Goal: Task Accomplishment & Management: Use online tool/utility

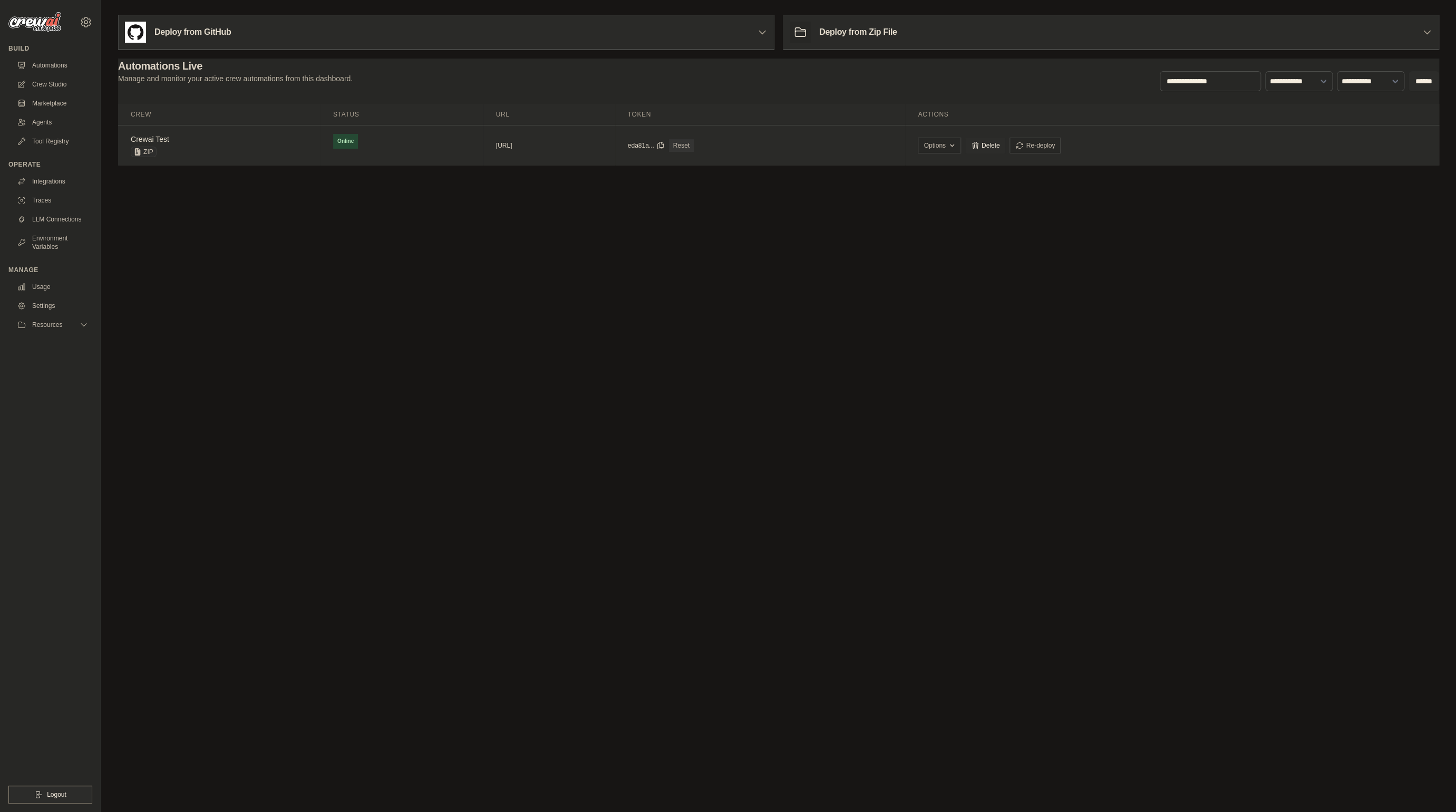
click at [358, 153] on td "Online" at bounding box center [402, 141] width 163 height 32
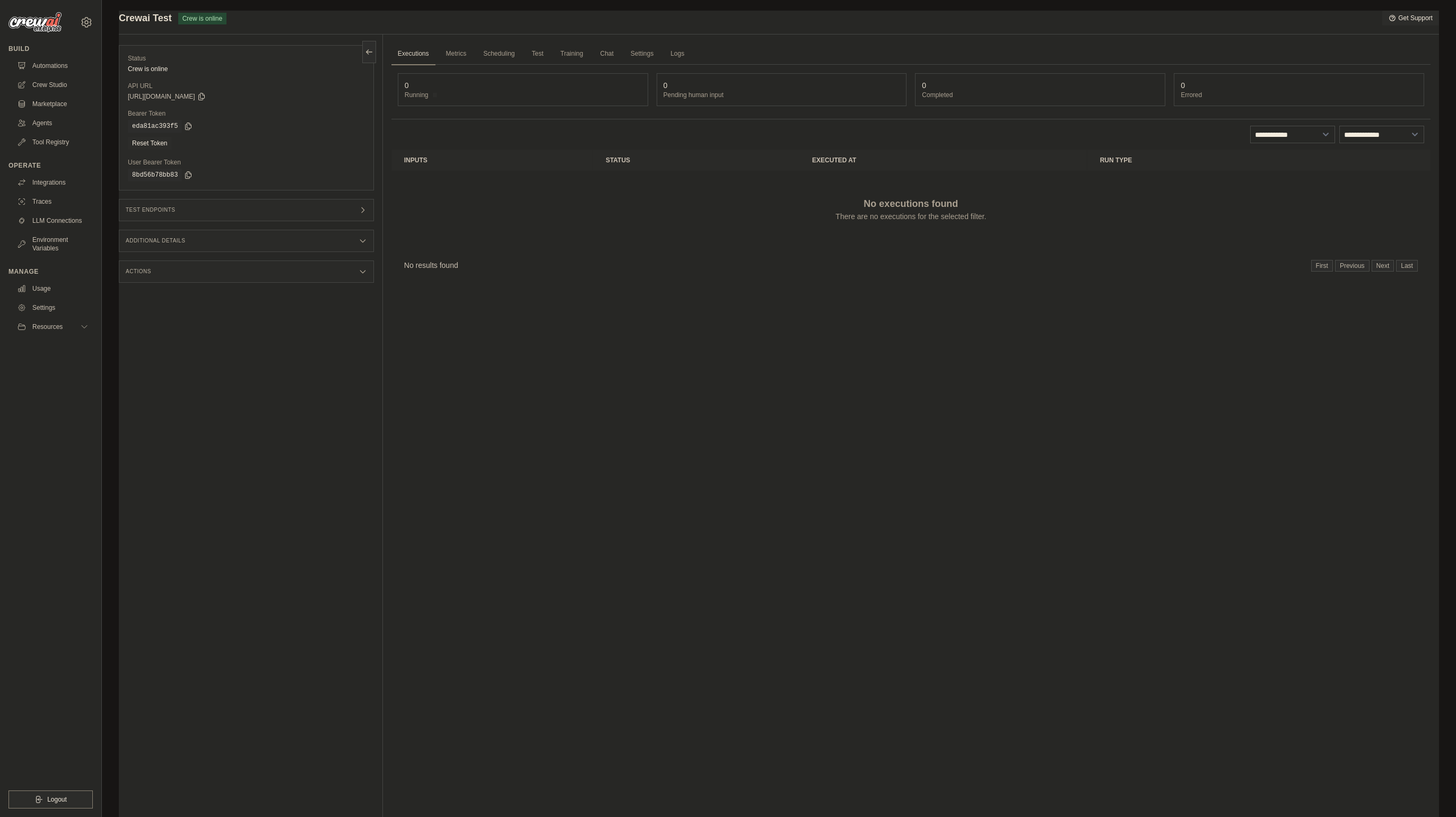
click at [1446, 53] on div "Submit a support request Describe your issue or question * Please be specific a…" at bounding box center [778, 430] width 1354 height 840
click at [108, 24] on div "Submit a support request Describe your issue or question * Please be specific a…" at bounding box center [778, 430] width 1354 height 840
click at [72, 89] on link "Crew Studio" at bounding box center [53, 85] width 80 height 17
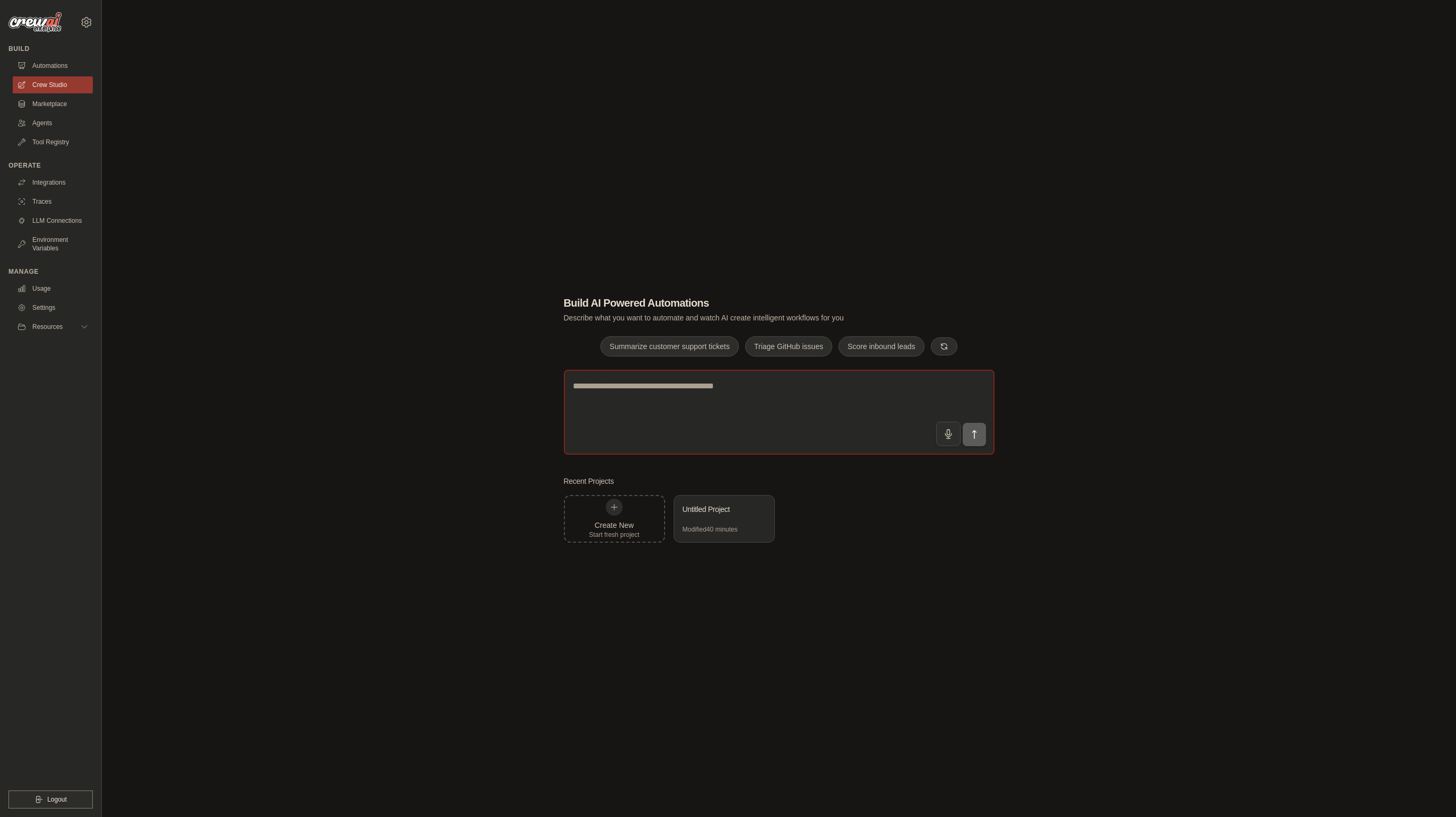
click at [660, 415] on textarea at bounding box center [779, 412] width 431 height 85
click at [735, 509] on div "Untitled Project" at bounding box center [719, 509] width 72 height 10
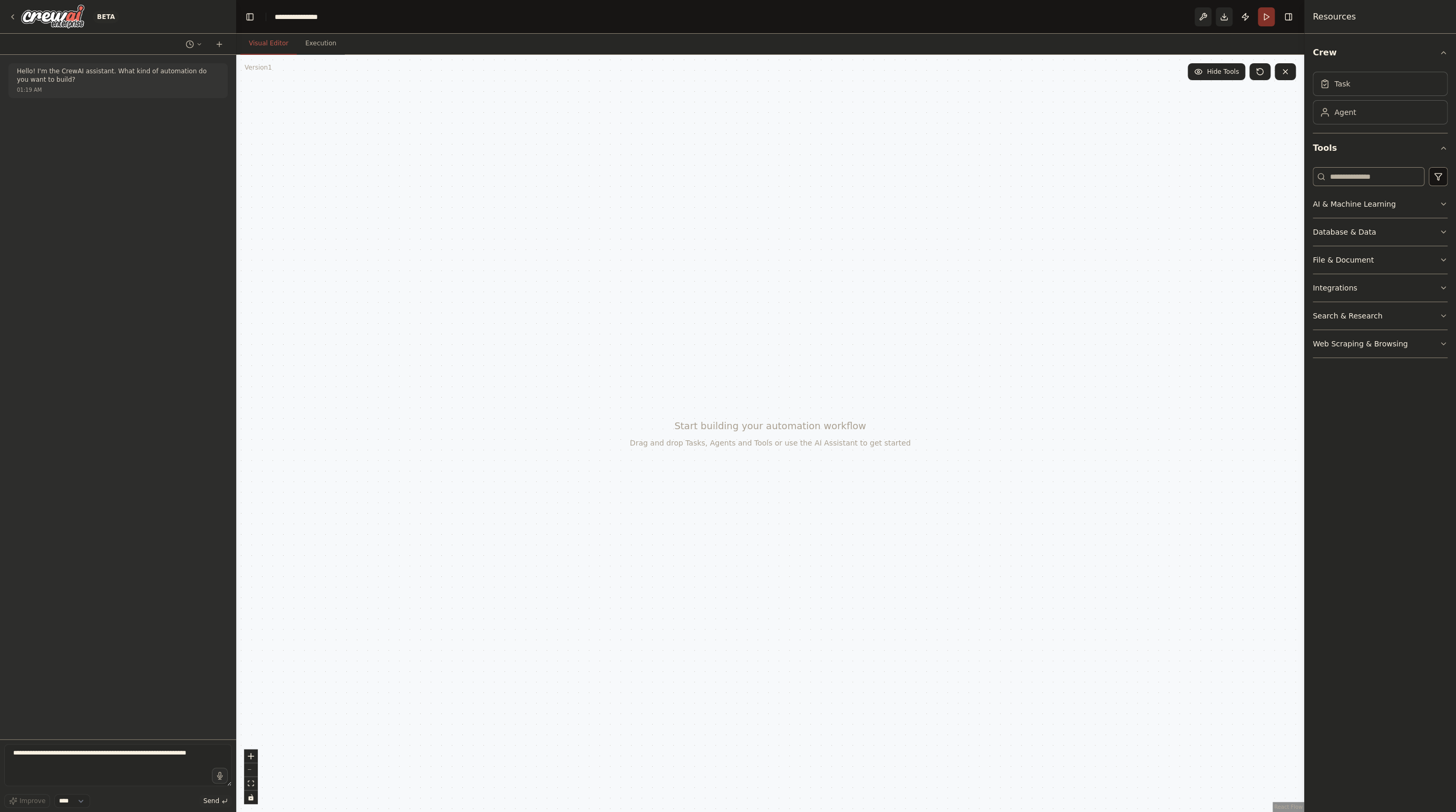
click at [1263, 17] on button "Run" at bounding box center [1266, 17] width 17 height 19
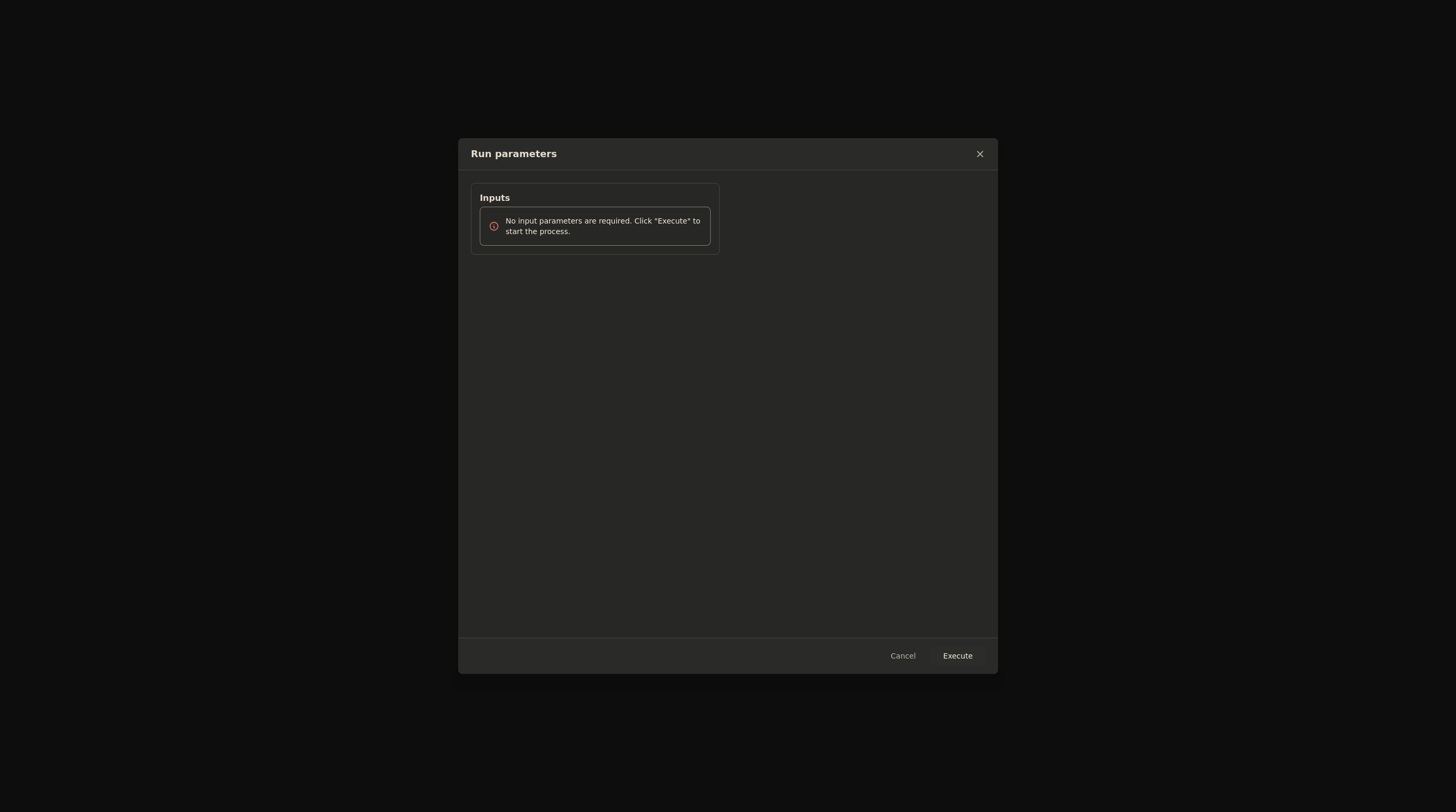
click at [984, 153] on icon at bounding box center [980, 154] width 10 height 10
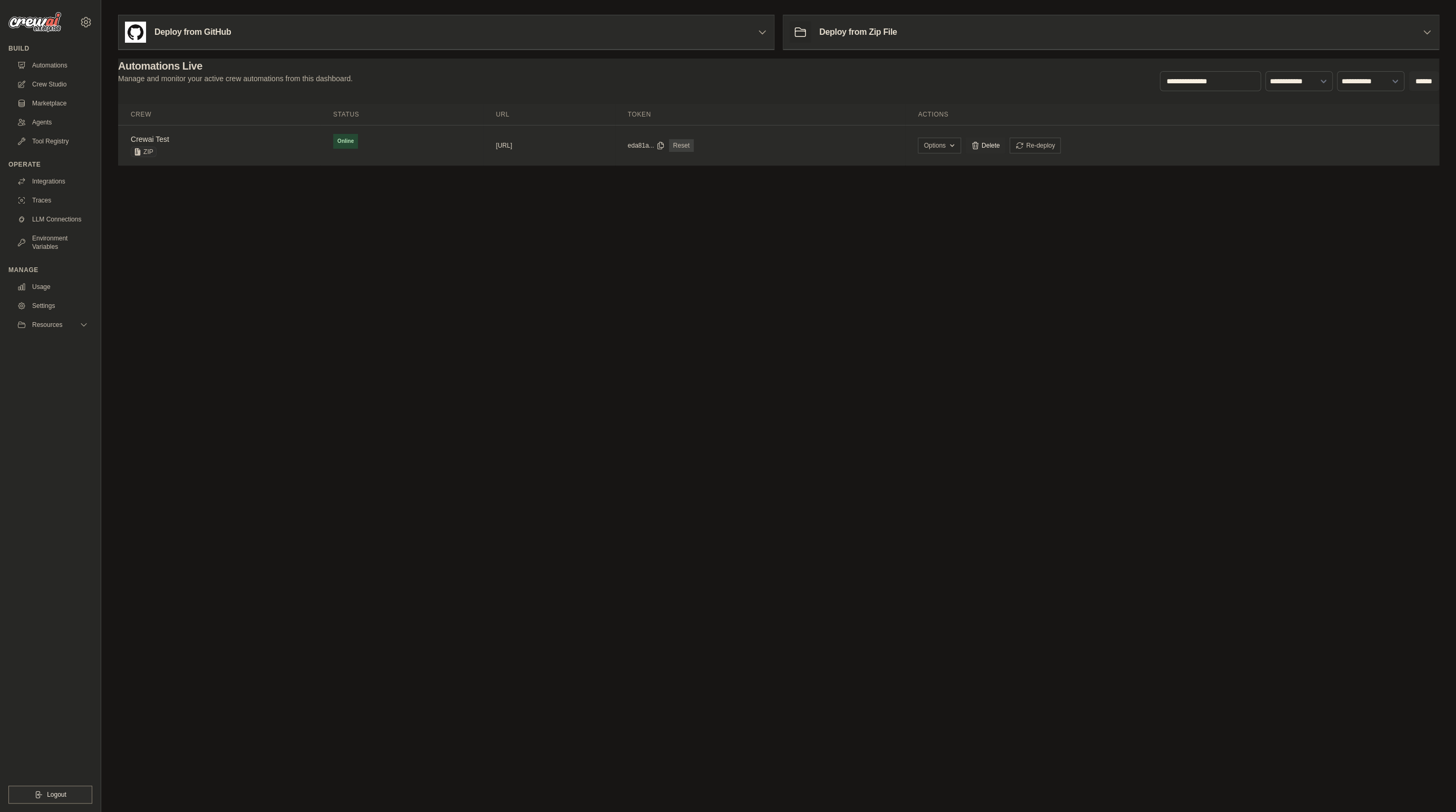
click at [694, 144] on link "Reset" at bounding box center [681, 145] width 25 height 13
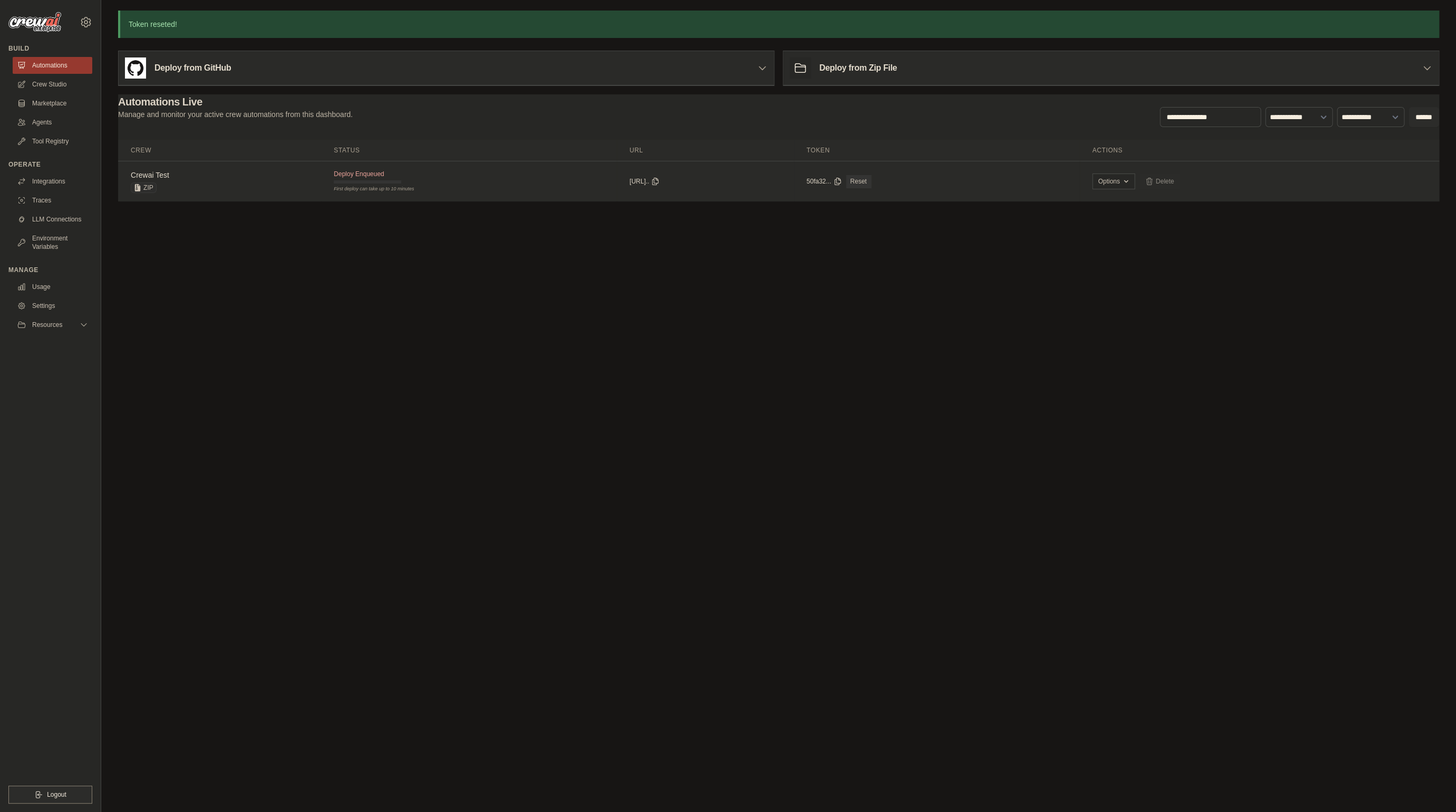
click at [486, 188] on td "Deploy Enqueued First deploy can take up to 10 minutes" at bounding box center [469, 177] width 296 height 31
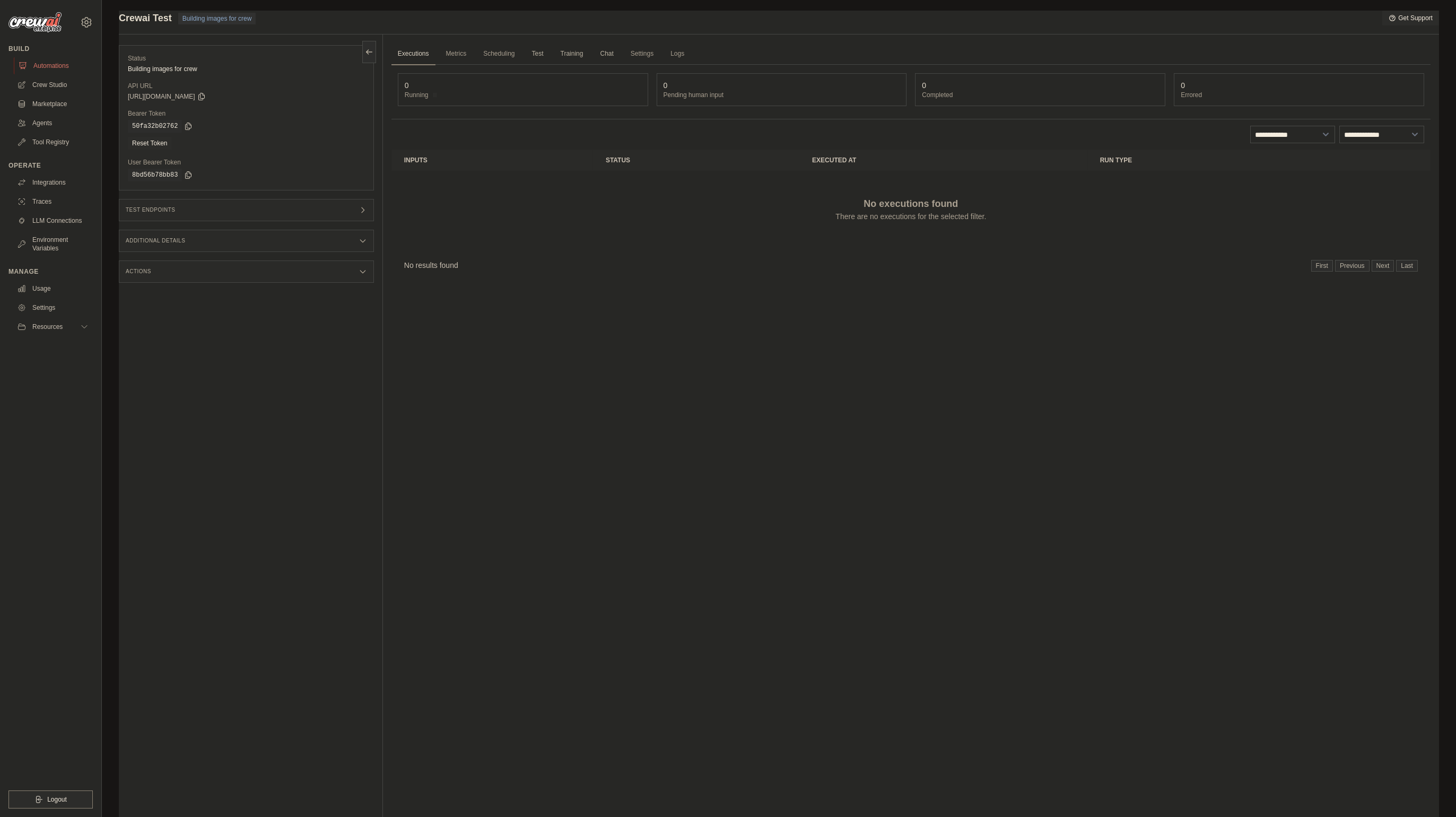
click at [59, 69] on link "Automations" at bounding box center [53, 66] width 80 height 17
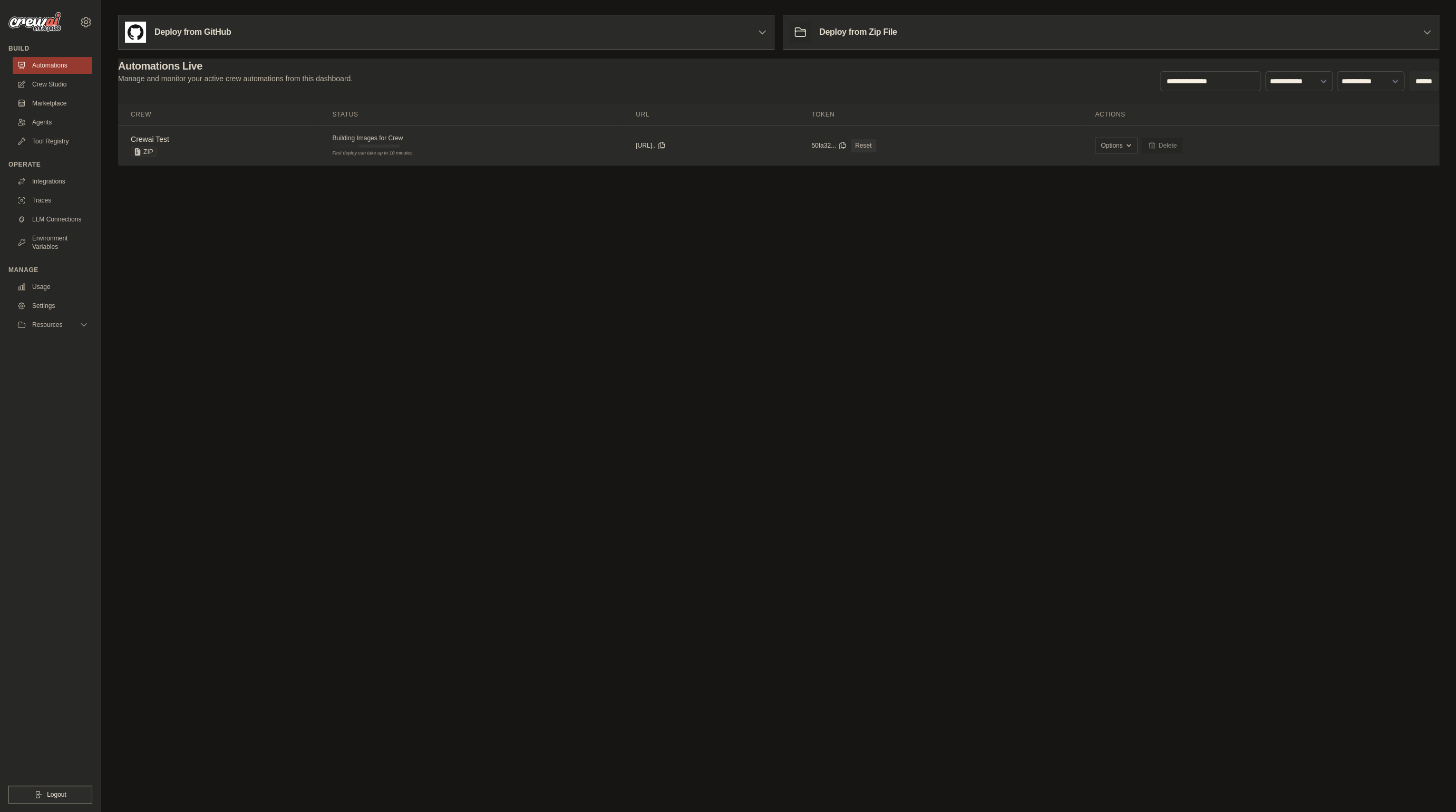
click at [1182, 143] on link "Delete" at bounding box center [1162, 145] width 40 height 16
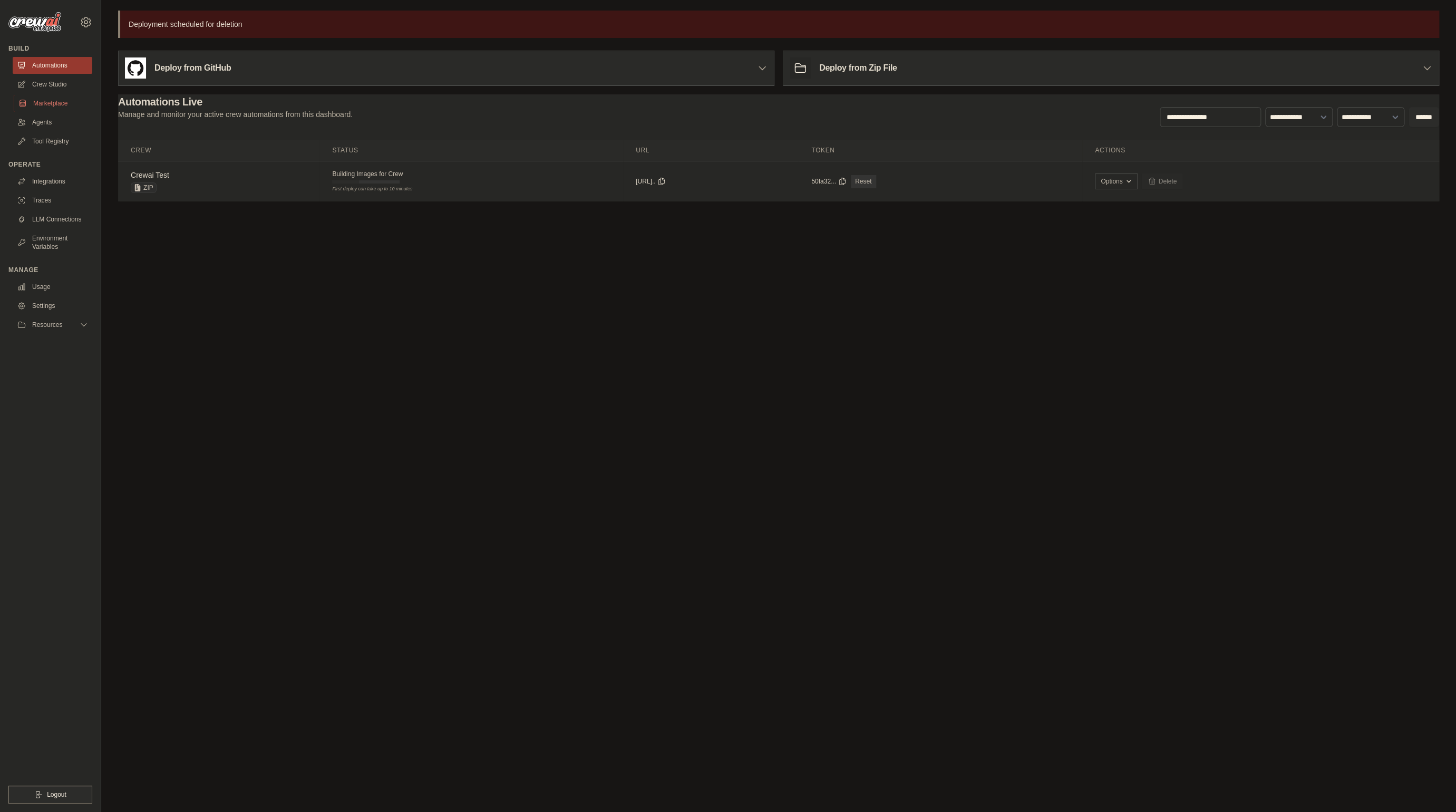
click at [71, 107] on link "Marketplace" at bounding box center [53, 103] width 80 height 17
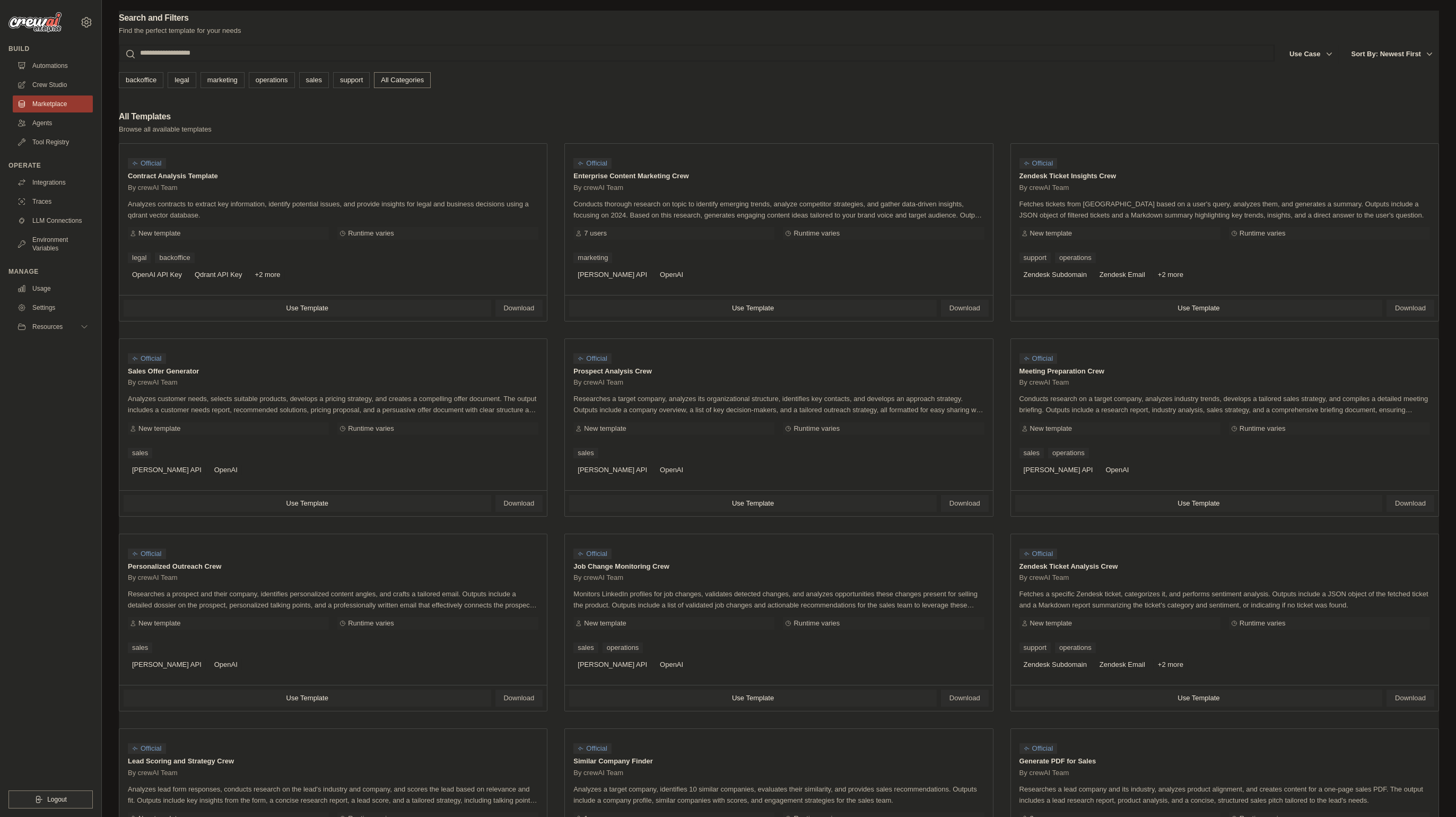
click at [569, 45] on input "text" at bounding box center [697, 53] width 1156 height 17
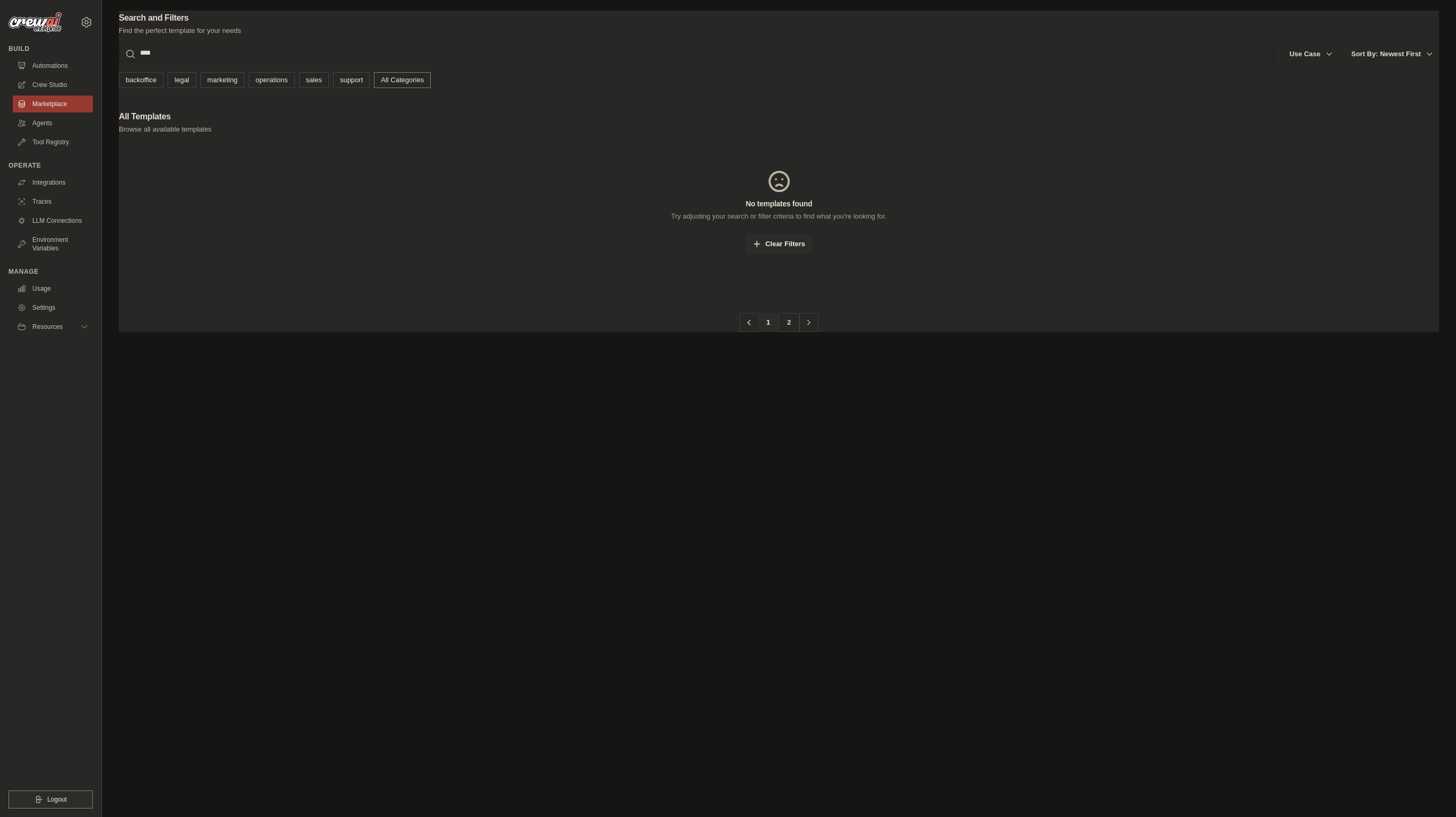
type input "****"
click at [119, 61] on button "Search" at bounding box center [119, 61] width 1 height 1
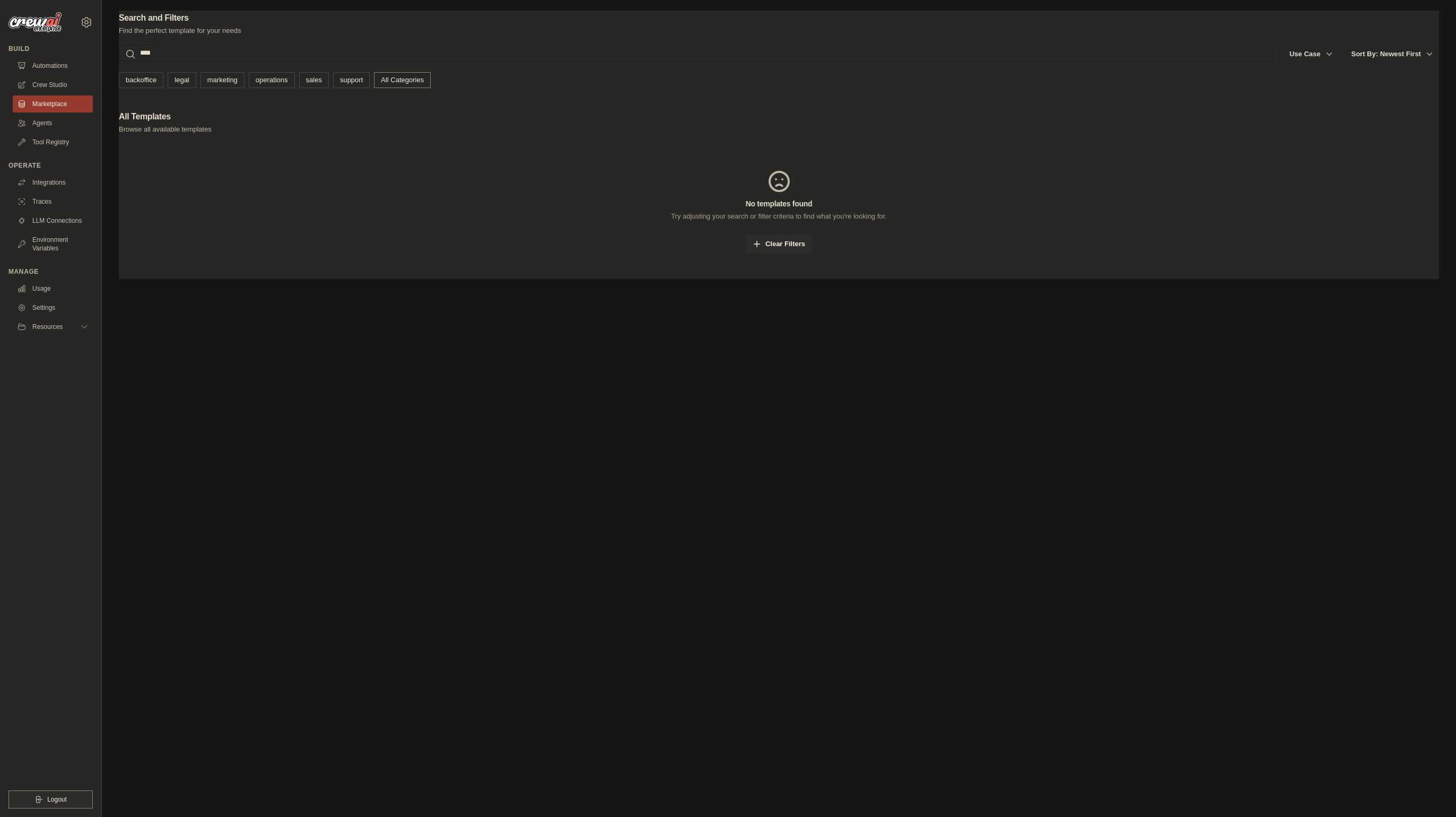
click at [314, 49] on input "****" at bounding box center [697, 53] width 1156 height 17
type input "*****"
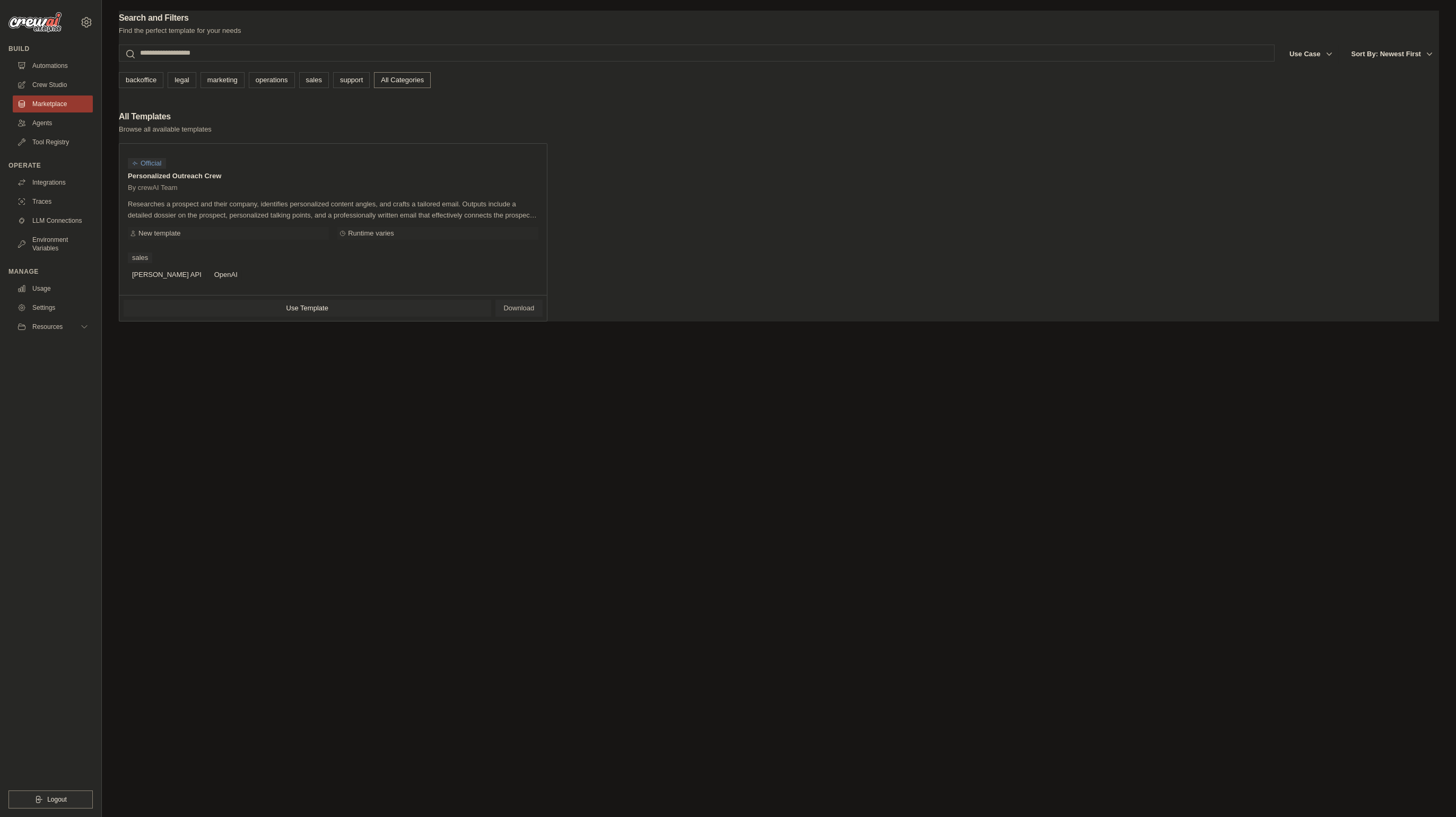
click at [227, 497] on div "Search and Filters Find the perfect template for your needs Search Use Case bac…" at bounding box center [778, 419] width 1320 height 817
click at [36, 106] on link "Marketplace" at bounding box center [53, 104] width 80 height 17
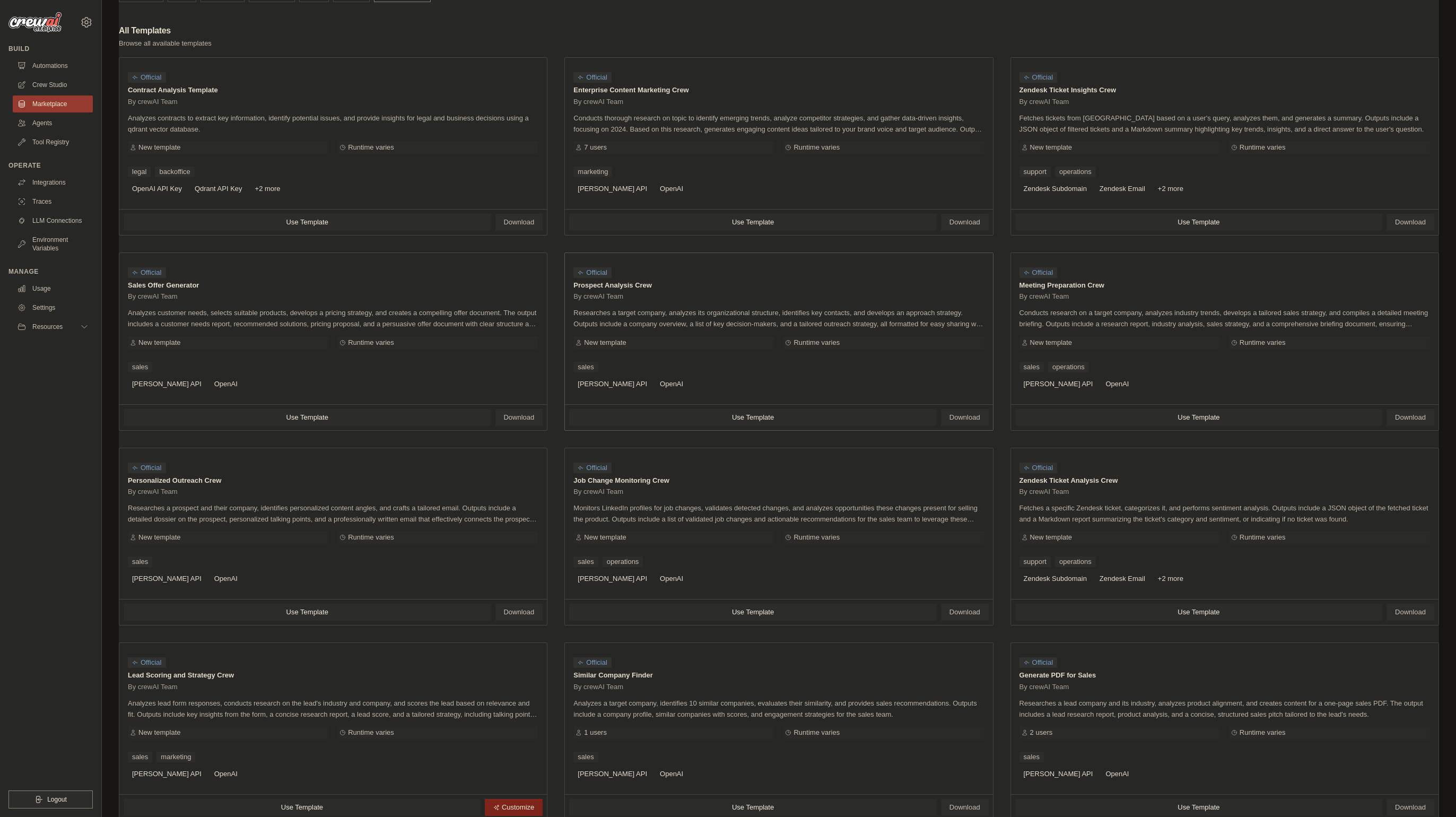
scroll to position [172, 0]
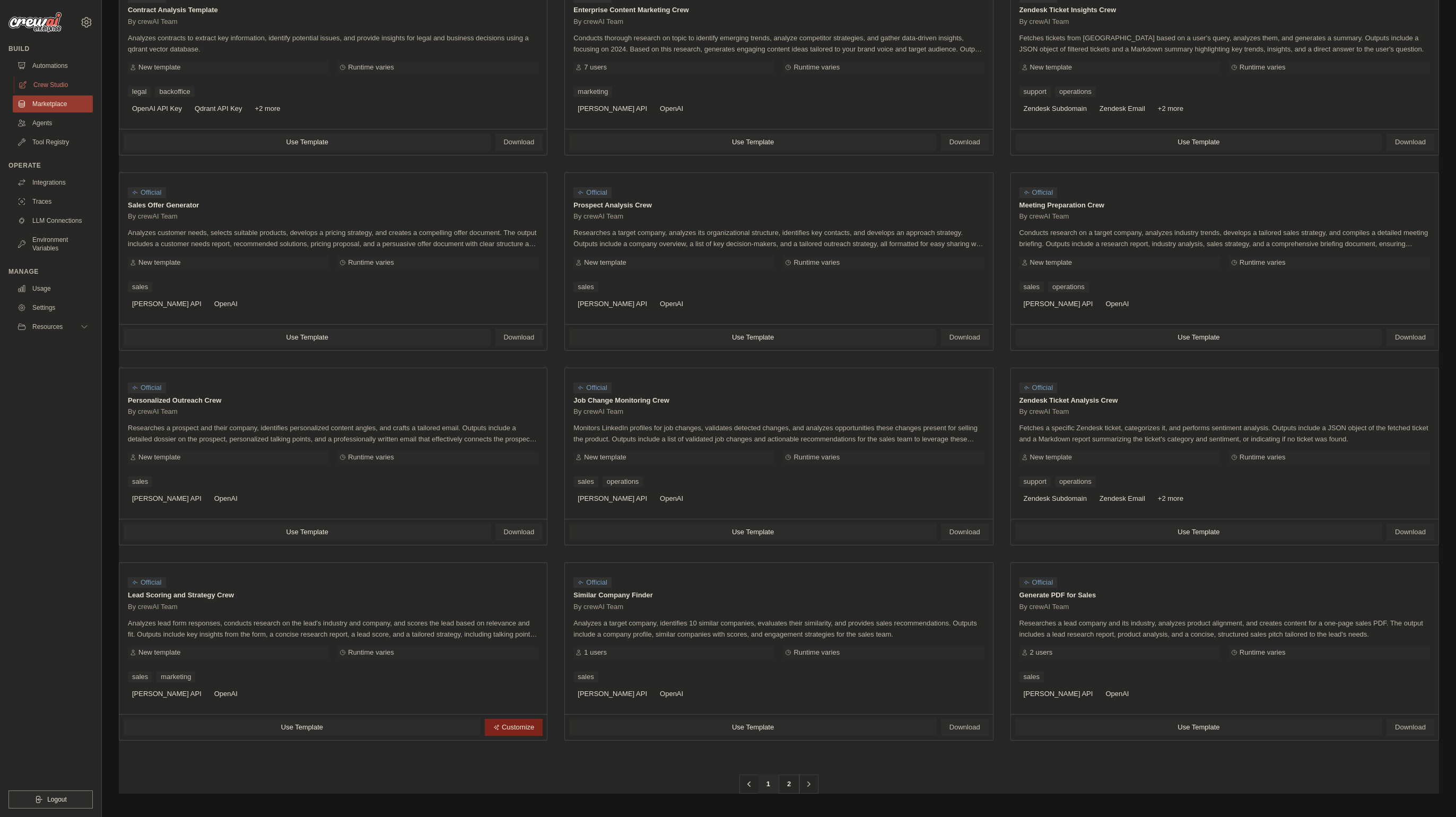
click at [66, 87] on link "Crew Studio" at bounding box center [53, 85] width 80 height 17
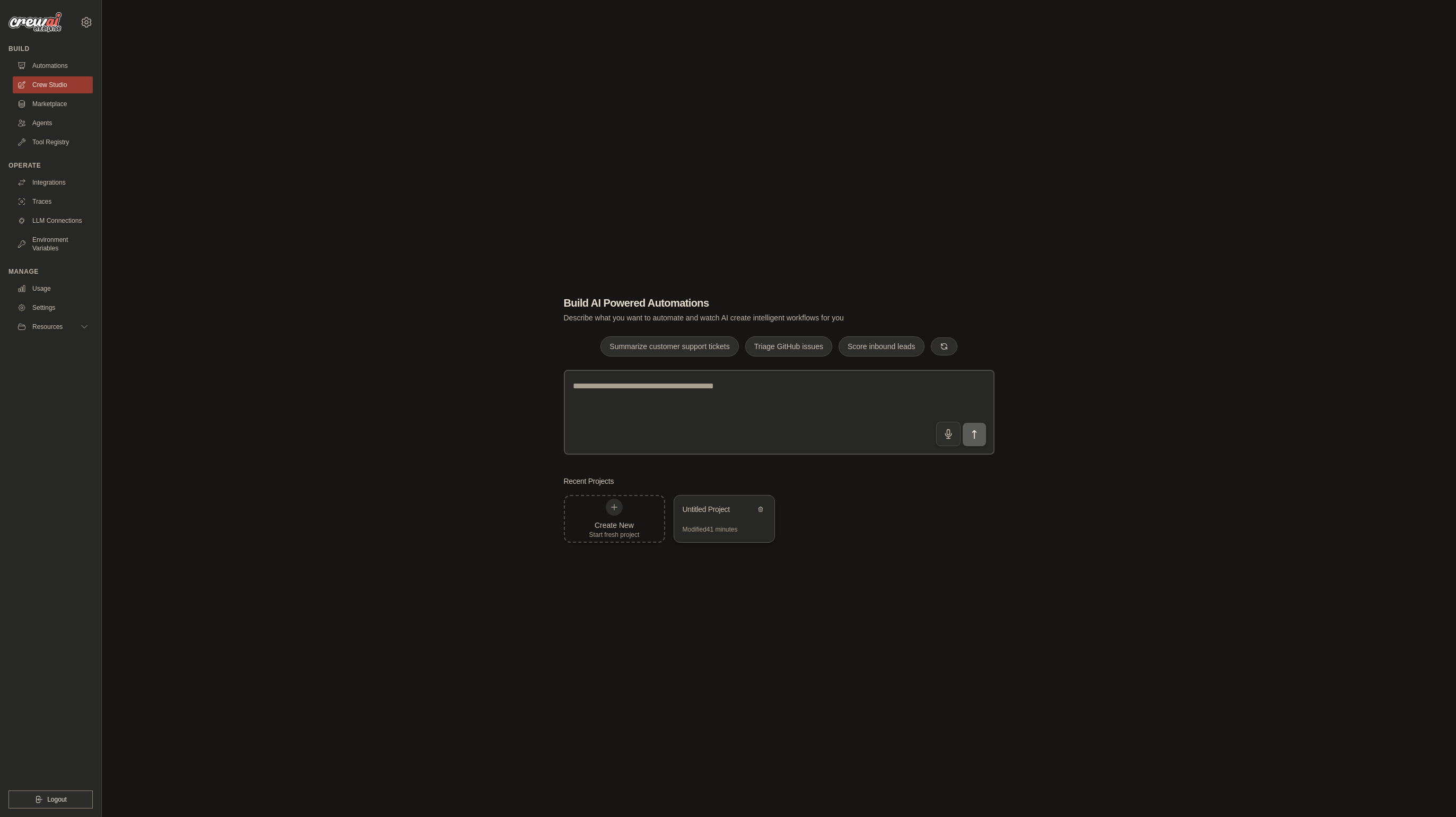
click at [716, 529] on div "Modified 41 minutes" at bounding box center [710, 530] width 55 height 9
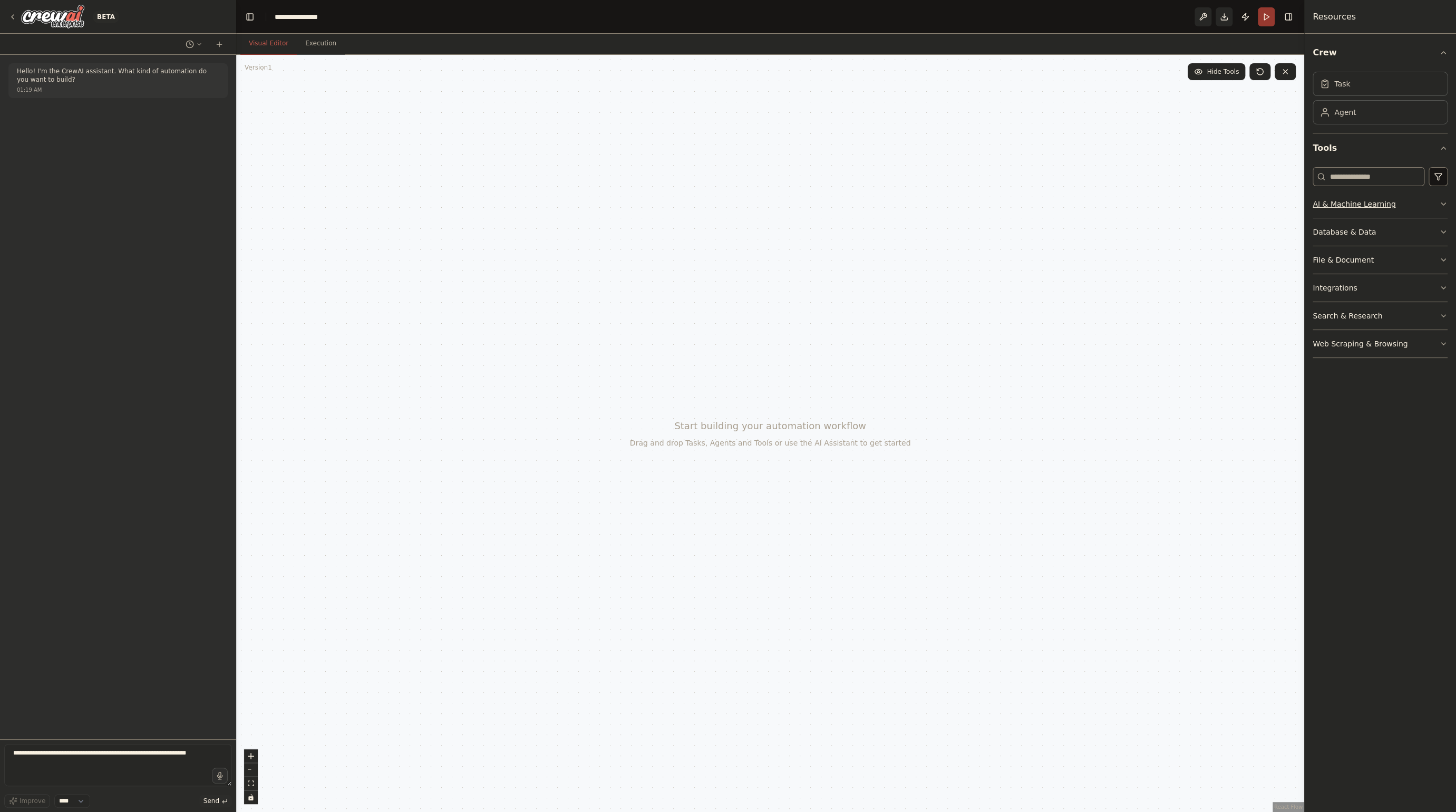
click at [1383, 209] on button "AI & Machine Learning" at bounding box center [1381, 204] width 135 height 27
click at [1384, 206] on button "AI & Machine Learning" at bounding box center [1381, 204] width 135 height 27
click at [1371, 387] on button "Database & Data" at bounding box center [1381, 388] width 135 height 27
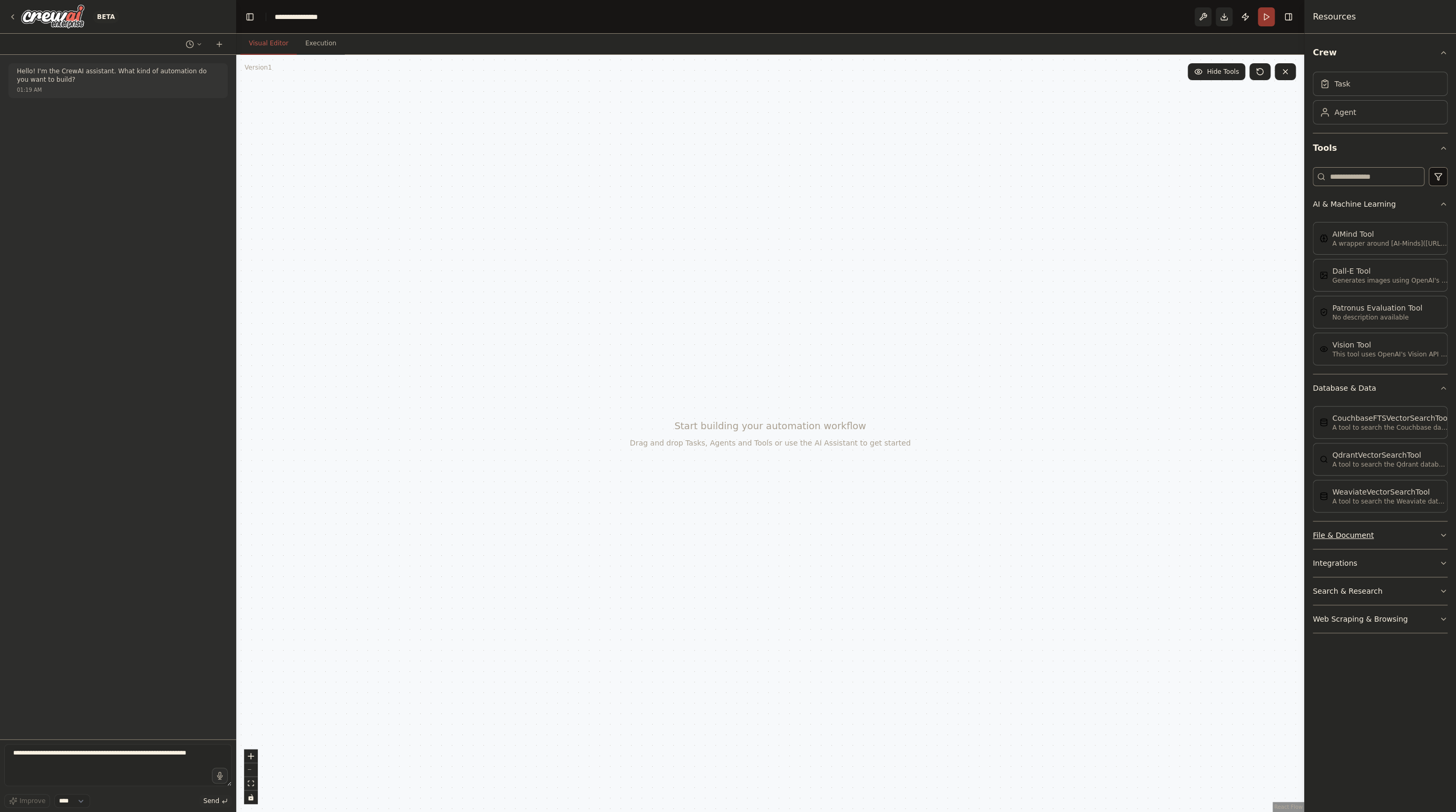
click at [1367, 527] on button "File & Document" at bounding box center [1381, 535] width 135 height 27
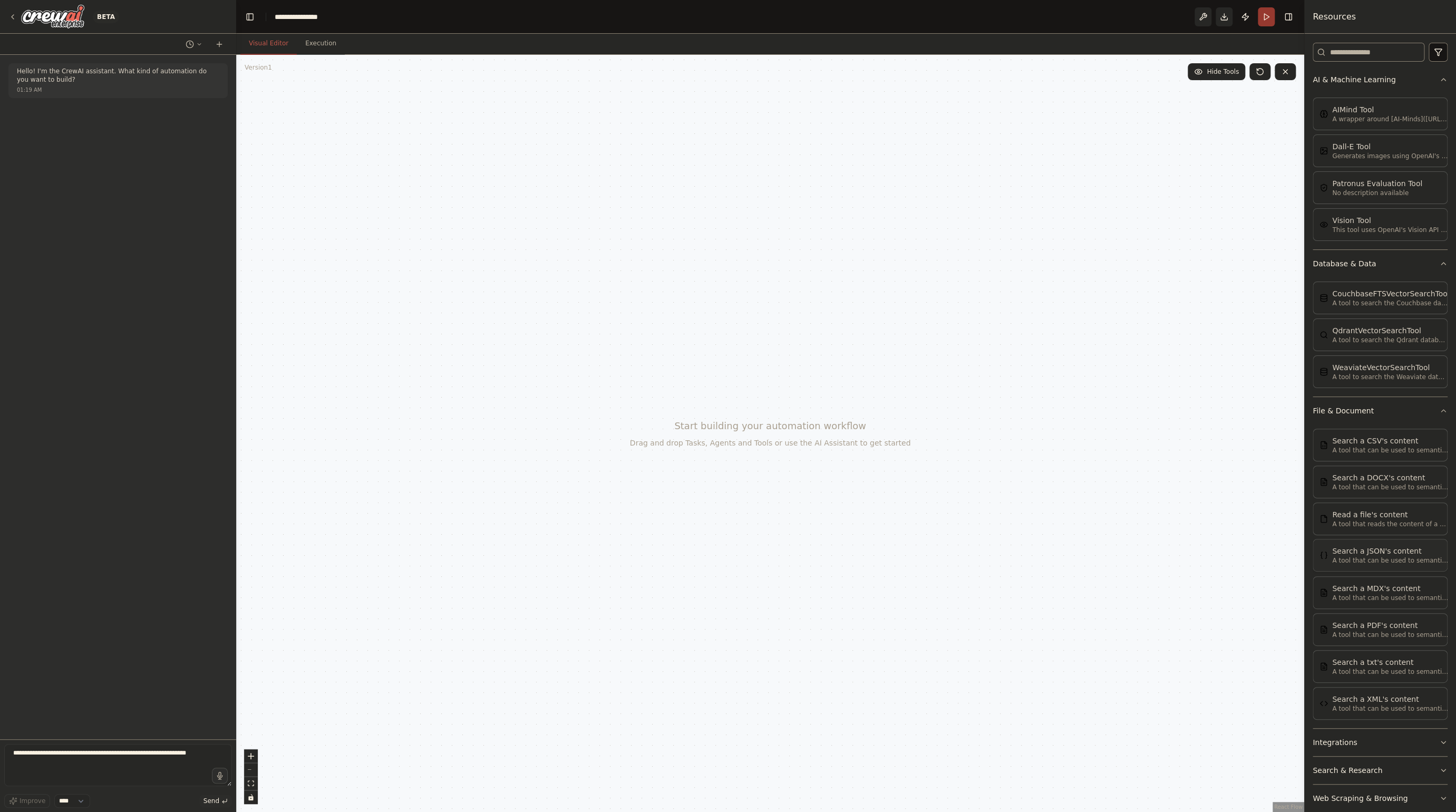
scroll to position [132, 0]
click at [1347, 733] on button "Integrations" at bounding box center [1381, 735] width 135 height 27
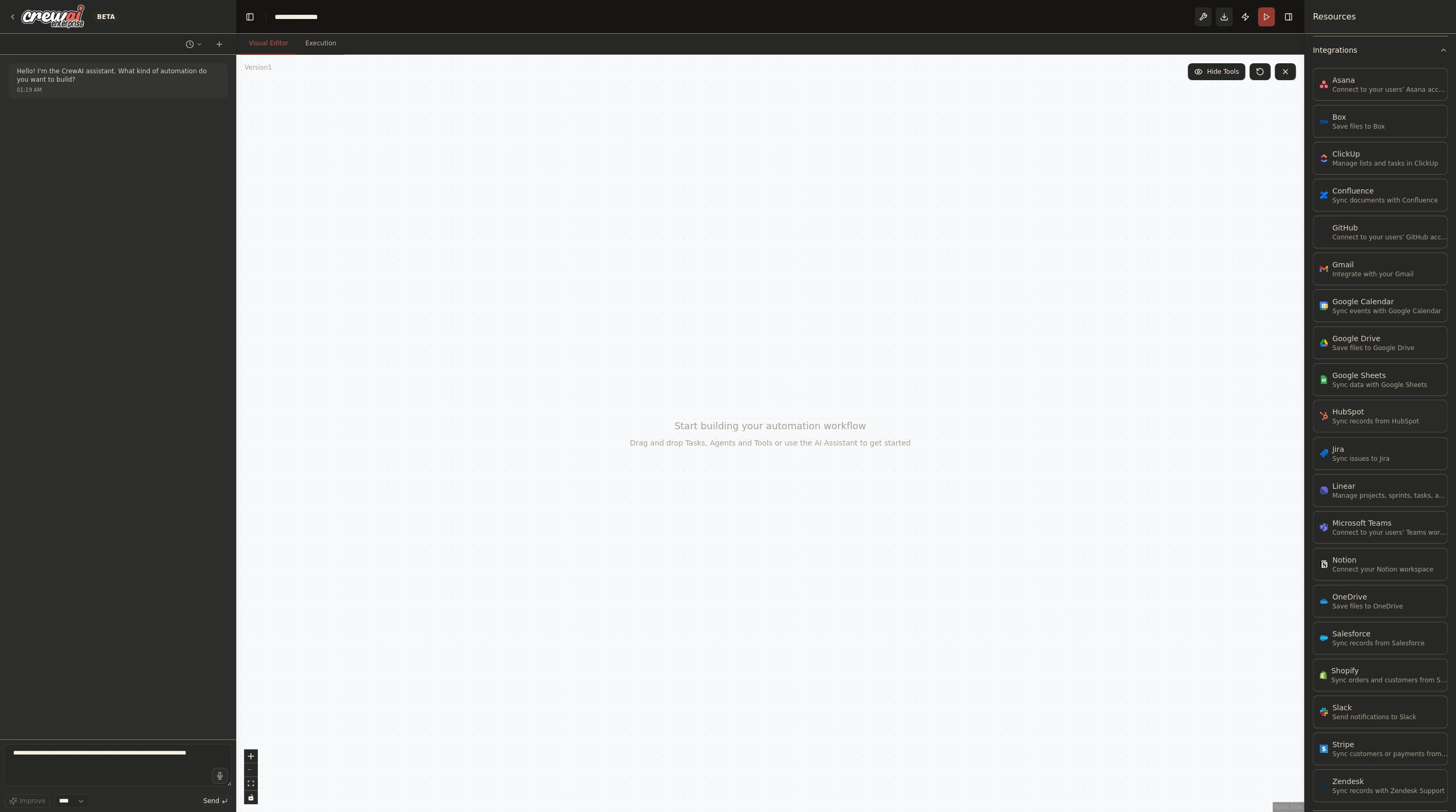
scroll to position [868, 0]
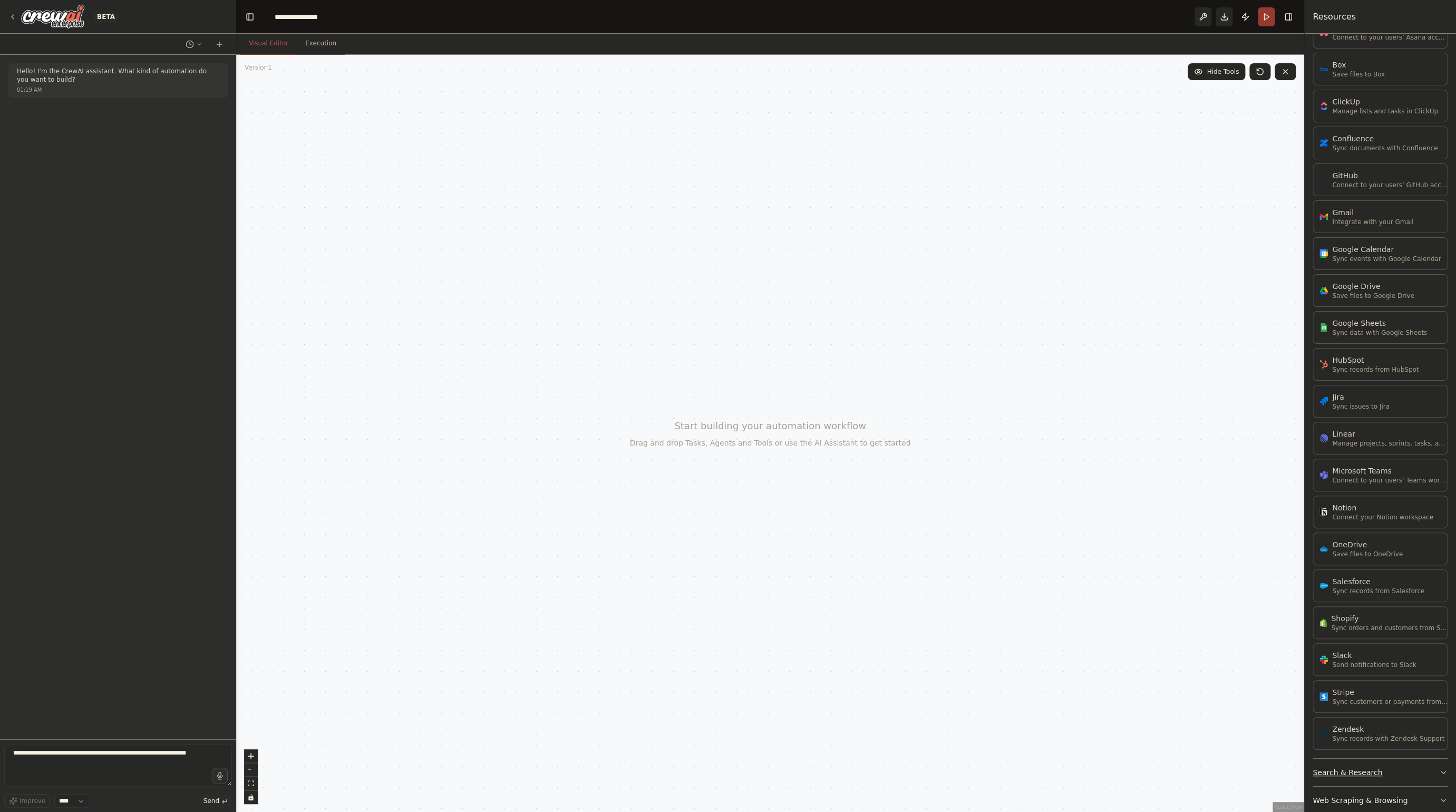
click at [1376, 758] on button "Search & Research" at bounding box center [1381, 772] width 135 height 27
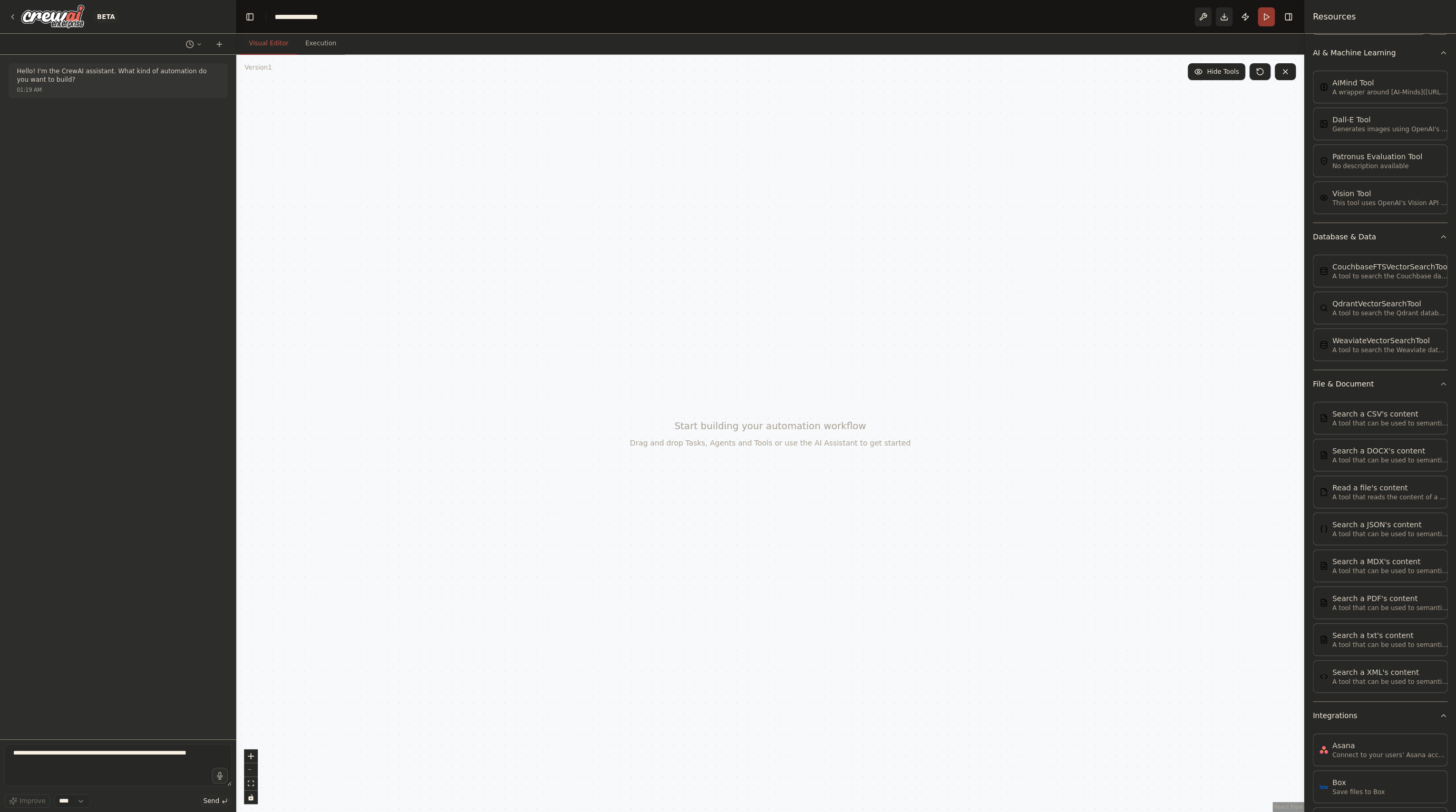
scroll to position [0, 0]
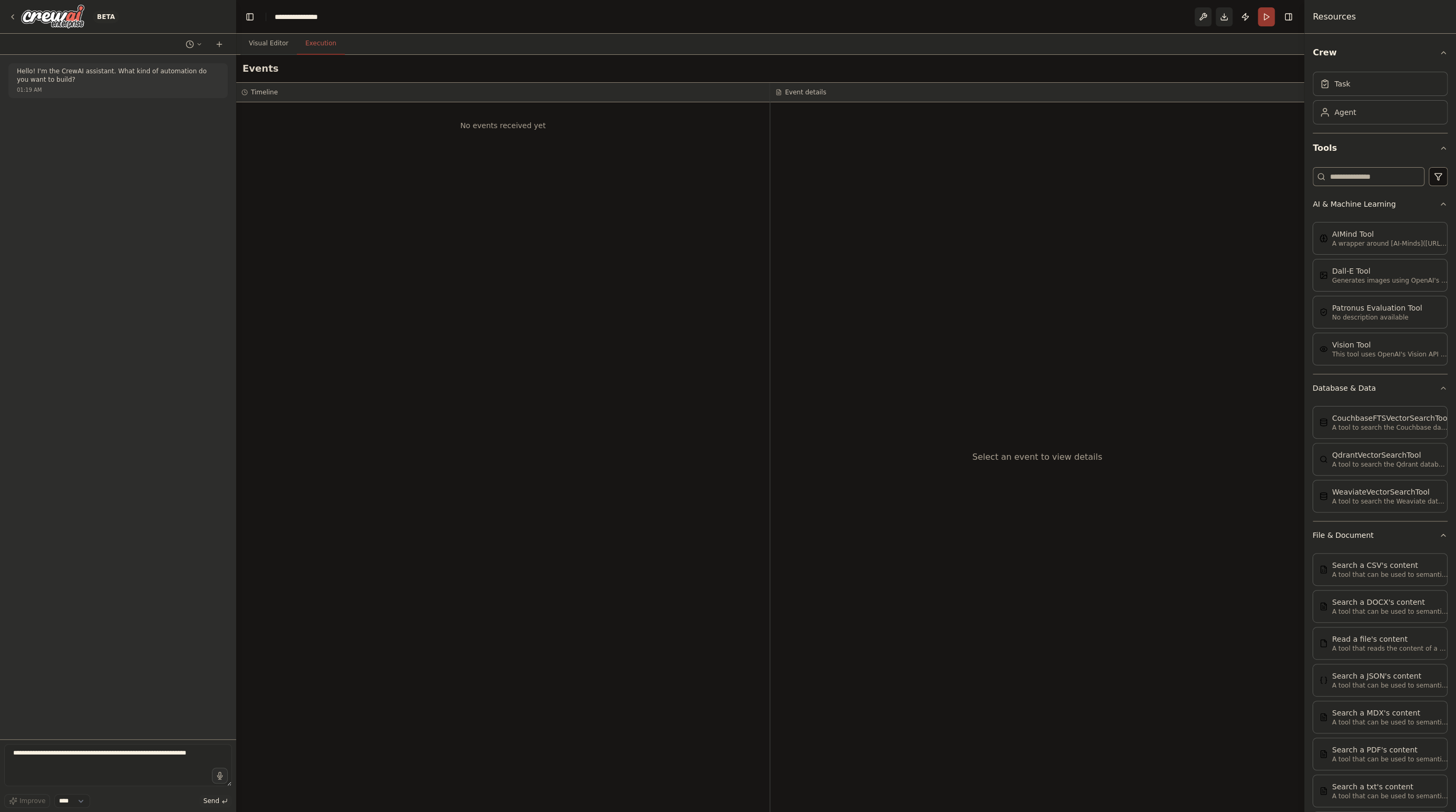
click at [338, 46] on button "Execution" at bounding box center [321, 44] width 48 height 22
click at [280, 44] on button "Visual Editor" at bounding box center [268, 44] width 56 height 22
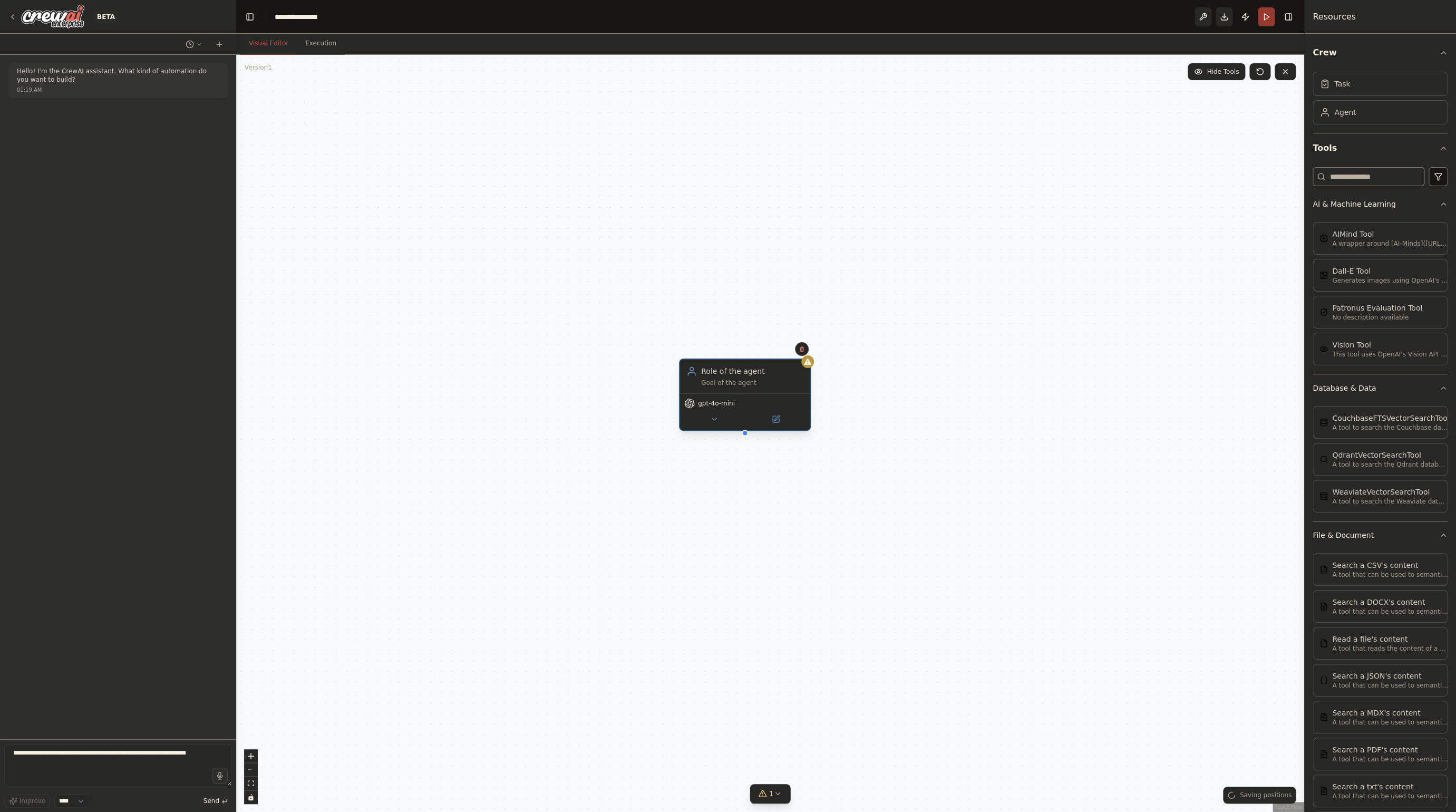
drag, startPoint x: 861, startPoint y: 347, endPoint x: 744, endPoint y: 364, distance: 118.2
click at [744, 364] on div "Role of the agent Goal of the agent" at bounding box center [746, 376] width 130 height 33
click at [728, 405] on span "gpt-4o-mini" at bounding box center [716, 403] width 37 height 9
click at [722, 424] on button at bounding box center [714, 419] width 60 height 13
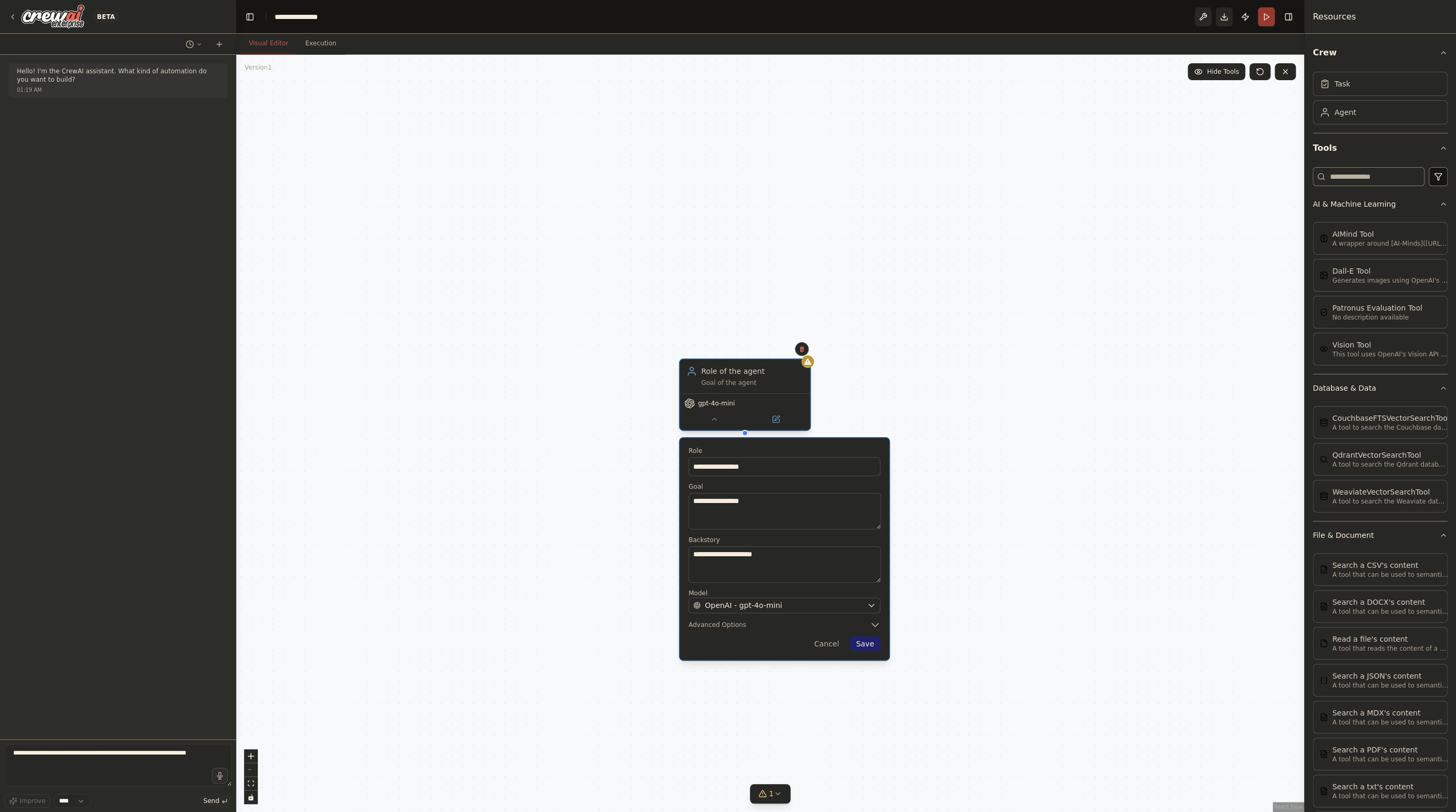
click at [726, 405] on span "gpt-4o-mini" at bounding box center [716, 403] width 37 height 9
click at [864, 640] on button "Save" at bounding box center [865, 643] width 31 height 15
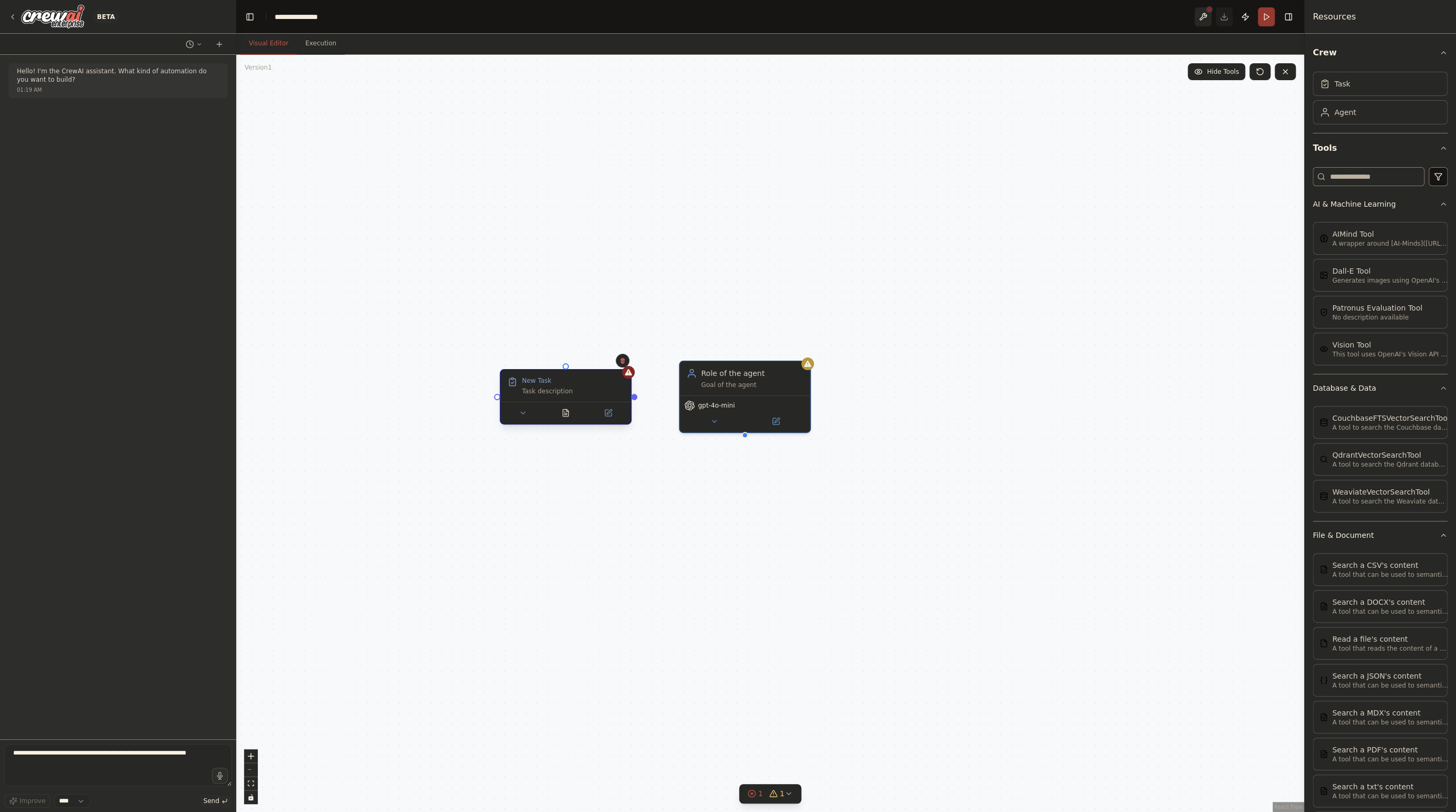
drag, startPoint x: 807, startPoint y: 308, endPoint x: 581, endPoint y: 402, distance: 244.8
click at [581, 395] on div "Task description" at bounding box center [574, 391] width 103 height 9
click at [523, 407] on button at bounding box center [523, 412] width 37 height 13
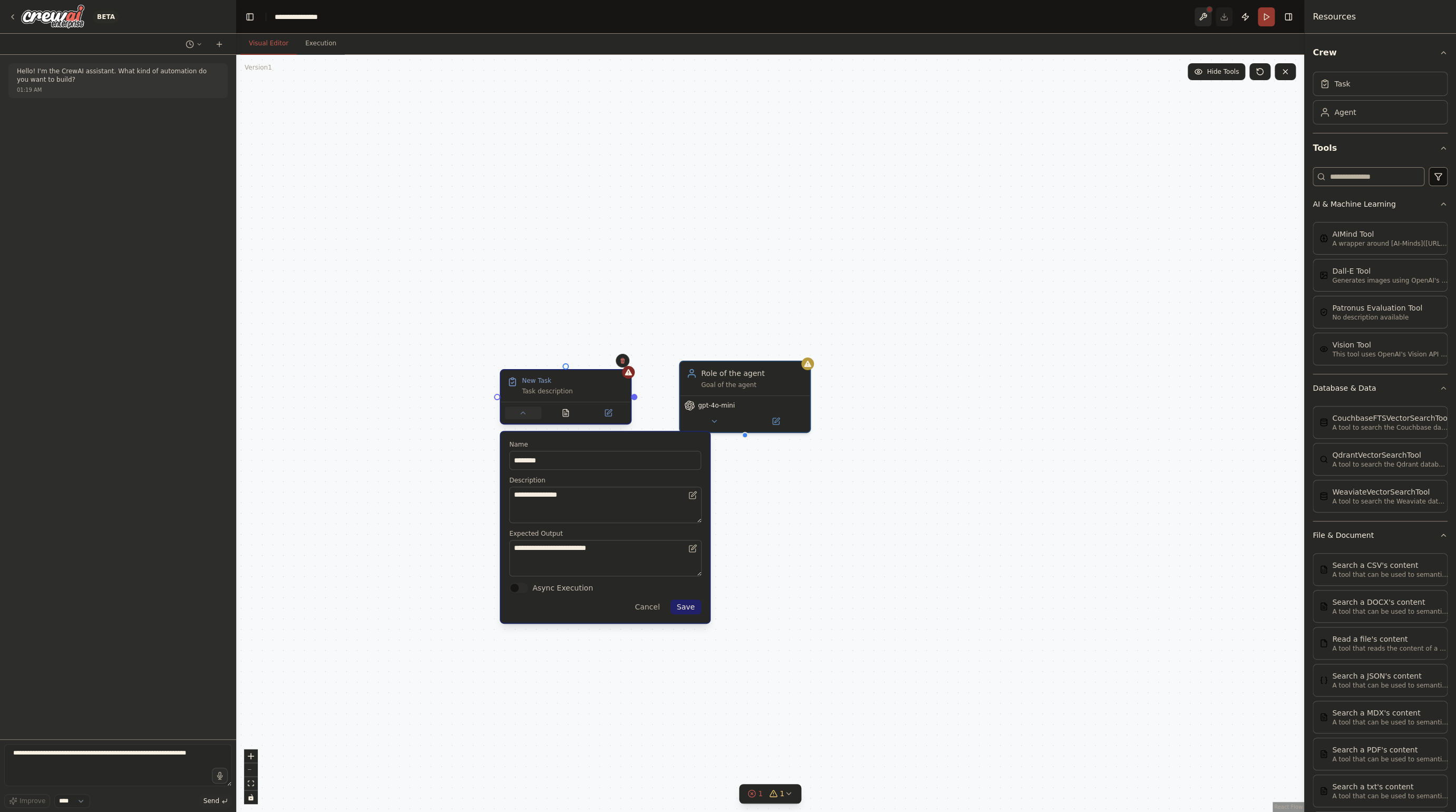
click at [525, 413] on icon at bounding box center [523, 413] width 9 height 9
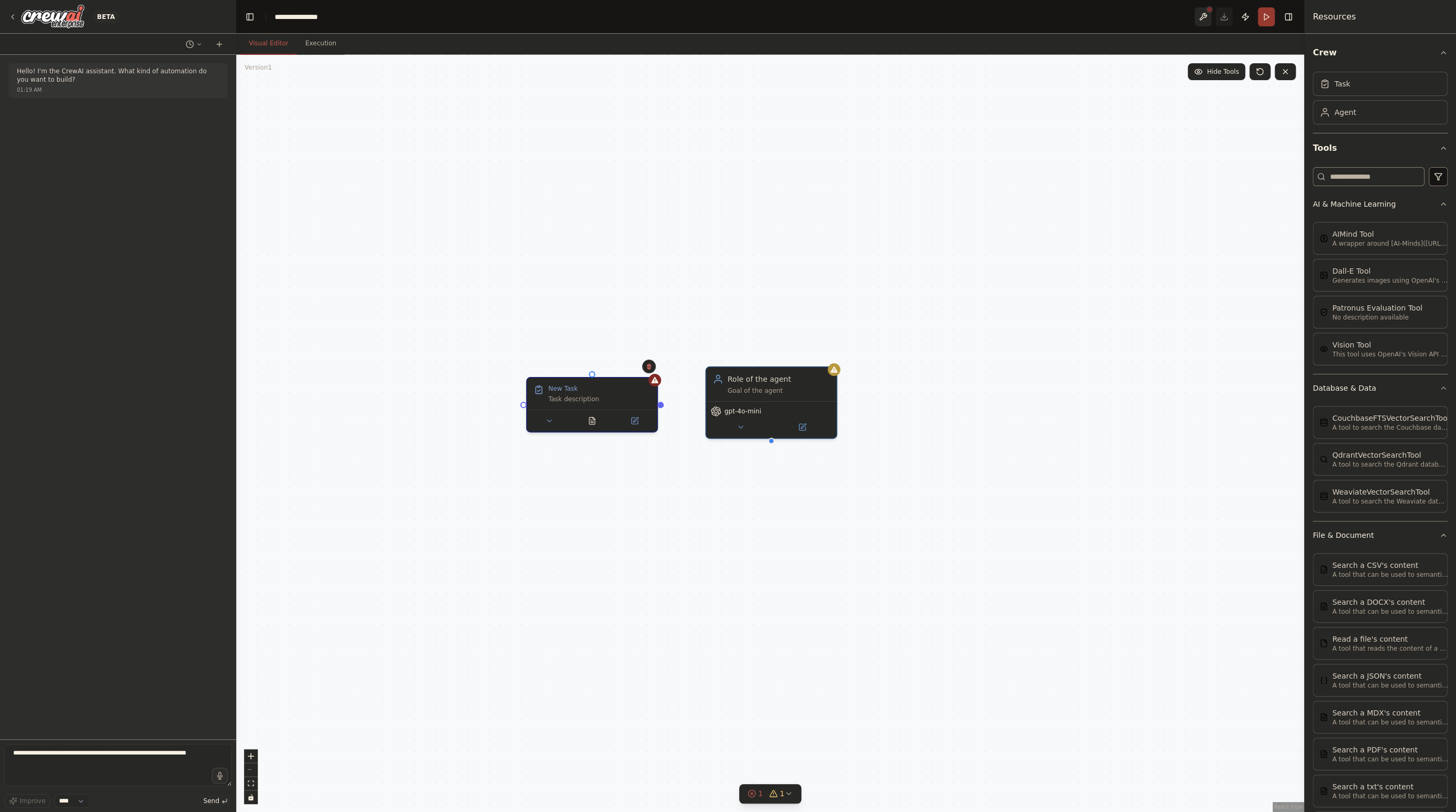
drag, startPoint x: 634, startPoint y: 402, endPoint x: 660, endPoint y: 408, distance: 26.7
click at [660, 408] on div "Role of the agent Goal of the agent gpt-4o-mini New Task Task description" at bounding box center [769, 433] width 1068 height 757
drag, startPoint x: 593, startPoint y: 373, endPoint x: 665, endPoint y: 341, distance: 78.8
click at [665, 341] on div "Role of the agent Goal of the agent gpt-4o-mini New Task Task description" at bounding box center [769, 433] width 1068 height 757
drag, startPoint x: 523, startPoint y: 403, endPoint x: 467, endPoint y: 414, distance: 57.1
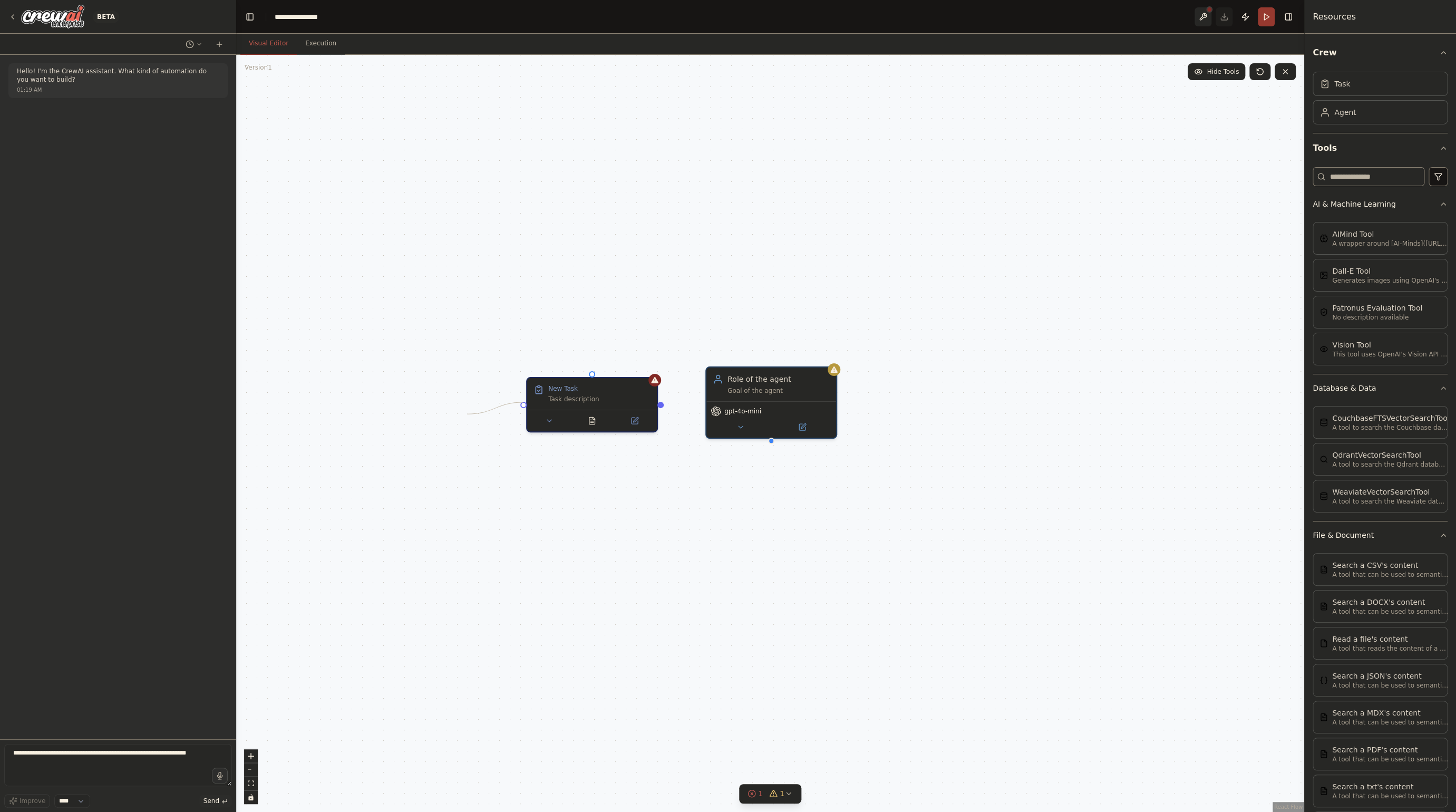
click at [467, 414] on div "Role of the agent Goal of the agent gpt-4o-mini New Task Task description" at bounding box center [769, 433] width 1068 height 757
drag, startPoint x: 663, startPoint y: 405, endPoint x: 749, endPoint y: 391, distance: 87.1
click at [749, 391] on div "Role of the agent Goal of the agent gpt-4o-mini New Task Task description" at bounding box center [796, 439] width 1068 height 757
click at [563, 420] on button at bounding box center [550, 418] width 37 height 13
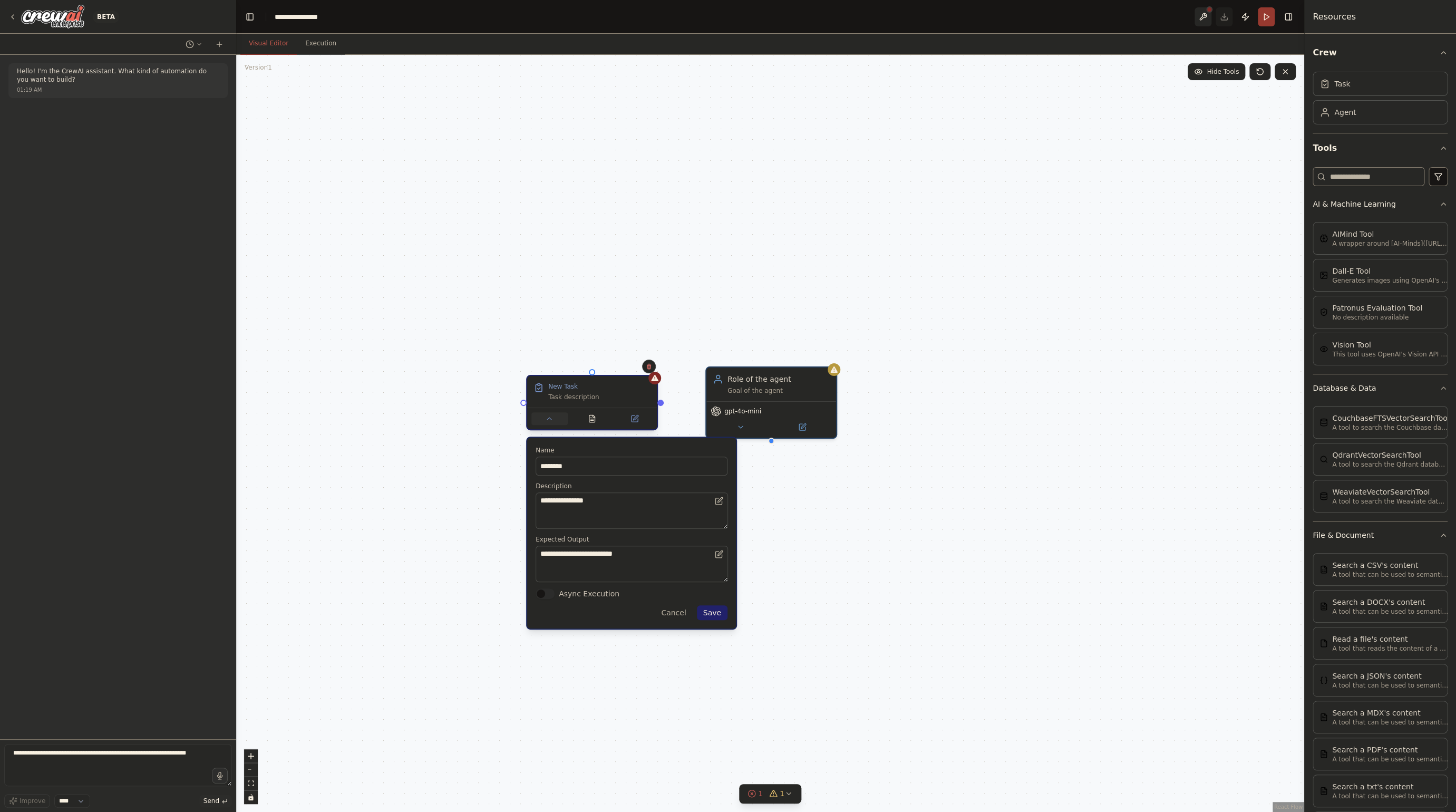
click at [563, 420] on button at bounding box center [550, 418] width 37 height 13
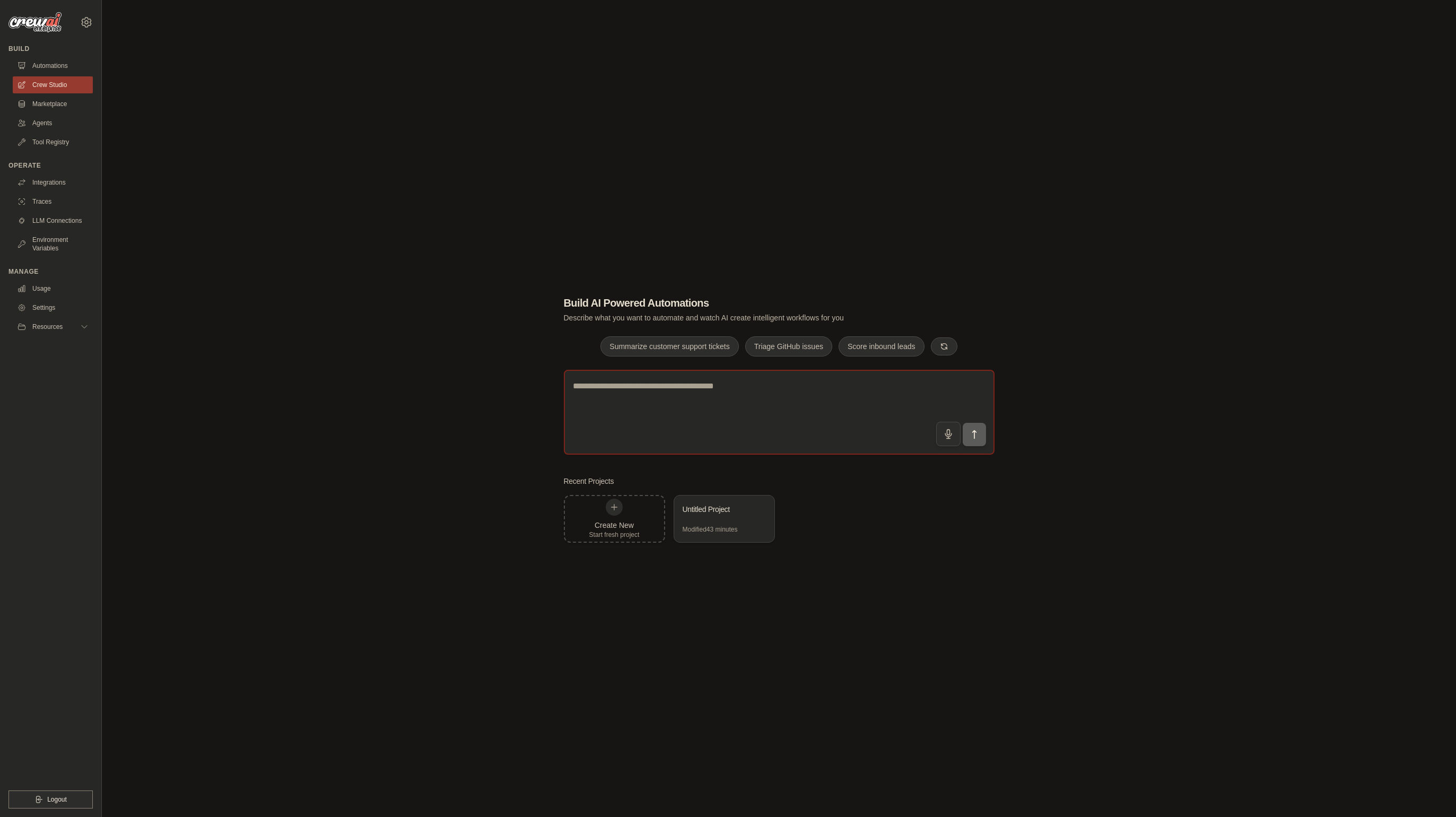
click at [676, 391] on textarea at bounding box center [779, 412] width 431 height 85
type textarea "*"
type textarea "**********"
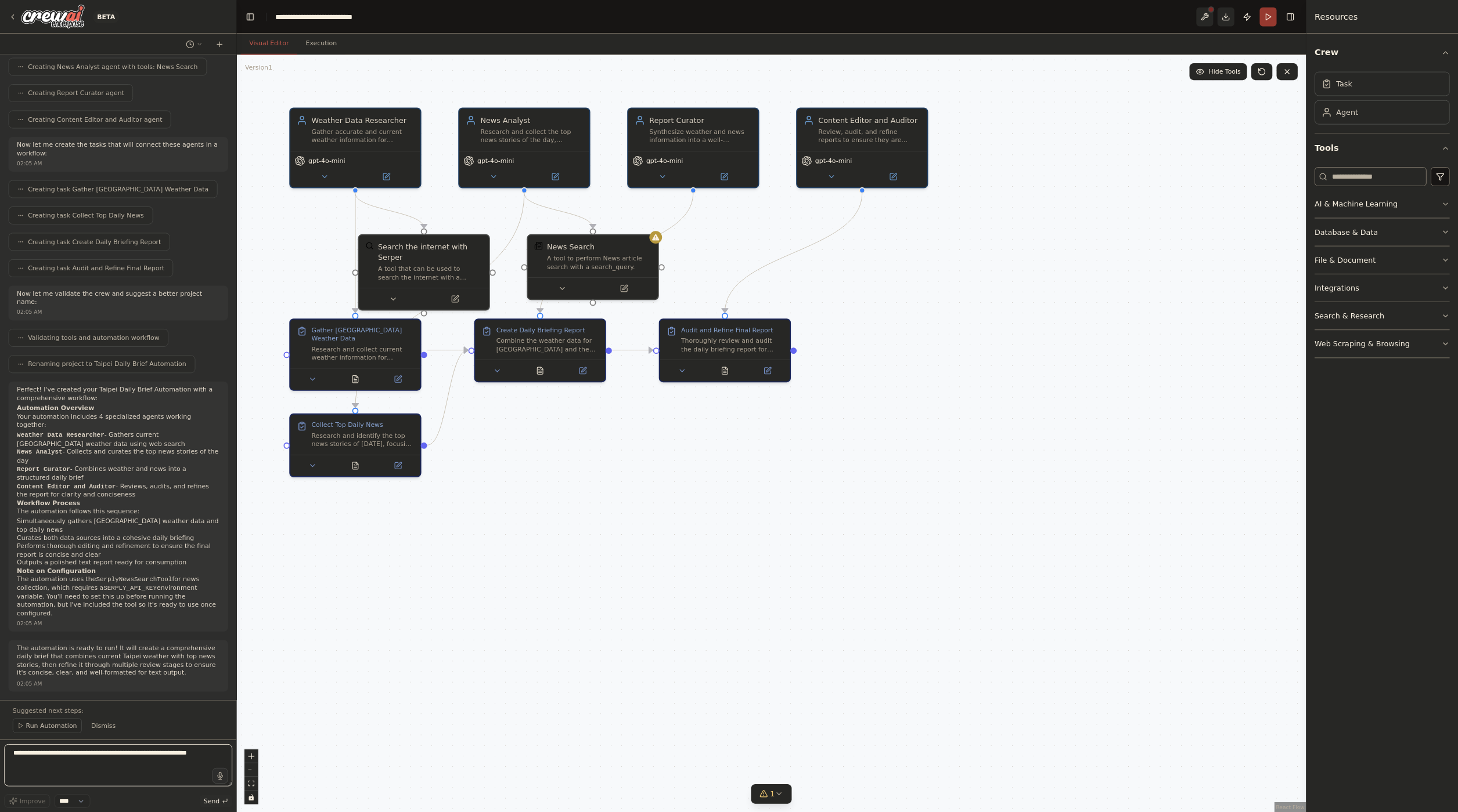
scroll to position [662, 0]
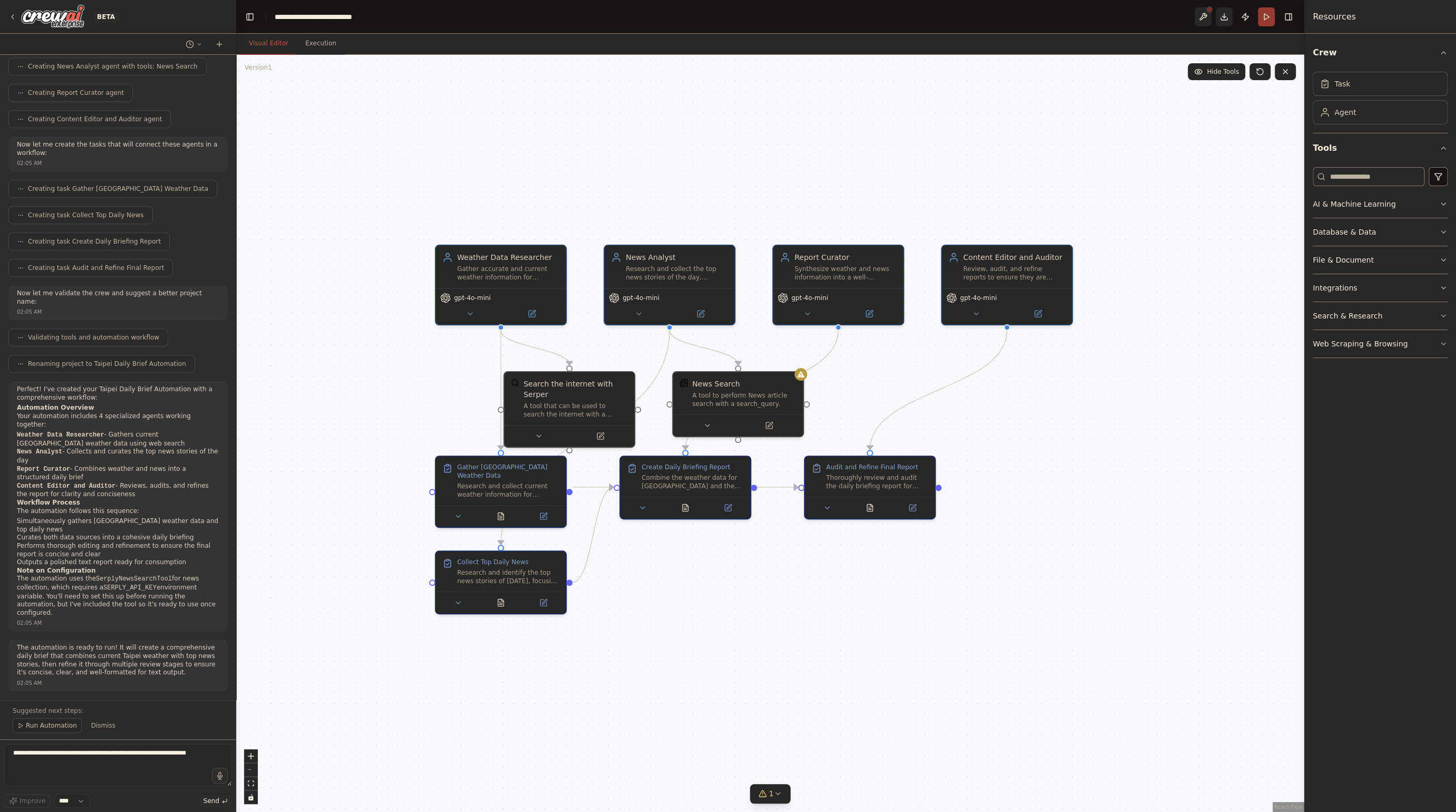
drag, startPoint x: 575, startPoint y: 468, endPoint x: 733, endPoint y: 606, distance: 209.8
click at [733, 606] on div ".deletable-edge-delete-btn { width: 20px; height: 20px; border: 0px solid #ffff…" at bounding box center [769, 433] width 1068 height 757
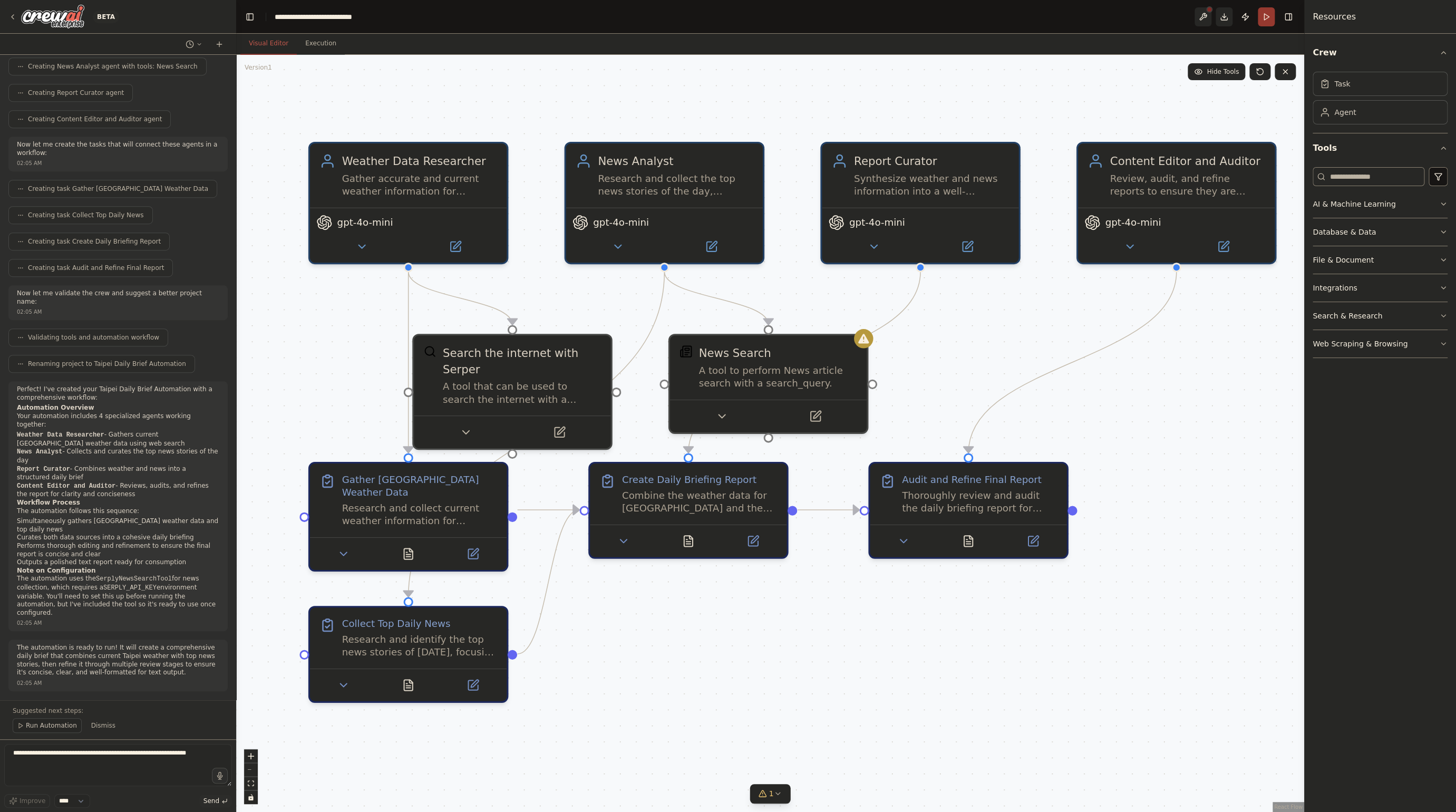
drag, startPoint x: 851, startPoint y: 608, endPoint x: 928, endPoint y: 620, distance: 77.9
click at [928, 620] on div ".deletable-edge-delete-btn { width: 20px; height: 20px; border: 0px solid #ffff…" at bounding box center [769, 433] width 1068 height 757
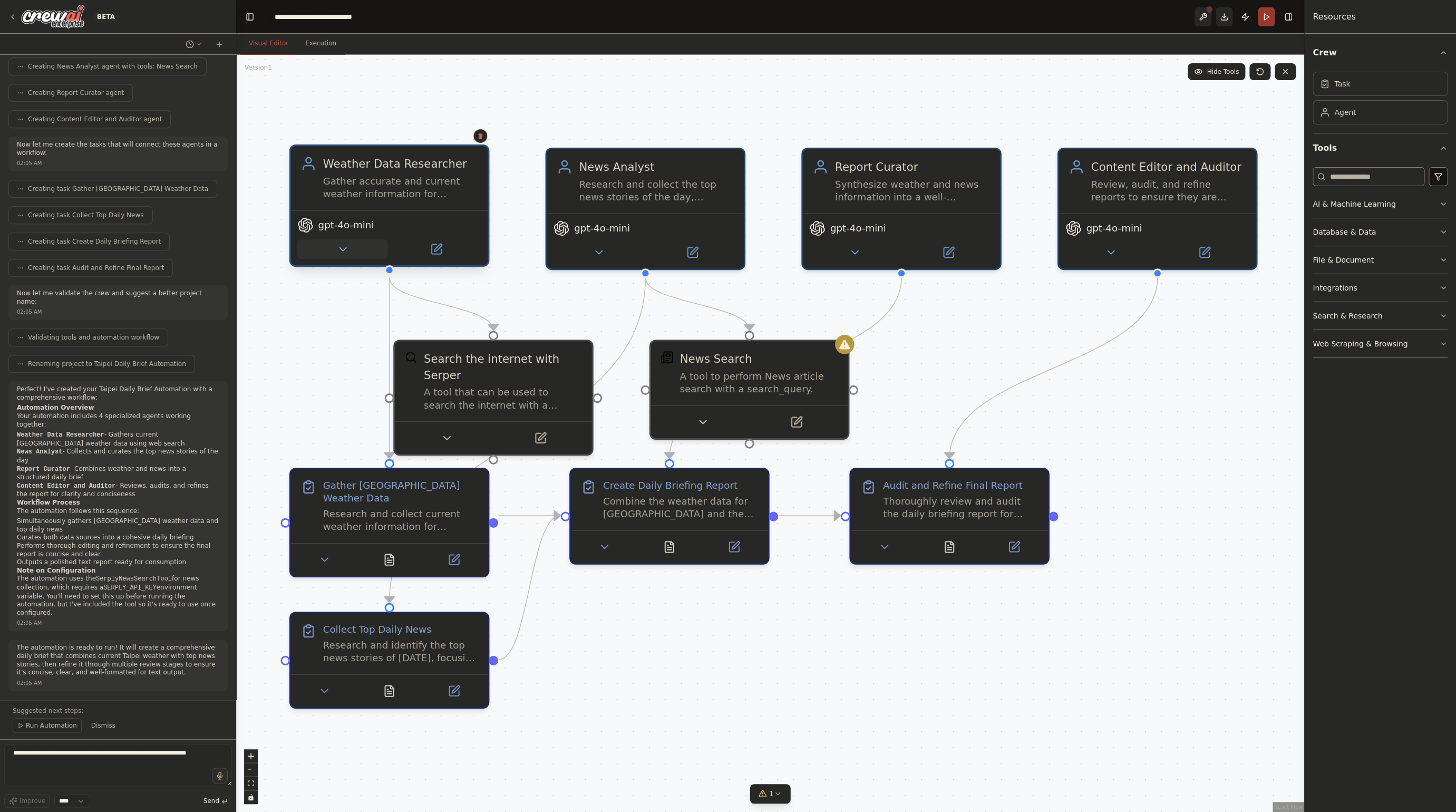
click at [352, 252] on button at bounding box center [342, 249] width 90 height 19
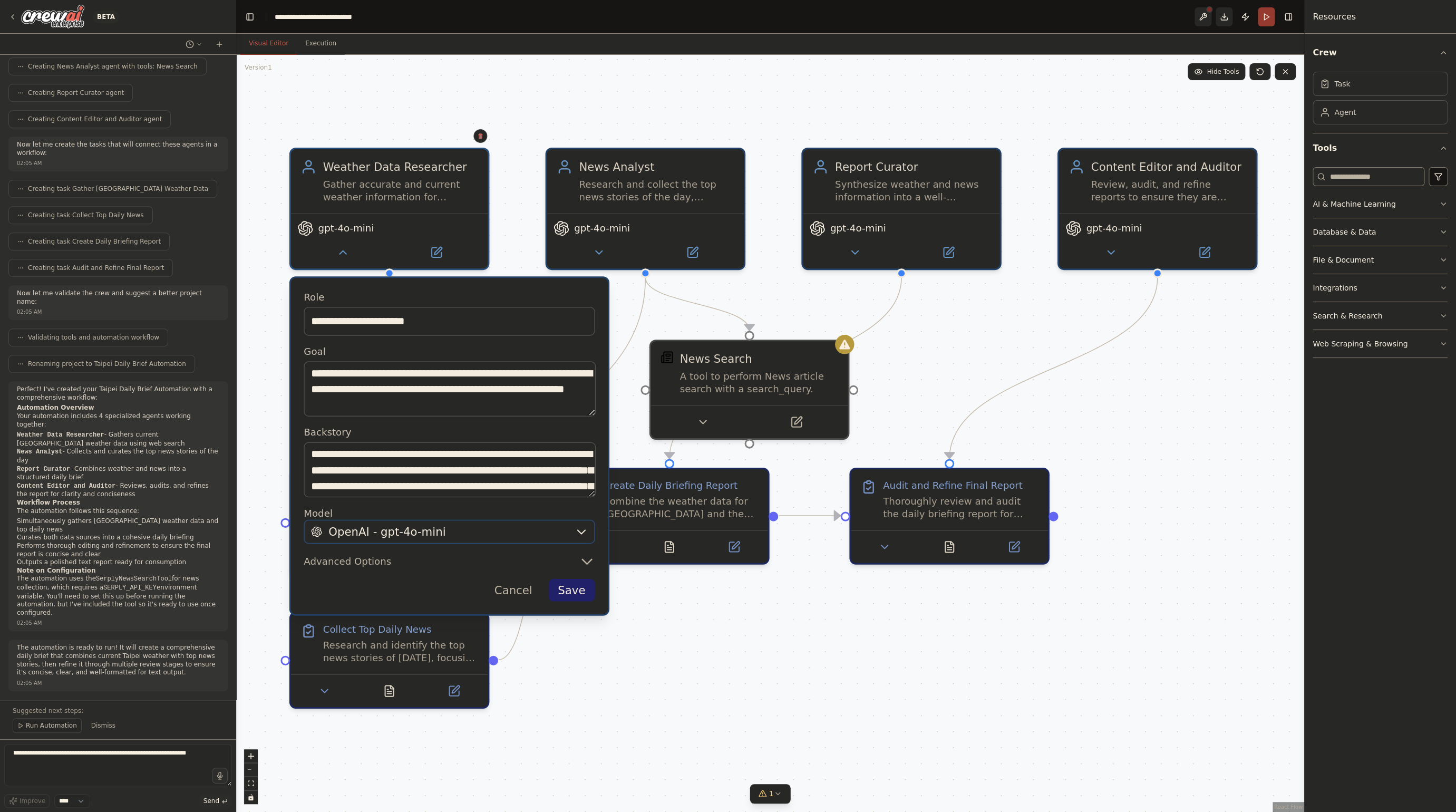
click at [392, 527] on span "OpenAI - gpt-4o-mini" at bounding box center [386, 531] width 117 height 16
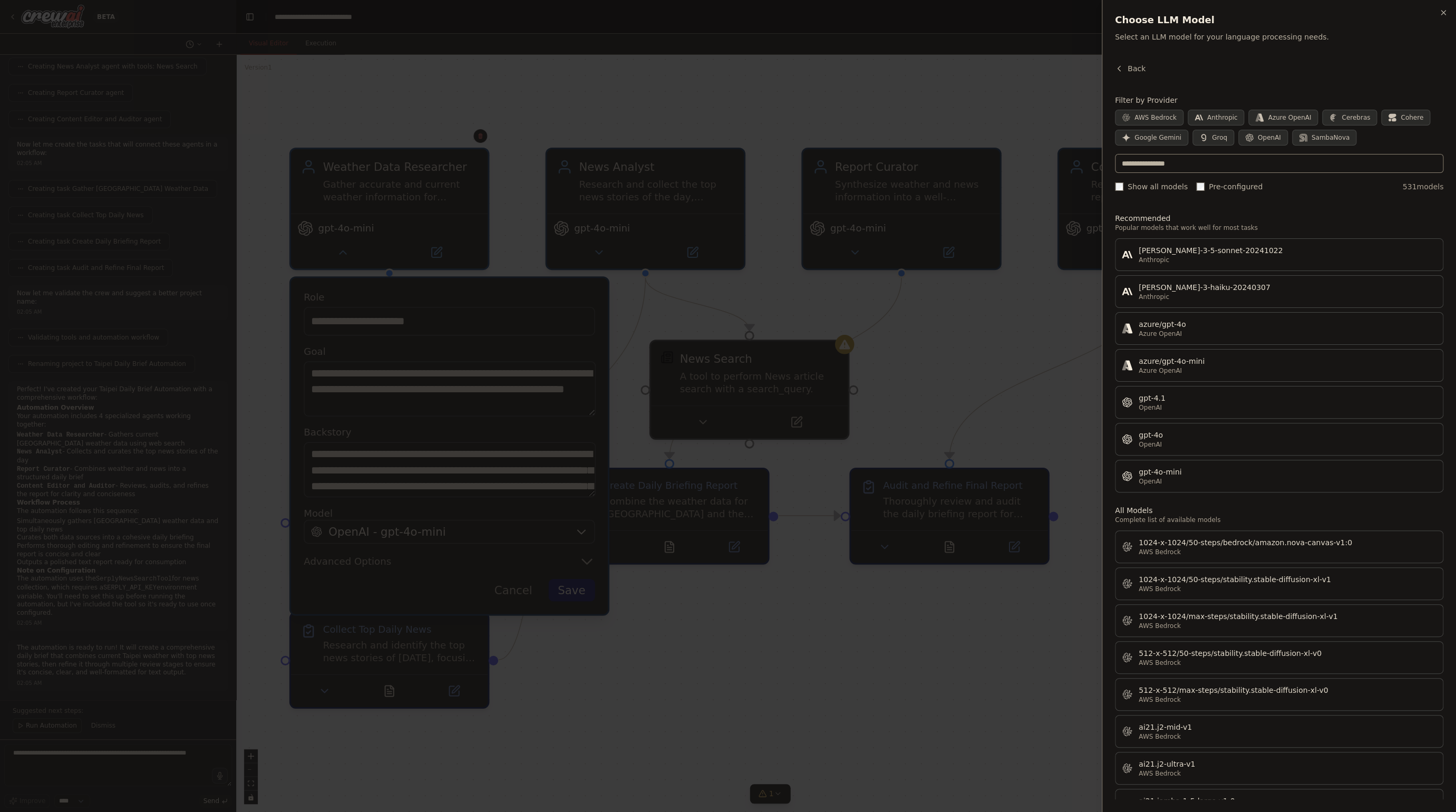
click at [964, 326] on div at bounding box center [728, 406] width 1456 height 812
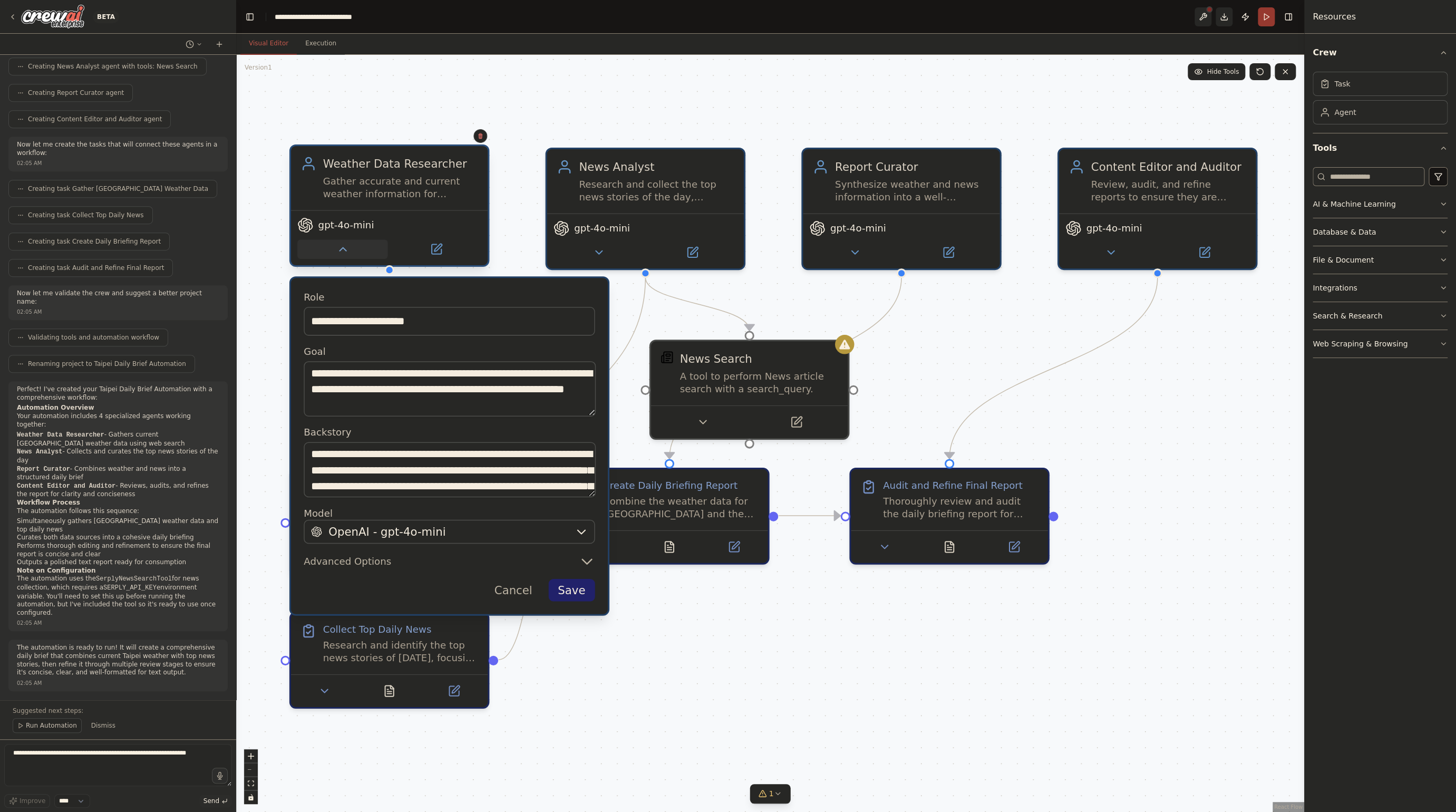
click at [360, 248] on button at bounding box center [342, 249] width 90 height 19
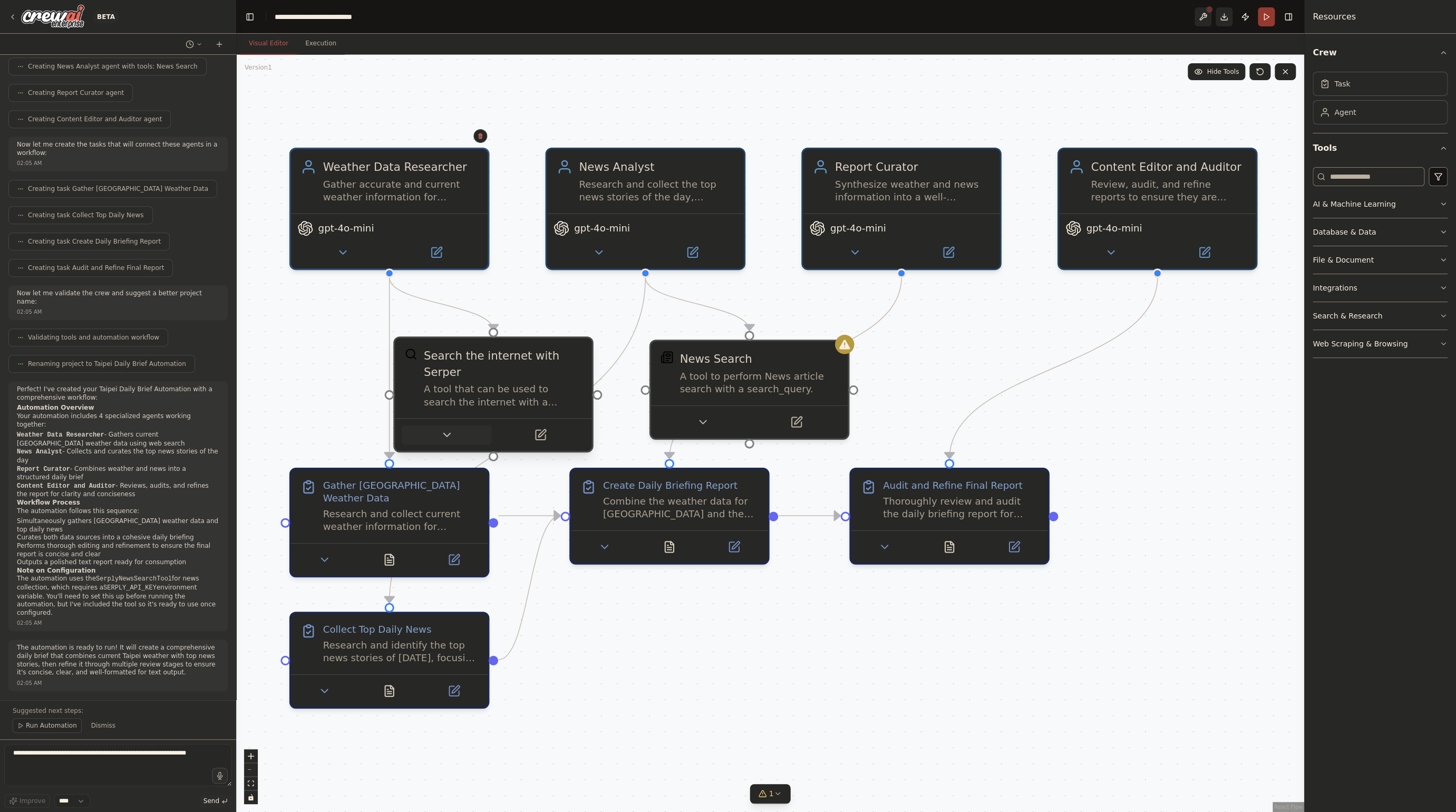
click at [449, 428] on icon at bounding box center [446, 434] width 13 height 13
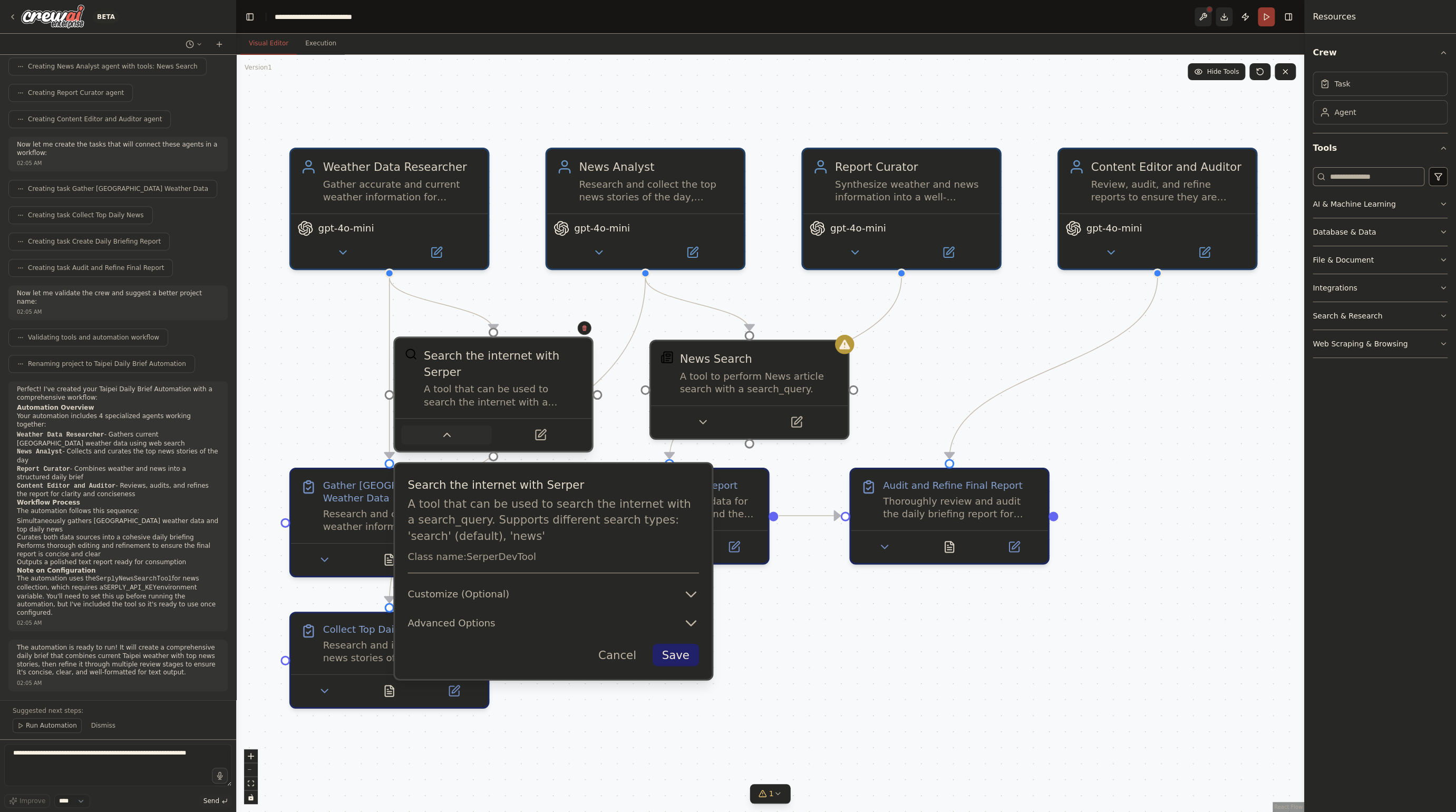
click at [450, 432] on icon at bounding box center [446, 434] width 13 height 13
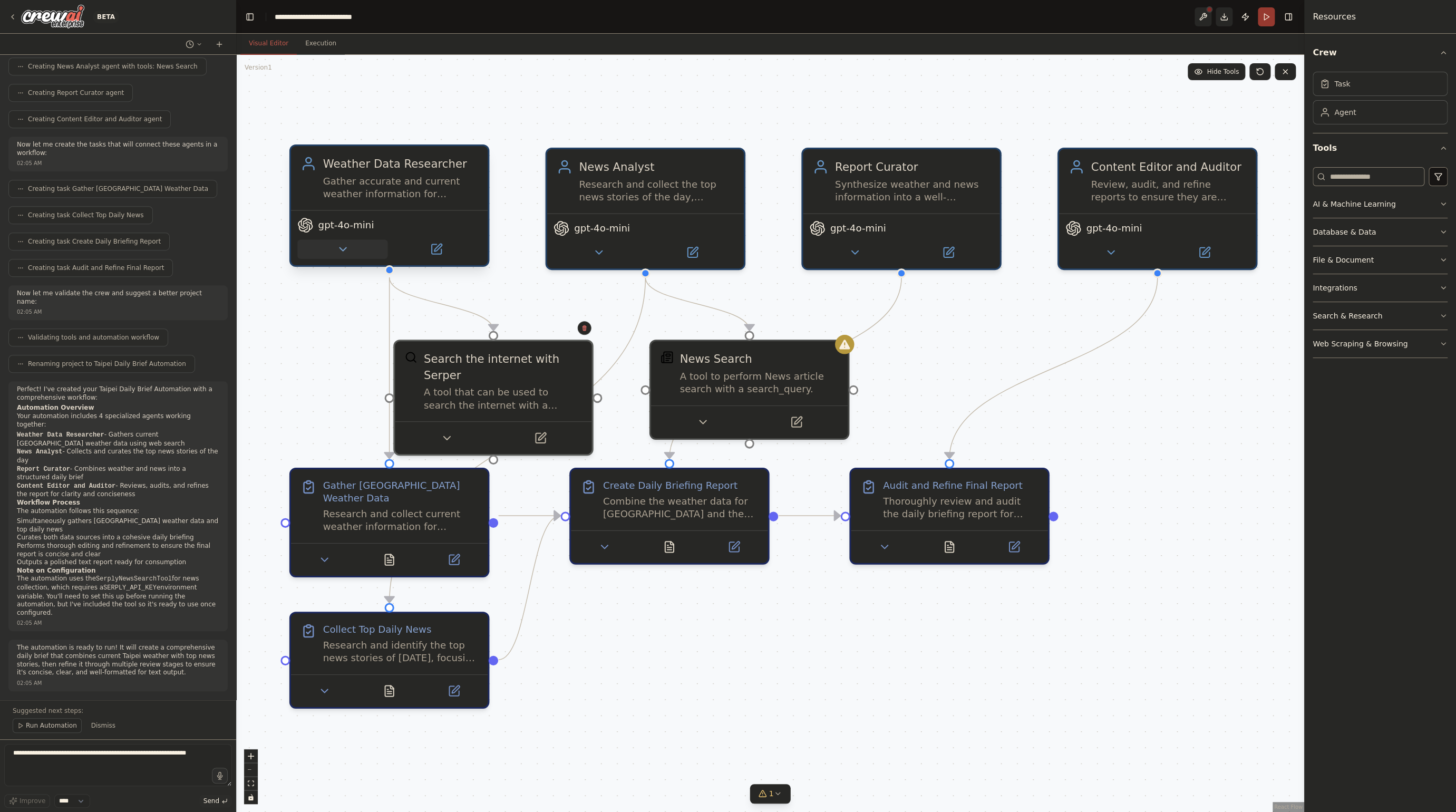
click at [354, 248] on button at bounding box center [342, 249] width 90 height 19
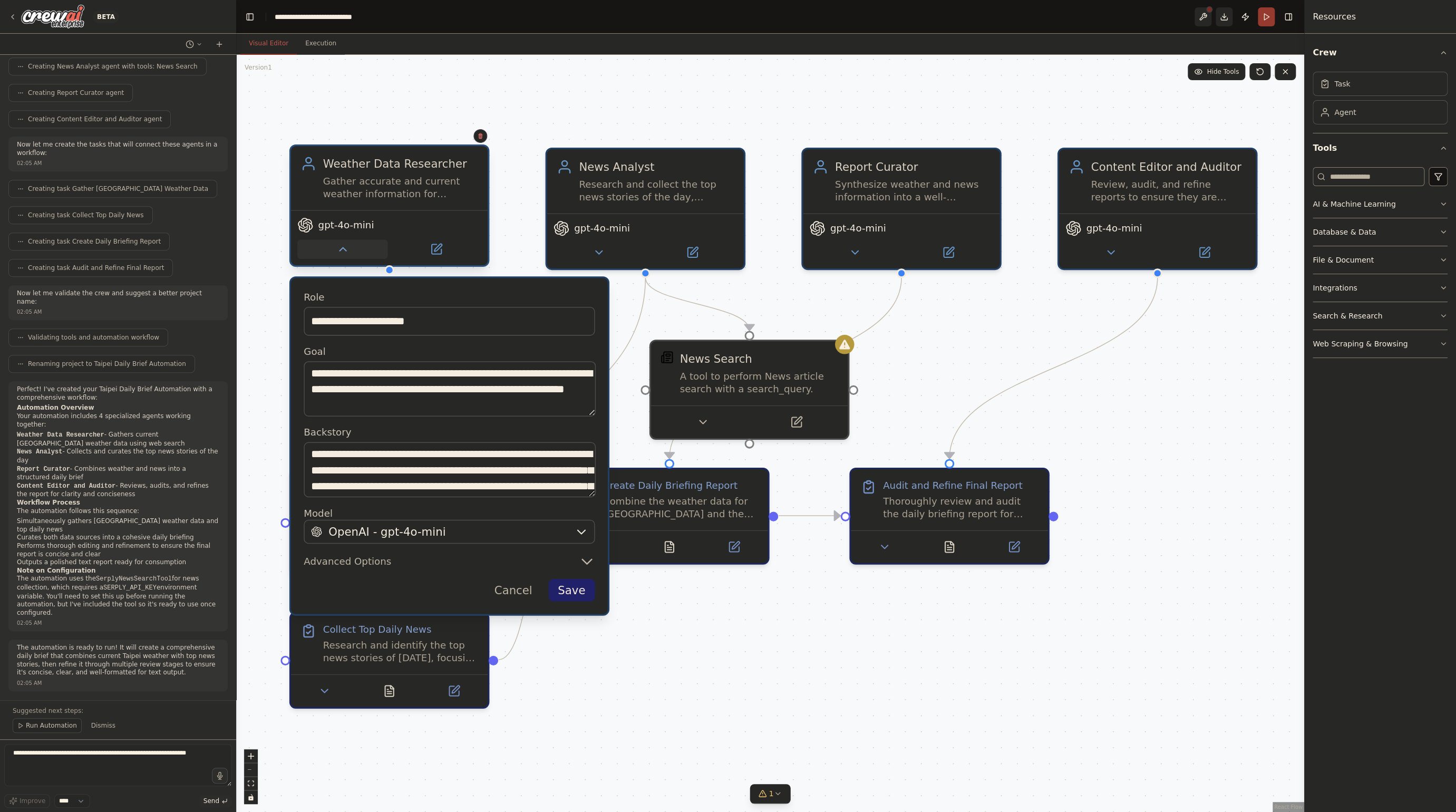
click at [354, 248] on button at bounding box center [342, 249] width 90 height 19
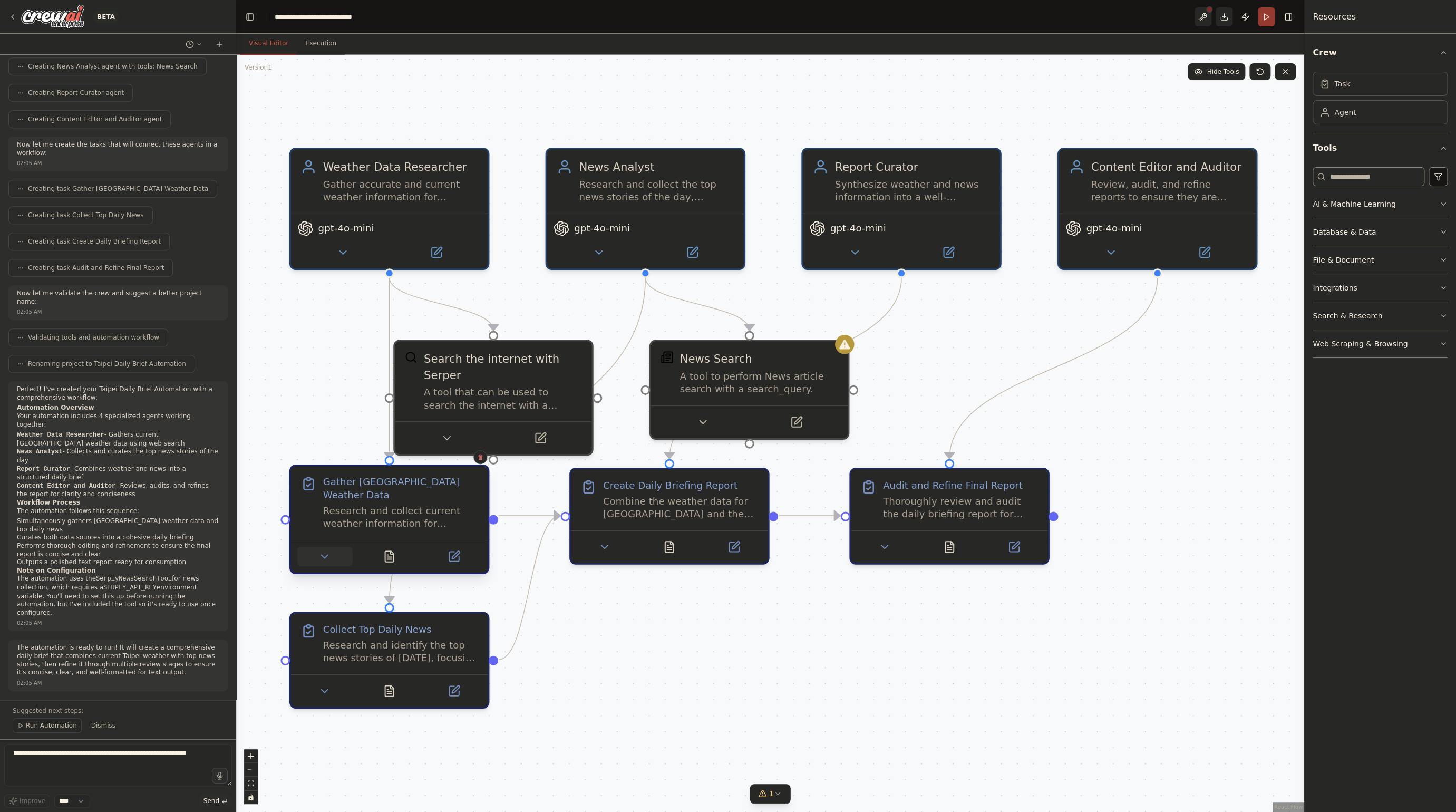
click at [332, 547] on button at bounding box center [325, 556] width 55 height 19
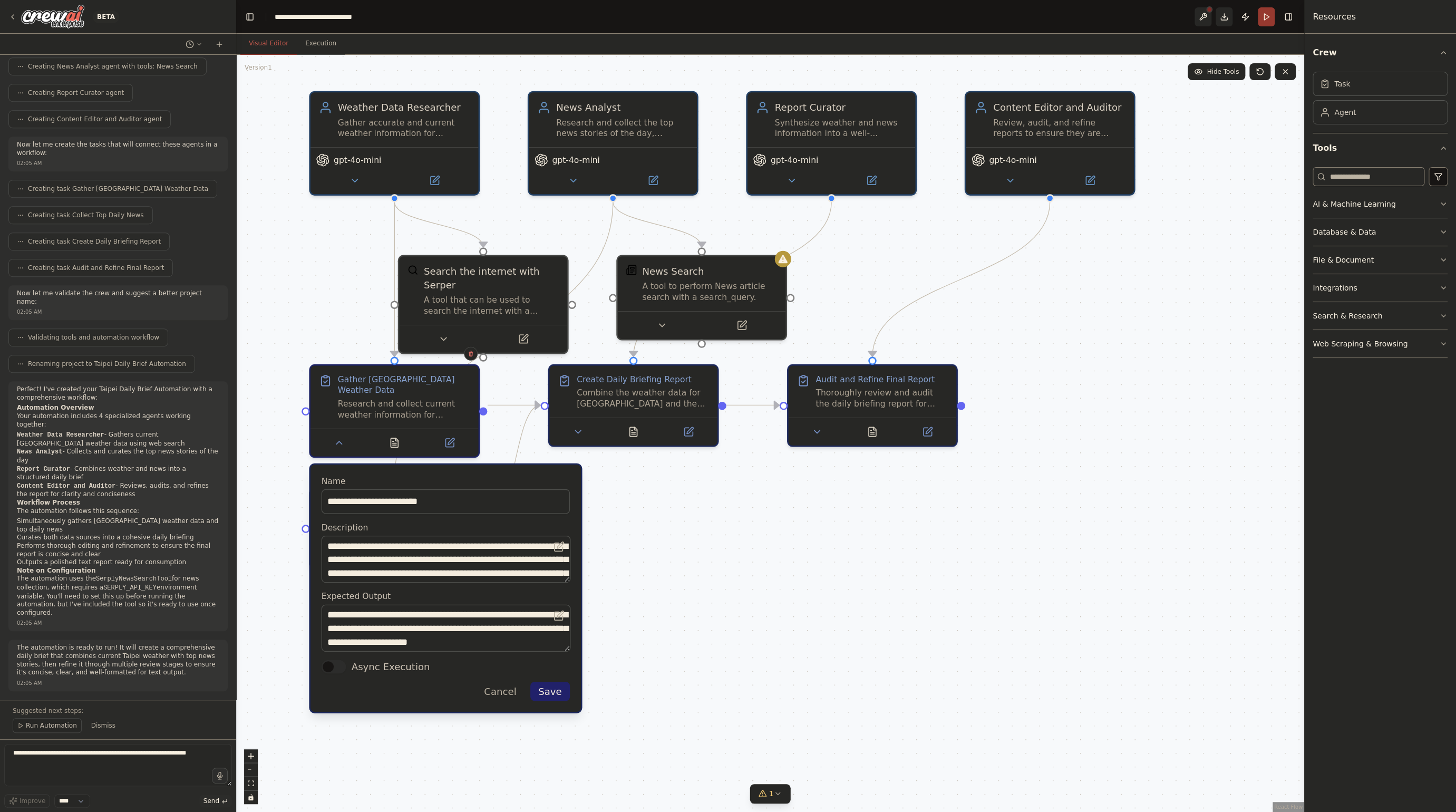
drag, startPoint x: 269, startPoint y: 586, endPoint x: 279, endPoint y: 450, distance: 136.4
click at [279, 450] on div ".deletable-edge-delete-btn { width: 20px; height: 20px; border: 0px solid #ffff…" at bounding box center [769, 433] width 1068 height 757
click at [496, 693] on div "**********" at bounding box center [445, 588] width 270 height 247
click at [498, 685] on button "Cancel" at bounding box center [499, 691] width 49 height 19
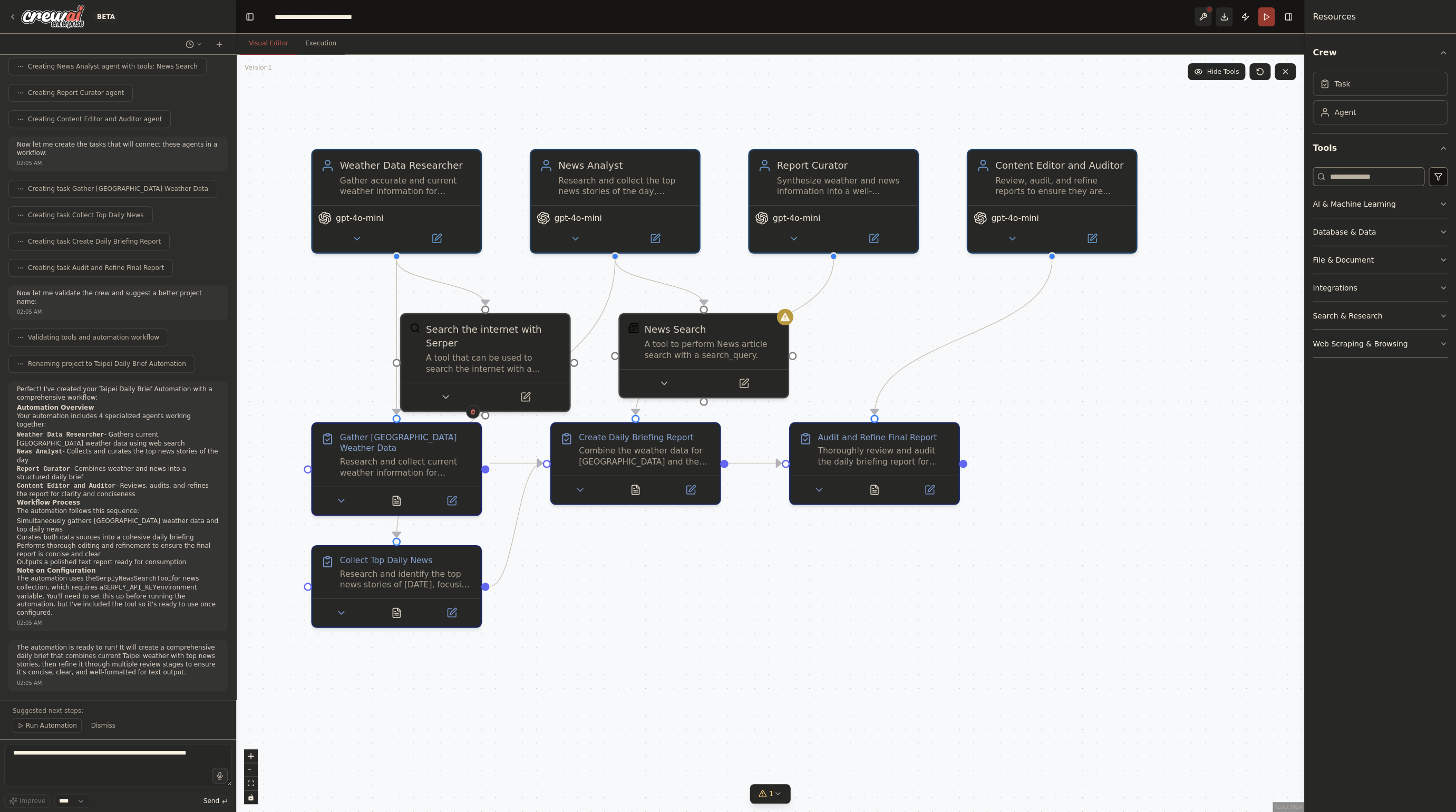
drag, startPoint x: 498, startPoint y: 578, endPoint x: 501, endPoint y: 636, distance: 58.1
click at [501, 636] on div ".deletable-edge-delete-btn { width: 20px; height: 20px; border: 0px solid #ffff…" at bounding box center [769, 433] width 1068 height 757
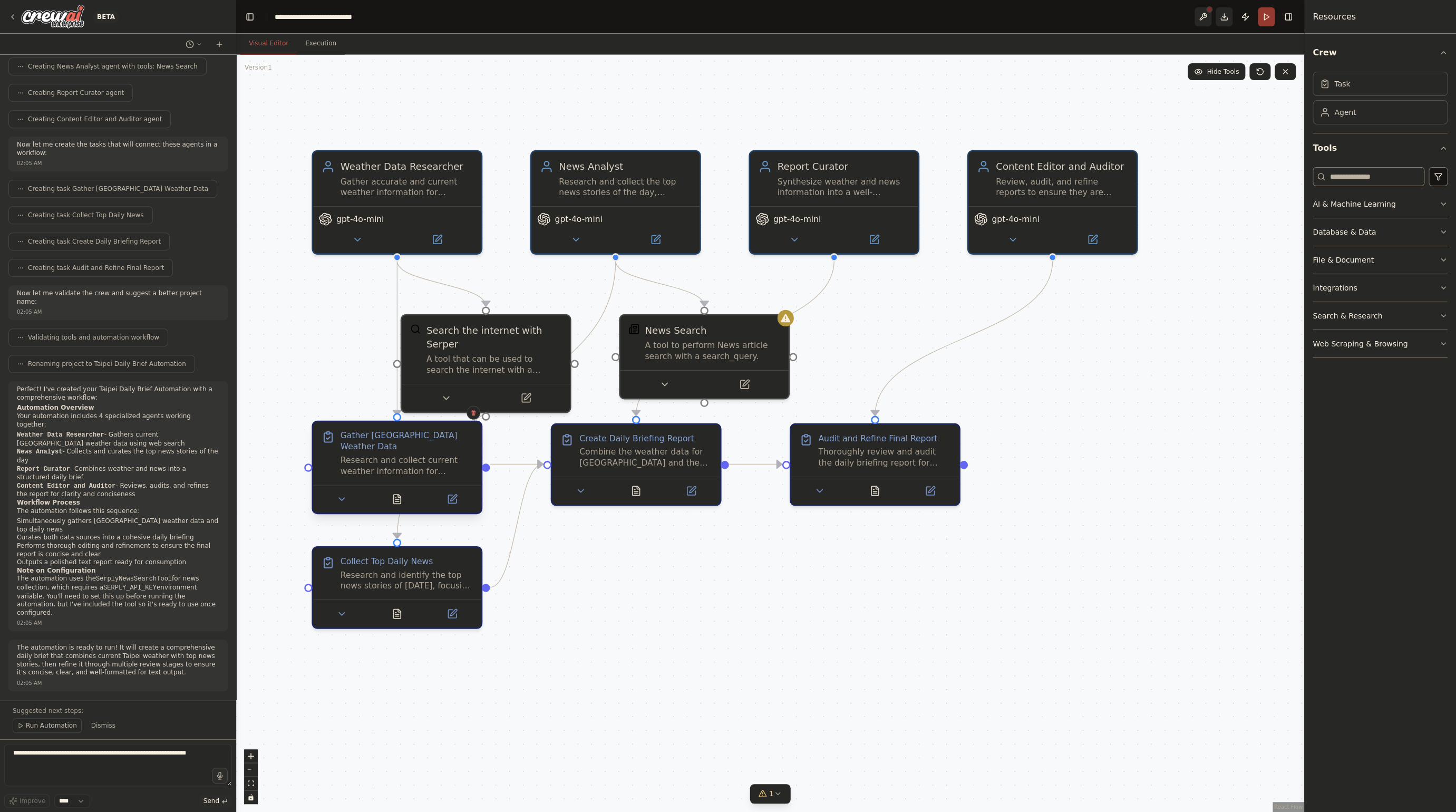
click at [385, 460] on div "Research and collect current weather information for [GEOGRAPHIC_DATA], [GEOGRA…" at bounding box center [406, 465] width 133 height 21
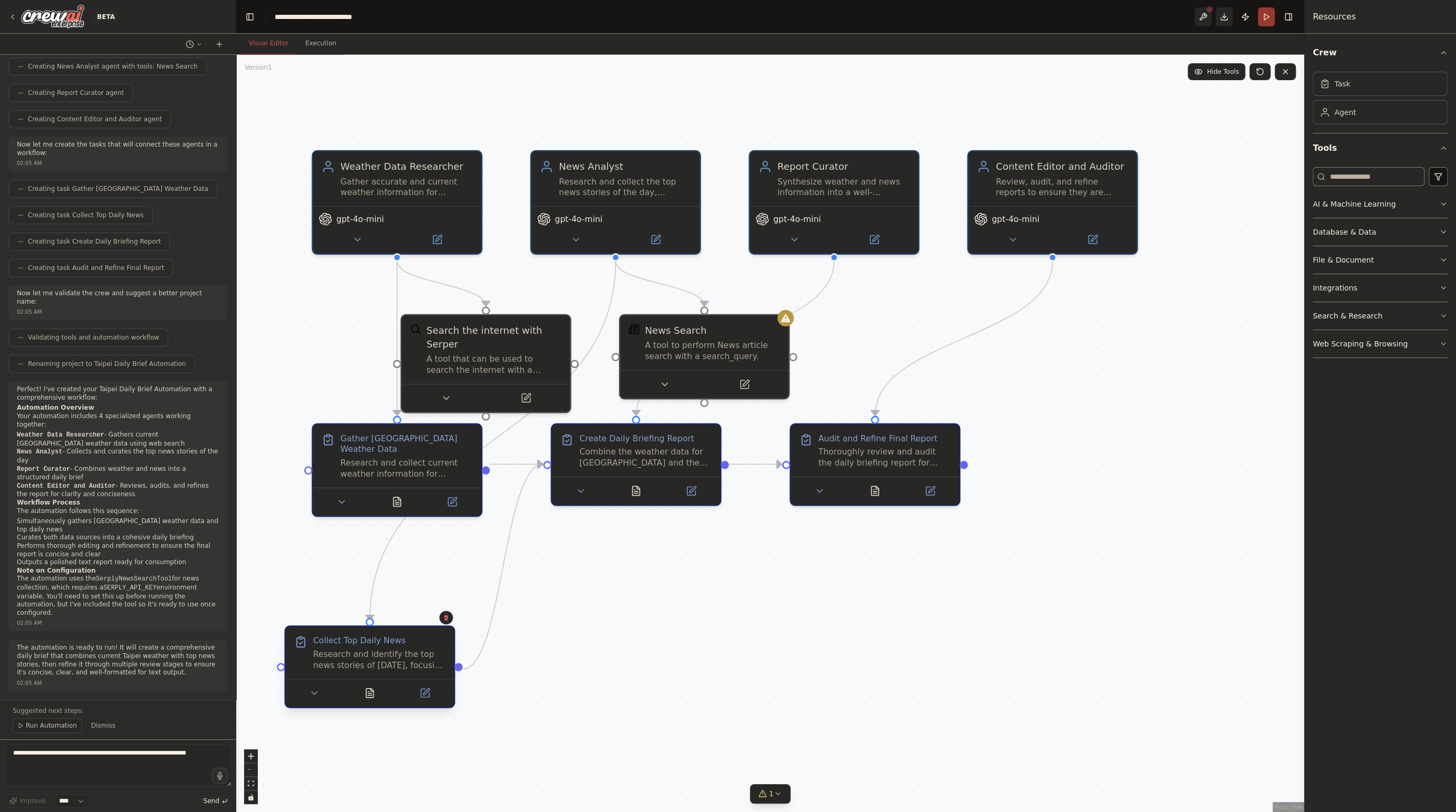
drag, startPoint x: 455, startPoint y: 561, endPoint x: 428, endPoint y: 644, distance: 87.3
click at [428, 644] on div "Collect Top Daily News" at bounding box center [379, 640] width 133 height 11
click at [678, 380] on button at bounding box center [664, 381] width 77 height 16
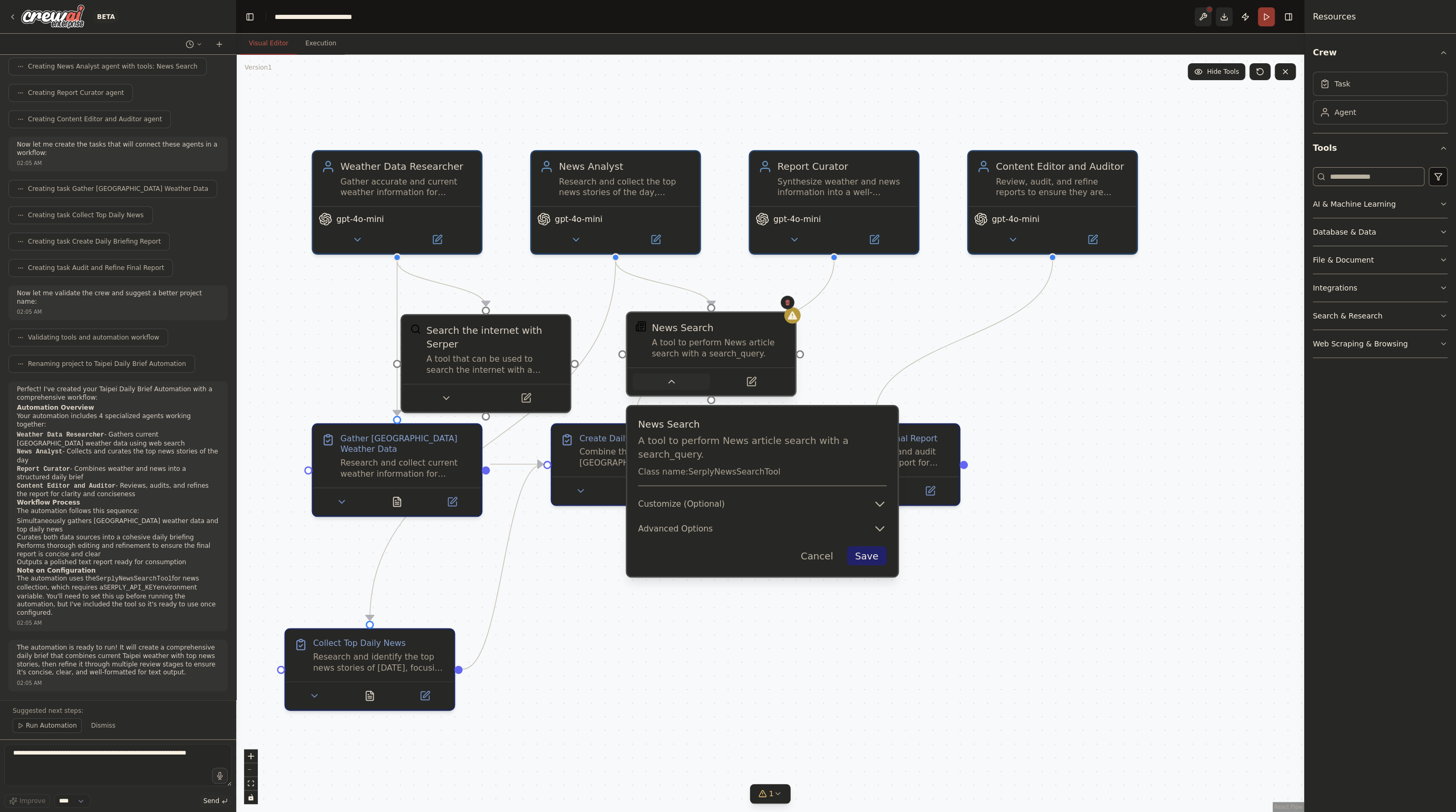
click at [678, 380] on button at bounding box center [671, 381] width 77 height 16
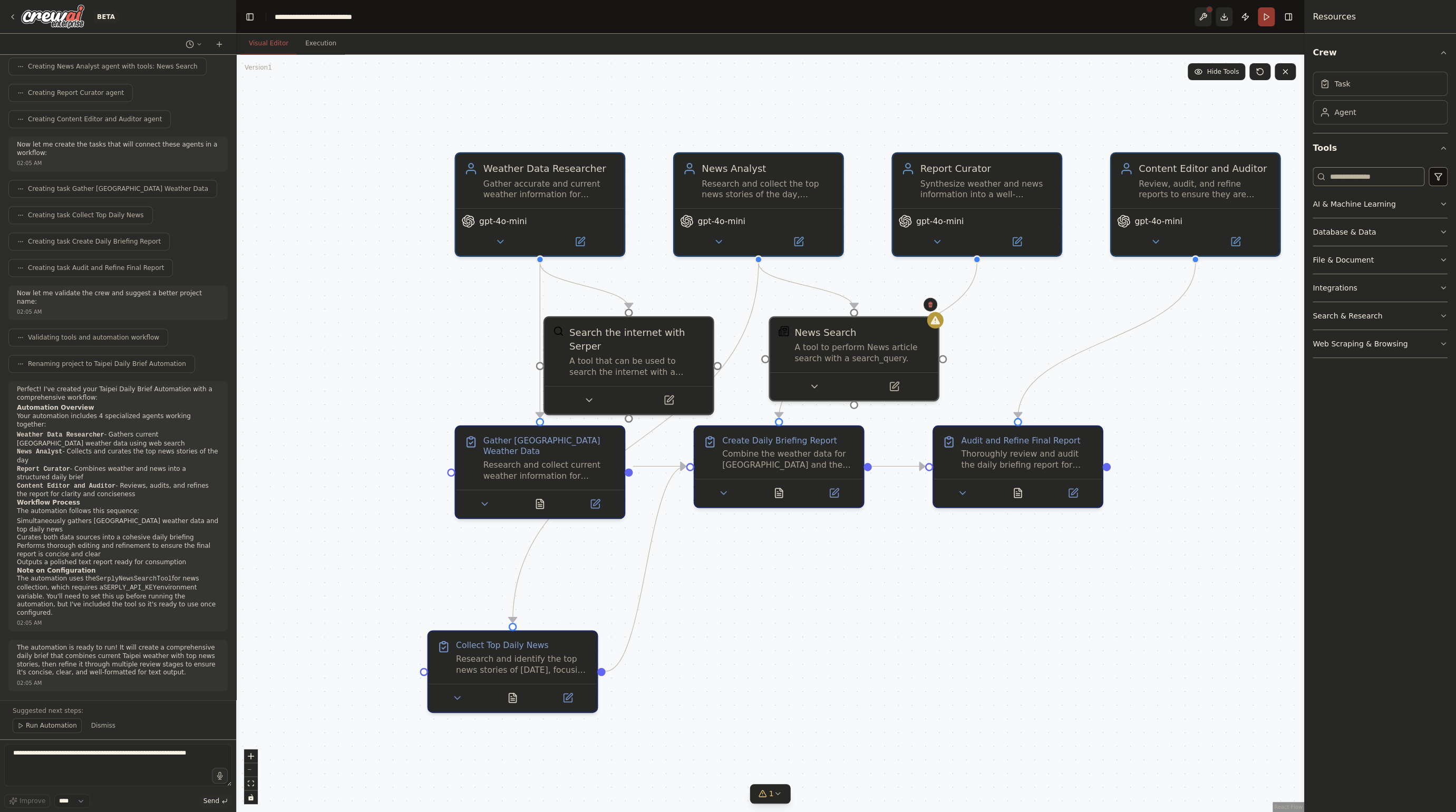
drag, startPoint x: 587, startPoint y: 643, endPoint x: 730, endPoint y: 645, distance: 143.0
click at [730, 645] on div ".deletable-edge-delete-btn { width: 20px; height: 20px; border: 0px solid #ffff…" at bounding box center [769, 433] width 1068 height 757
click at [558, 440] on div "Gather [GEOGRAPHIC_DATA] Weather Data" at bounding box center [550, 443] width 133 height 21
click at [487, 496] on icon at bounding box center [485, 501] width 11 height 11
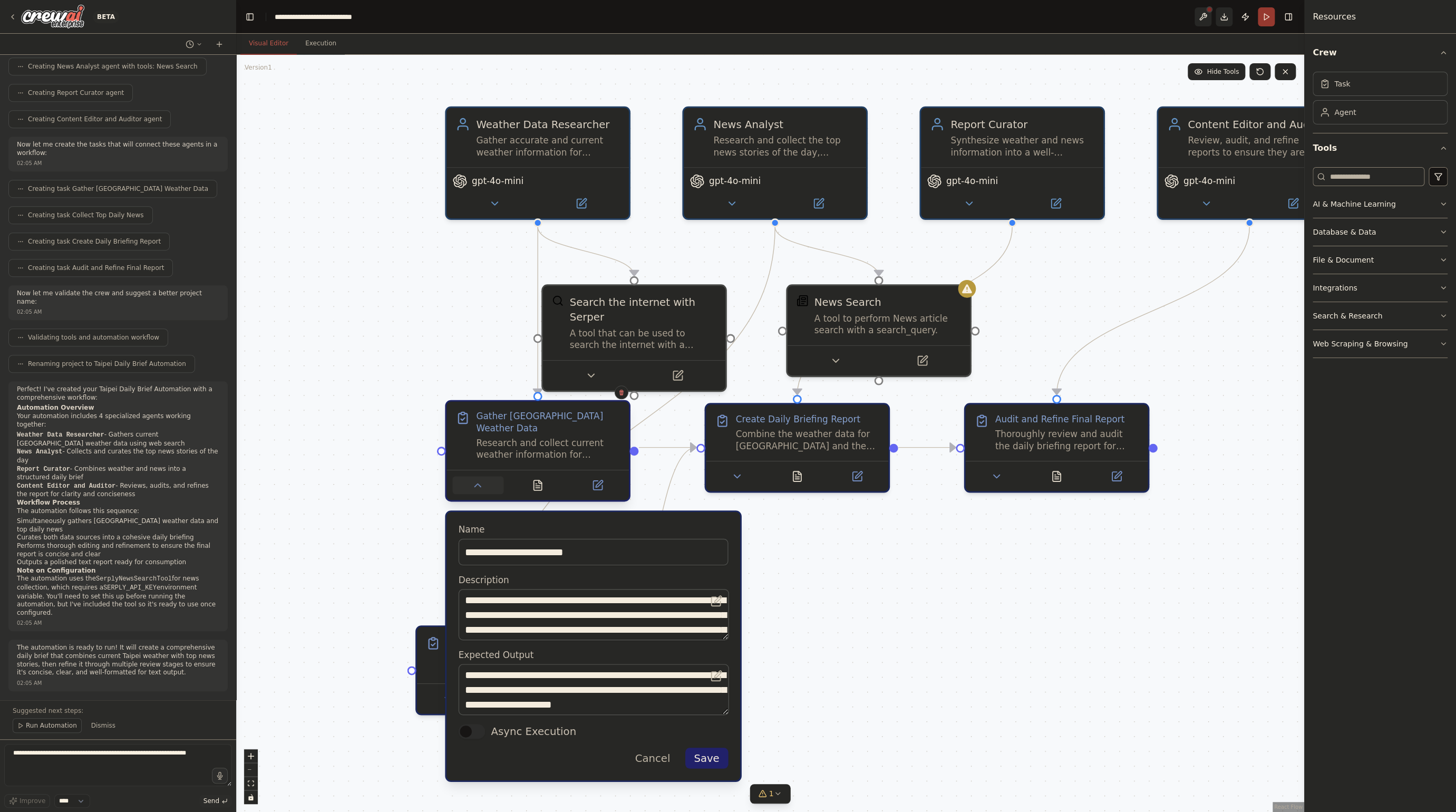
click at [480, 484] on icon at bounding box center [478, 485] width 6 height 3
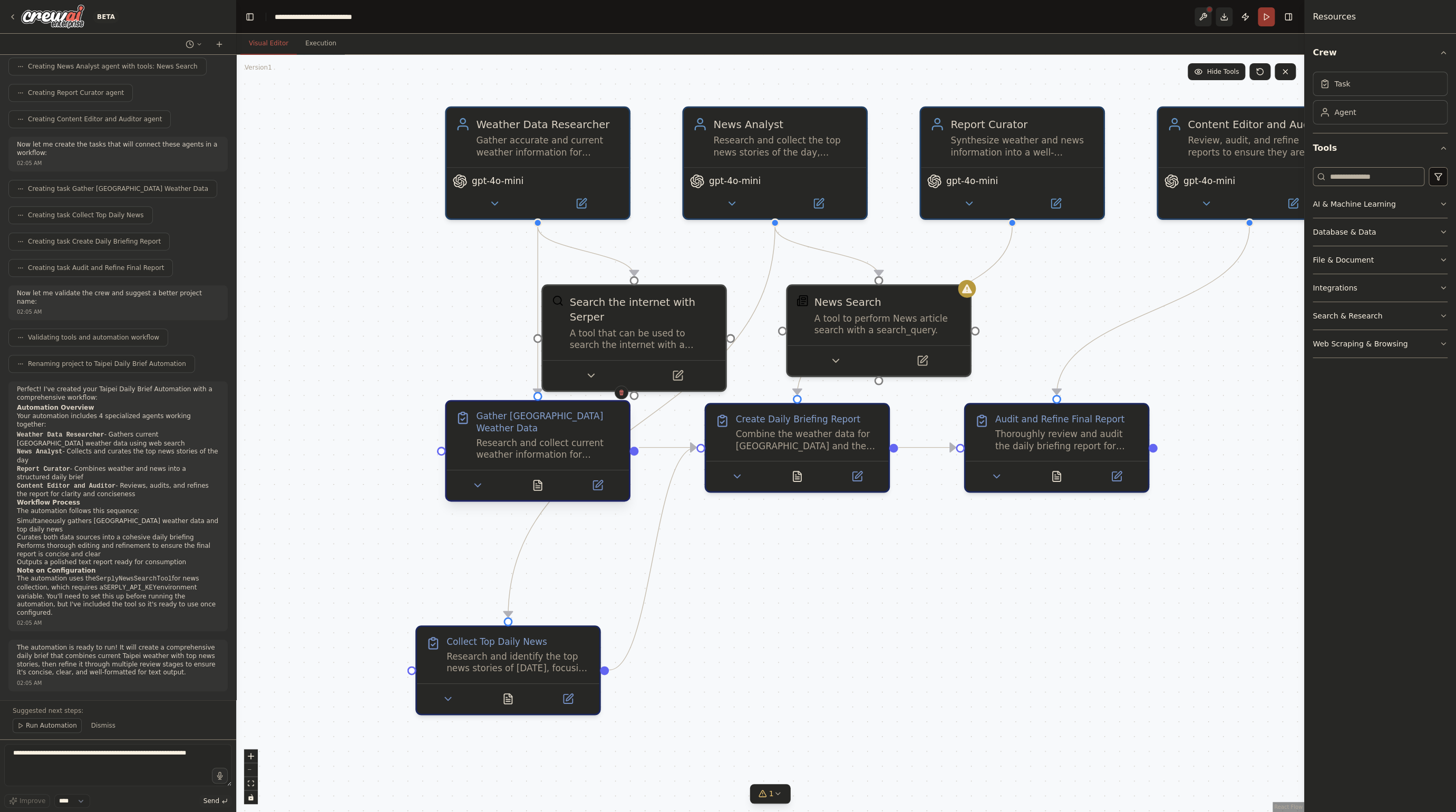
drag, startPoint x: 526, startPoint y: 428, endPoint x: 533, endPoint y: 435, distance: 9.9
click at [533, 437] on div "Research and collect current weather information for [GEOGRAPHIC_DATA], [GEOGRA…" at bounding box center [548, 449] width 144 height 24
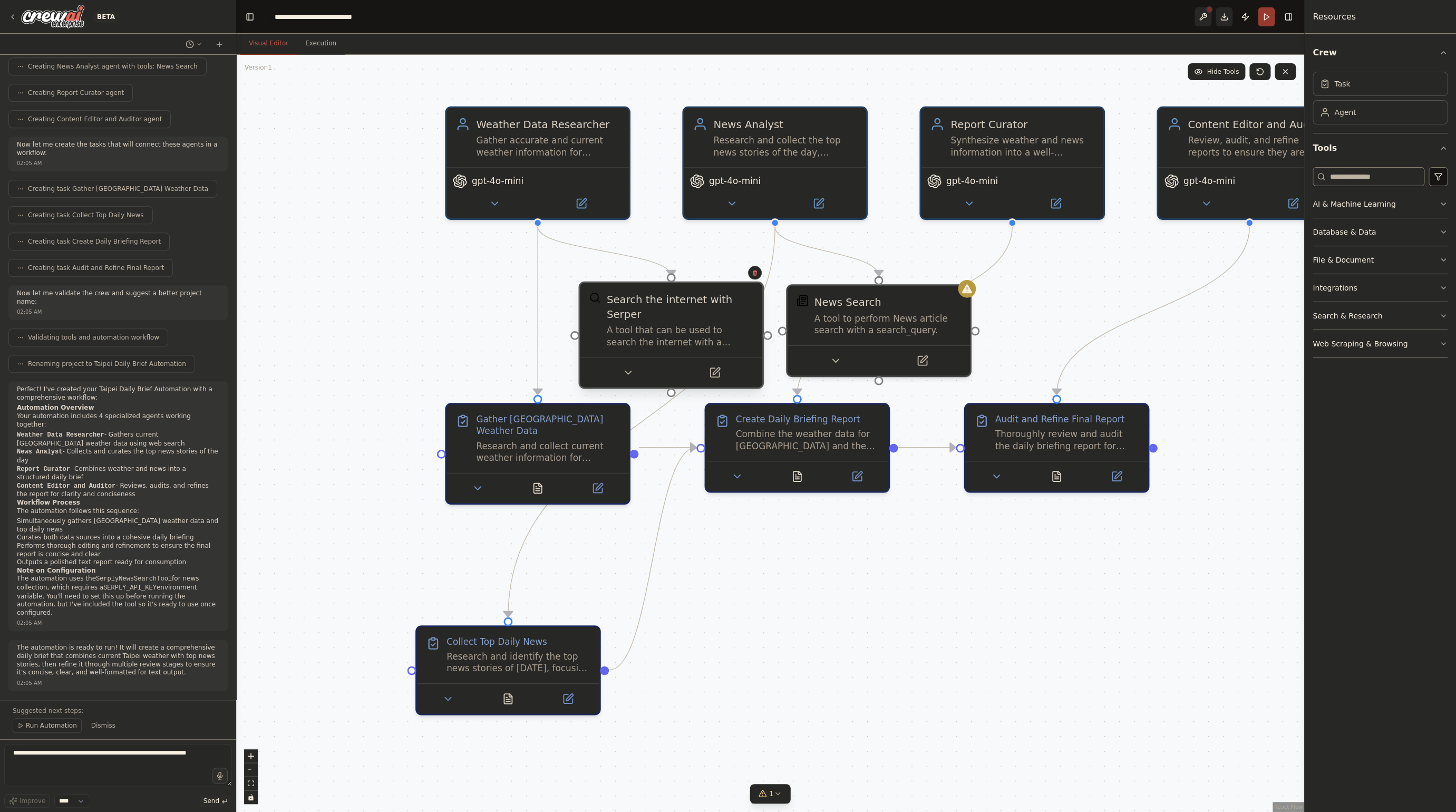
drag, startPoint x: 645, startPoint y: 315, endPoint x: 678, endPoint y: 316, distance: 33.0
click at [678, 316] on div "Search the internet with Serper" at bounding box center [680, 306] width 146 height 30
click at [657, 324] on div "A tool that can be used to search the internet with a search_query. Supports di…" at bounding box center [680, 336] width 146 height 24
click at [658, 316] on div "Search the internet with Serper" at bounding box center [680, 306] width 146 height 30
click at [635, 380] on button at bounding box center [628, 373] width 84 height 18
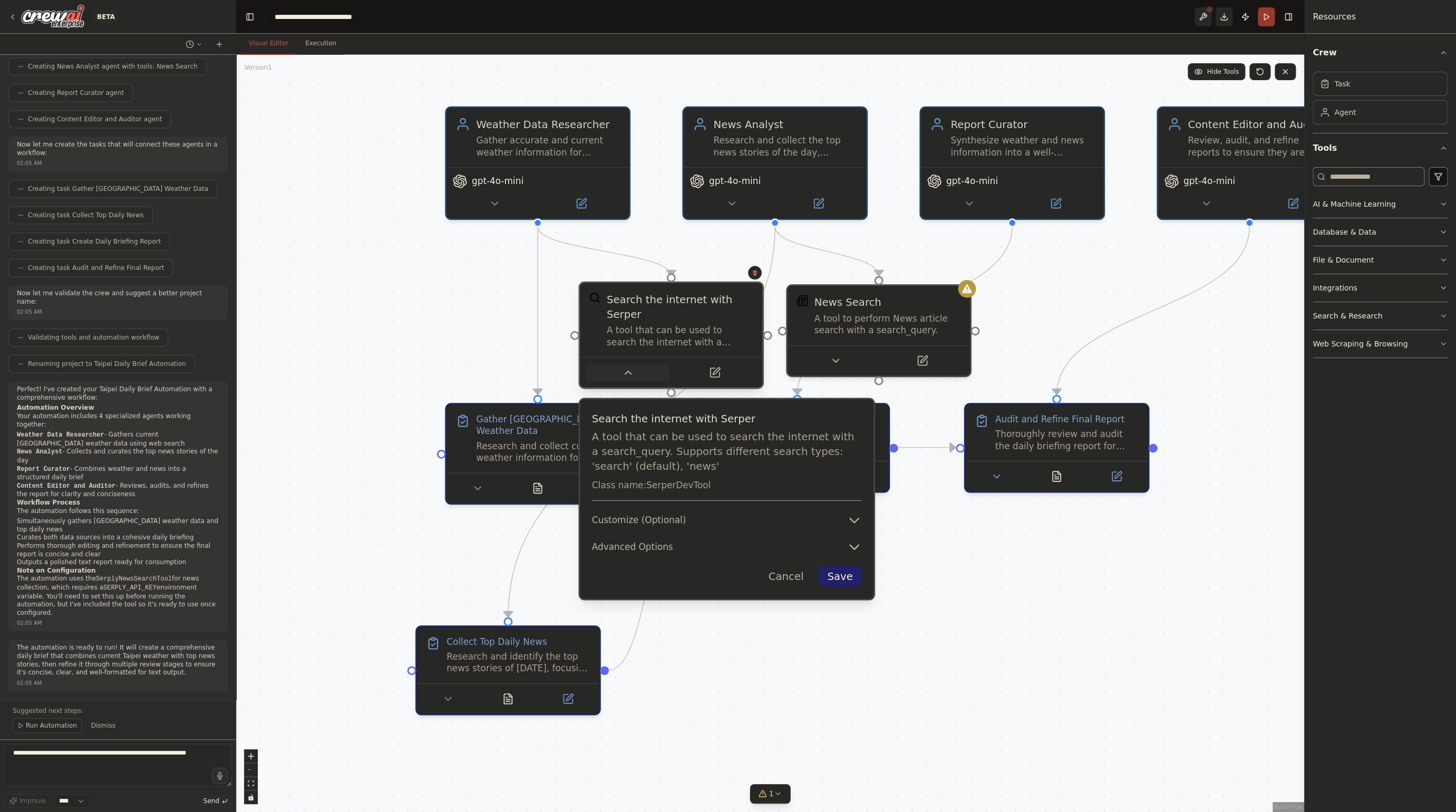
click at [632, 369] on icon at bounding box center [628, 373] width 12 height 12
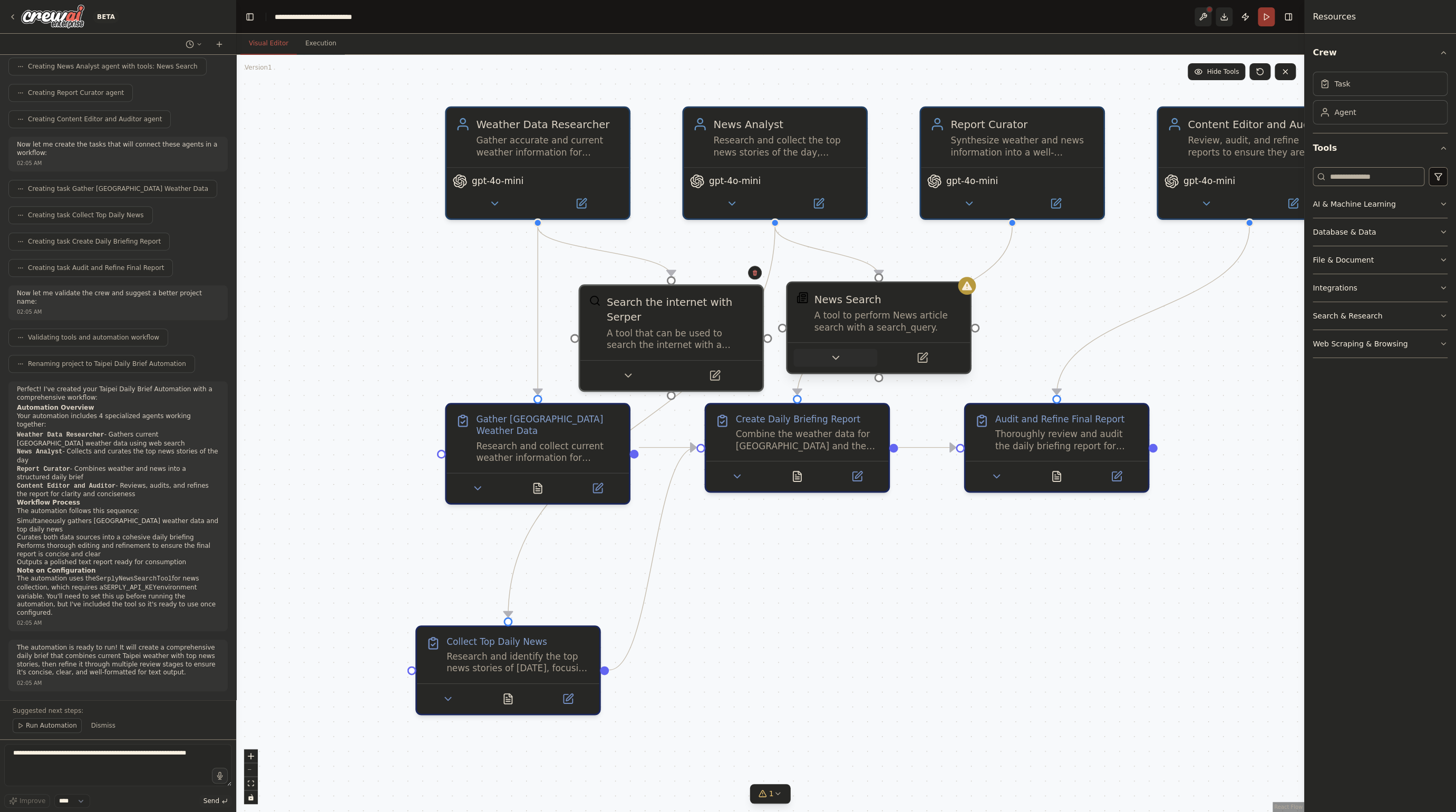
click at [819, 356] on button at bounding box center [835, 357] width 84 height 18
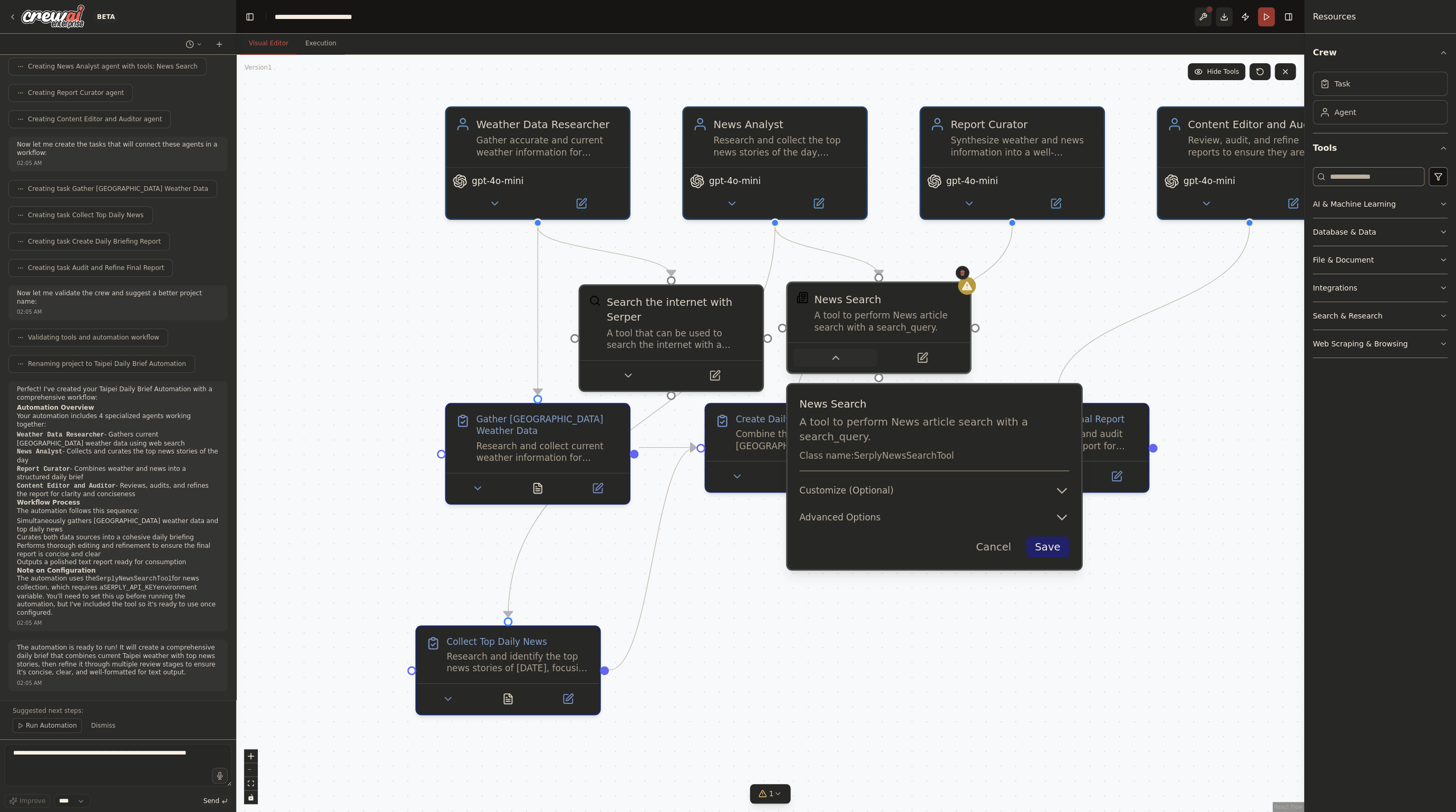
click at [819, 356] on button at bounding box center [835, 357] width 84 height 18
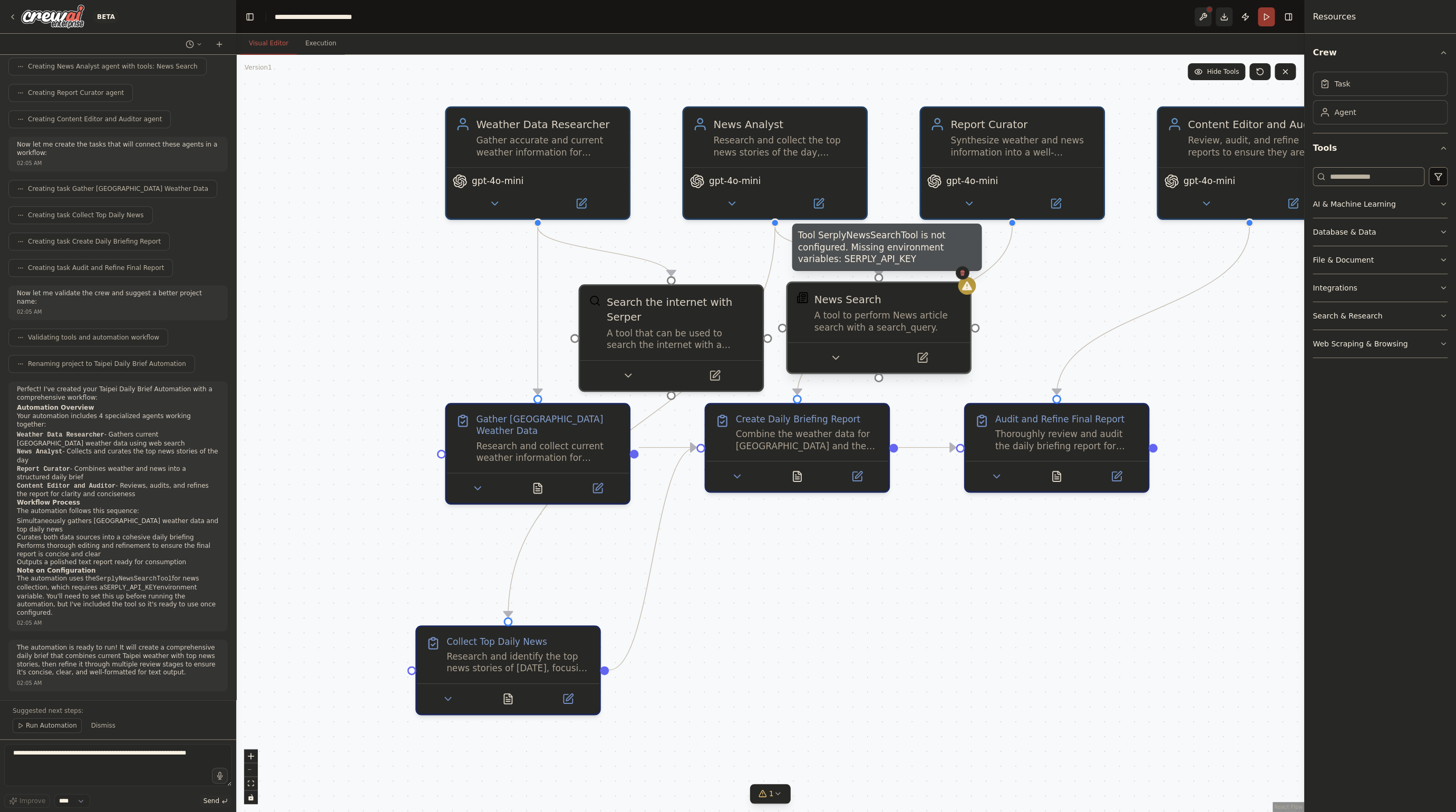
click at [972, 295] on div ".deletable-edge-delete-btn { width: 20px; height: 20px; border: 0px solid #ffff…" at bounding box center [769, 433] width 1068 height 757
click at [824, 356] on button at bounding box center [835, 357] width 84 height 18
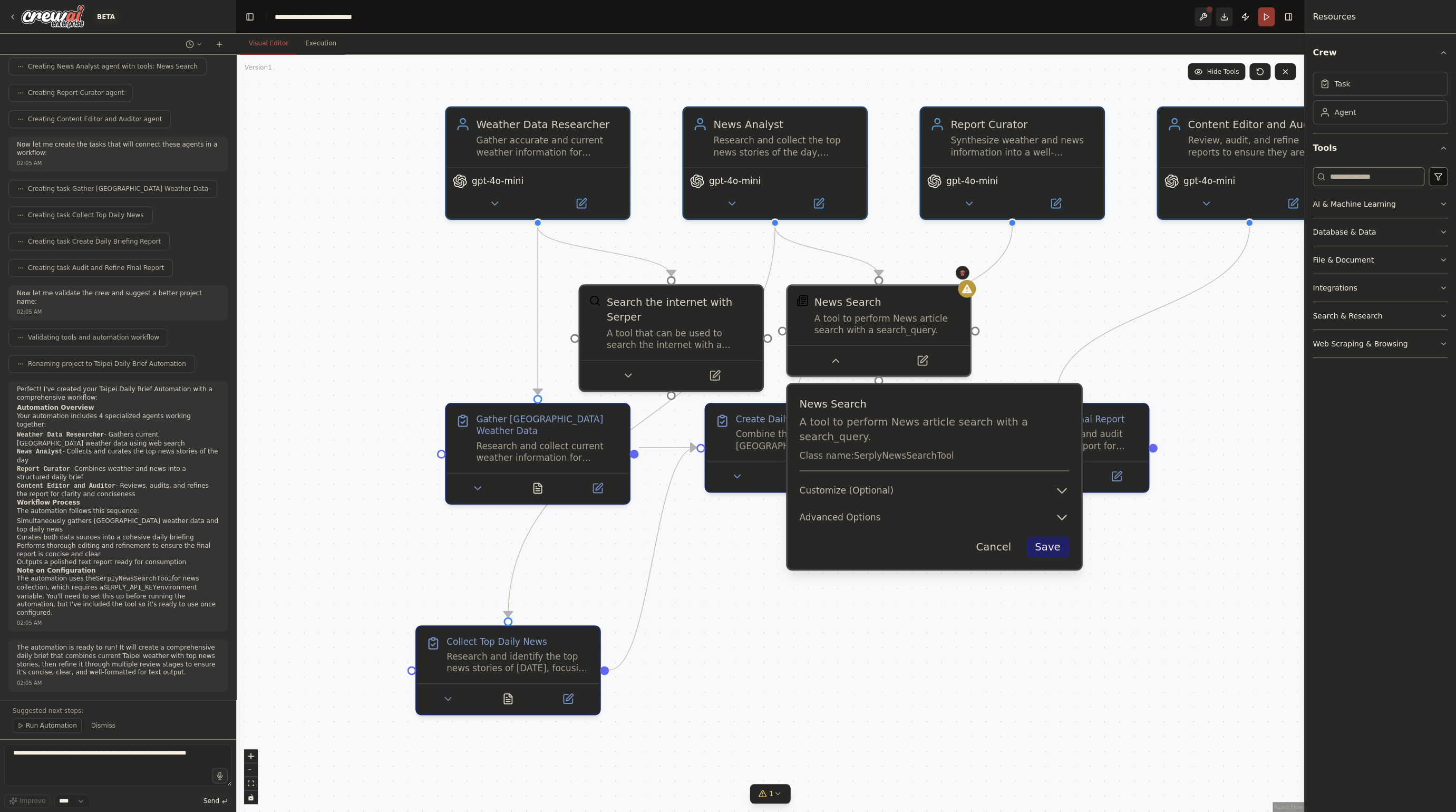
click at [993, 538] on button "Cancel" at bounding box center [993, 546] width 53 height 21
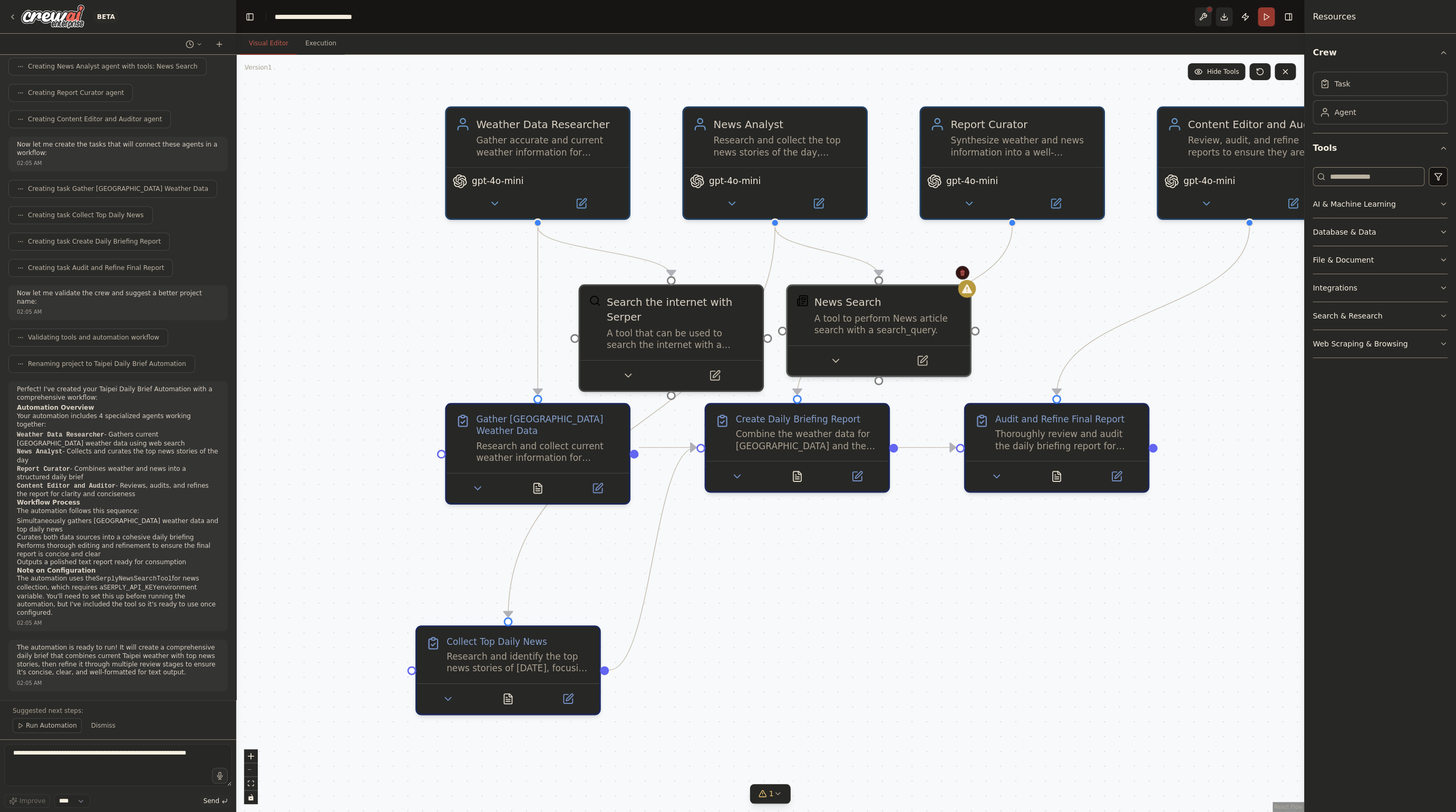
click at [964, 276] on icon at bounding box center [962, 272] width 6 height 6
click at [940, 277] on button "Confirm" at bounding box center [933, 272] width 38 height 13
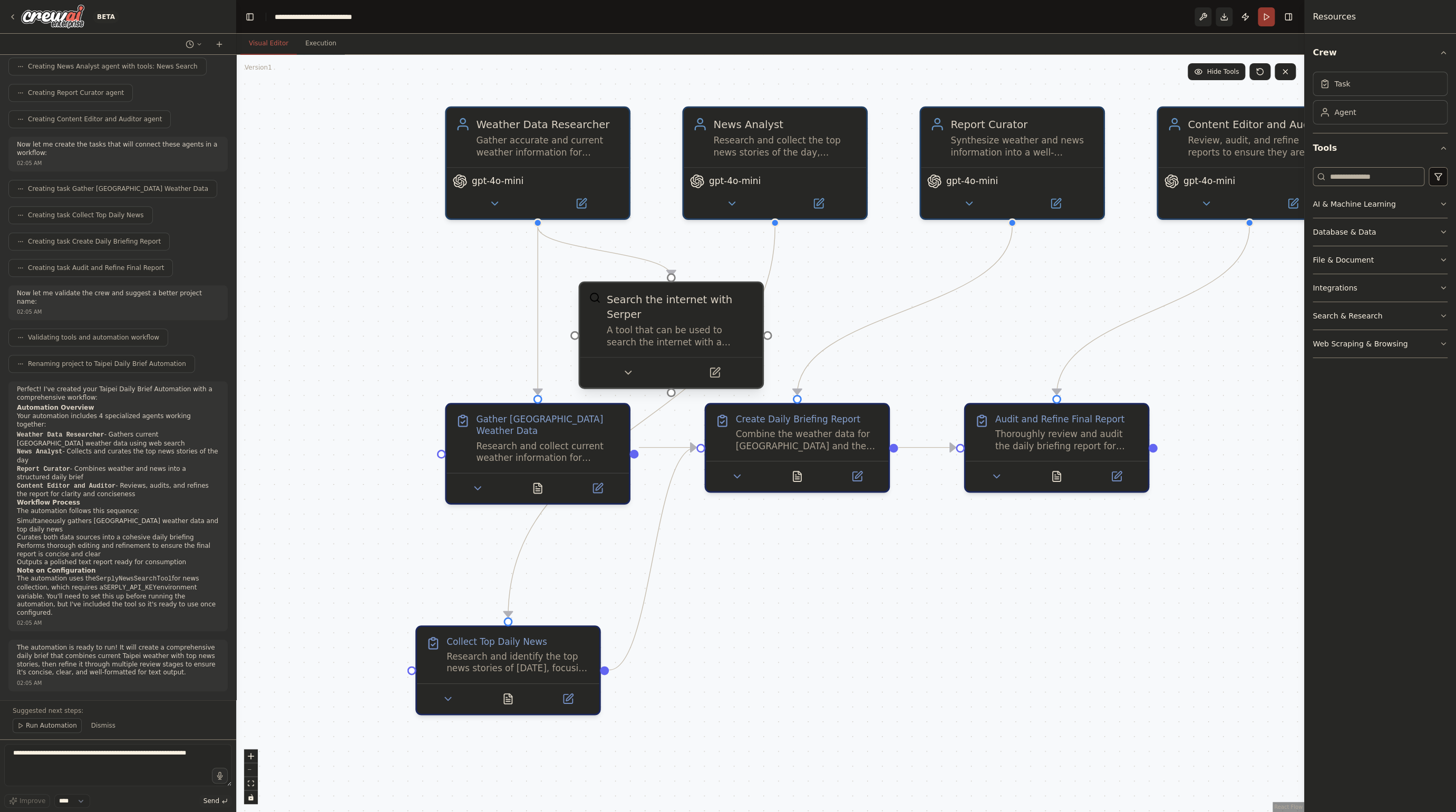
click at [722, 309] on div "Search the internet with Serper" at bounding box center [680, 306] width 146 height 30
click at [753, 276] on icon at bounding box center [754, 272] width 6 height 6
click at [733, 276] on button "Confirm" at bounding box center [725, 272] width 38 height 13
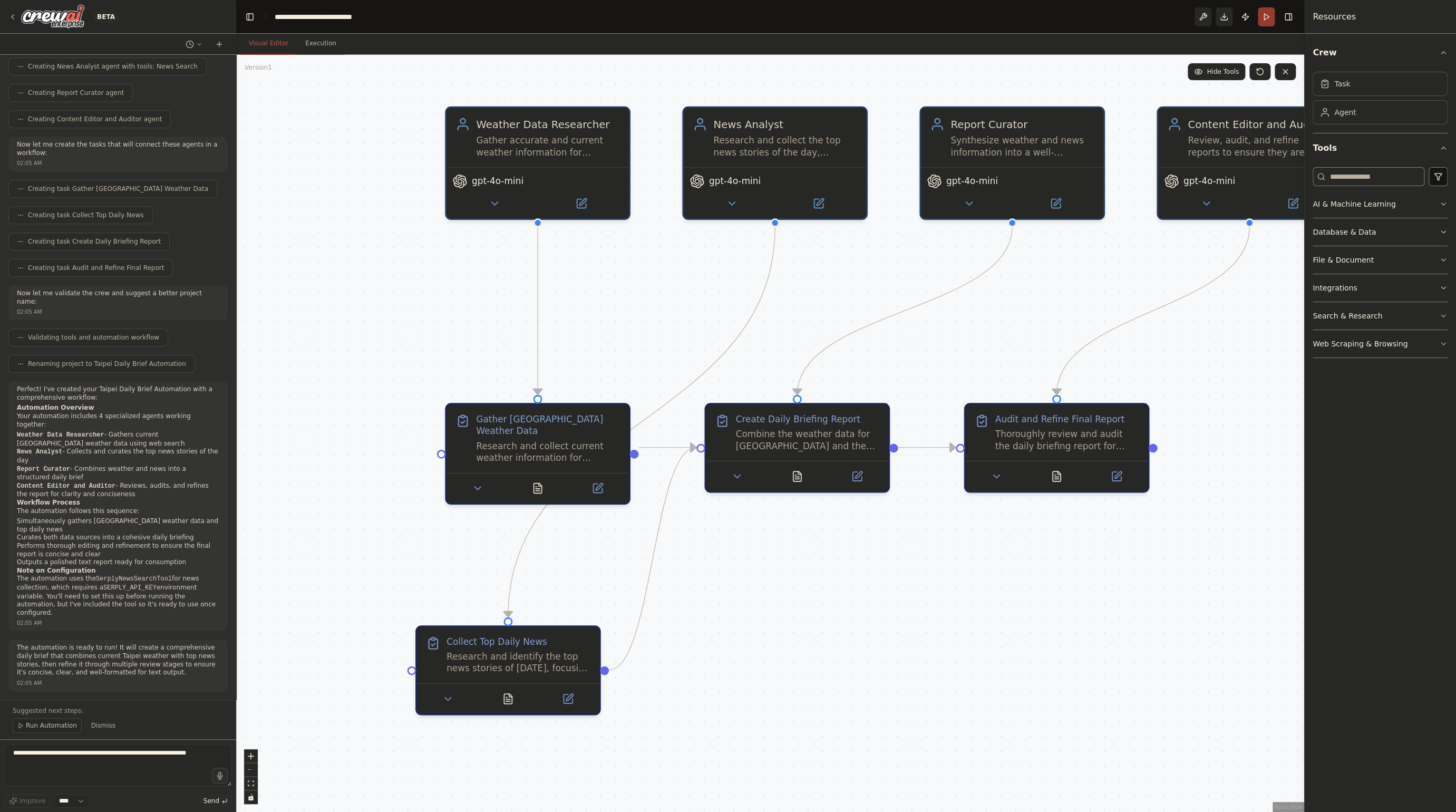
click at [720, 283] on div ".deletable-edge-delete-btn { width: 20px; height: 20px; border: 0px solid #ffff…" at bounding box center [769, 433] width 1068 height 757
click at [738, 209] on div "gpt-4o-mini" at bounding box center [775, 190] width 182 height 51
click at [733, 200] on icon at bounding box center [731, 201] width 6 height 3
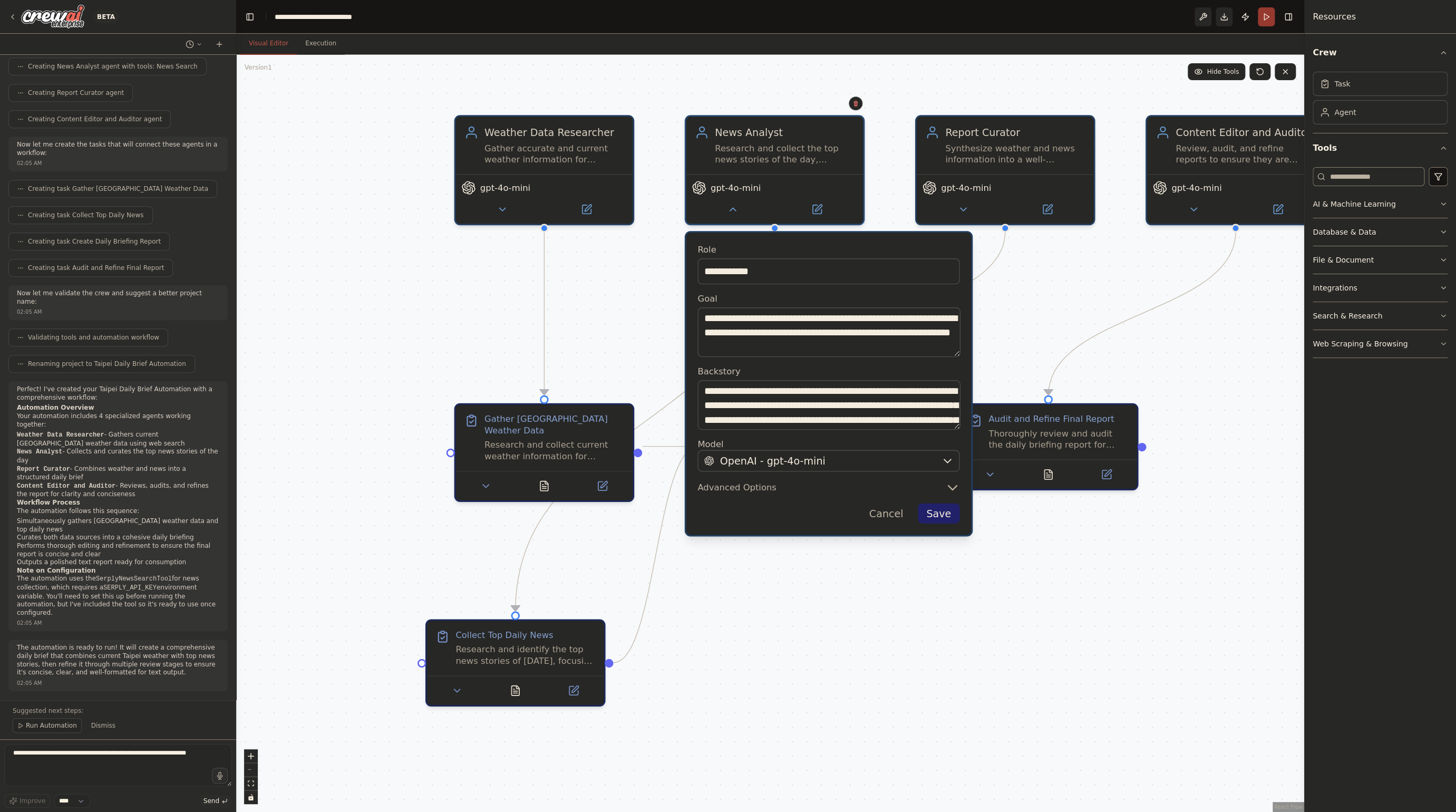
click at [651, 352] on div ".deletable-edge-delete-btn { width: 20px; height: 20px; border: 0px solid #ffff…" at bounding box center [769, 433] width 1068 height 757
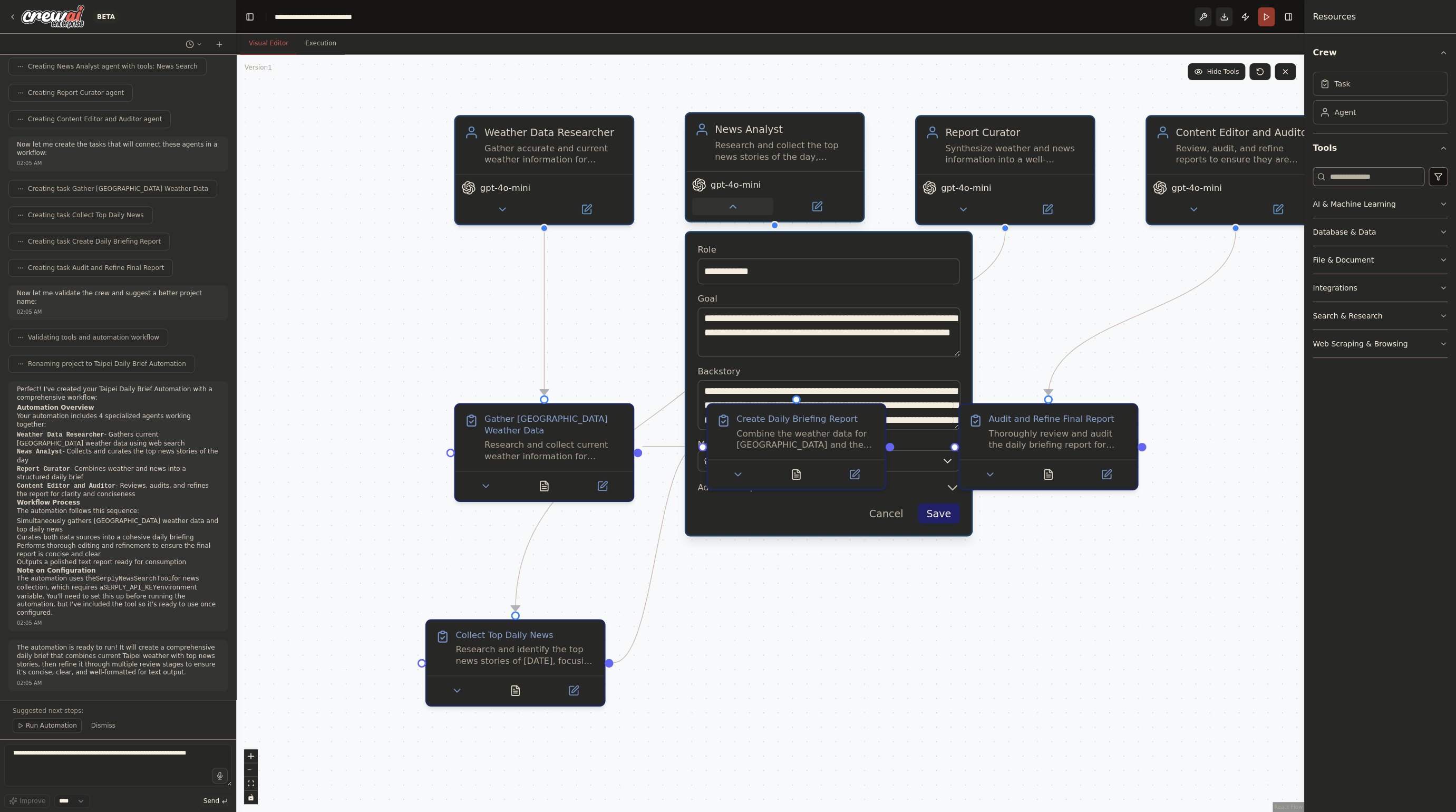
click at [738, 209] on button at bounding box center [732, 206] width 81 height 17
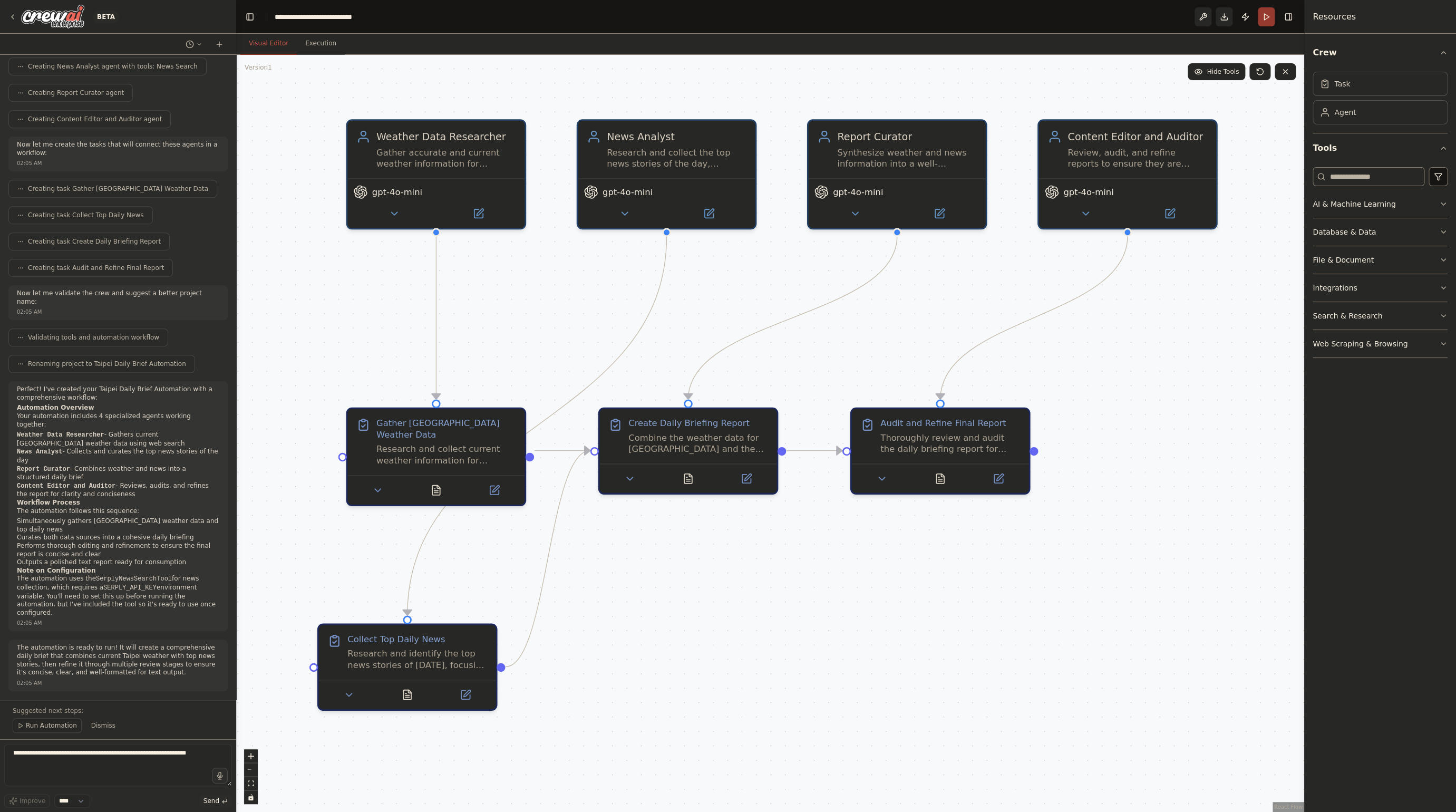
drag, startPoint x: 1002, startPoint y: 346, endPoint x: 894, endPoint y: 350, distance: 108.1
click at [894, 350] on div ".deletable-edge-delete-btn { width: 20px; height: 20px; border: 0px solid #ffff…" at bounding box center [769, 433] width 1068 height 757
click at [628, 478] on icon at bounding box center [630, 475] width 12 height 12
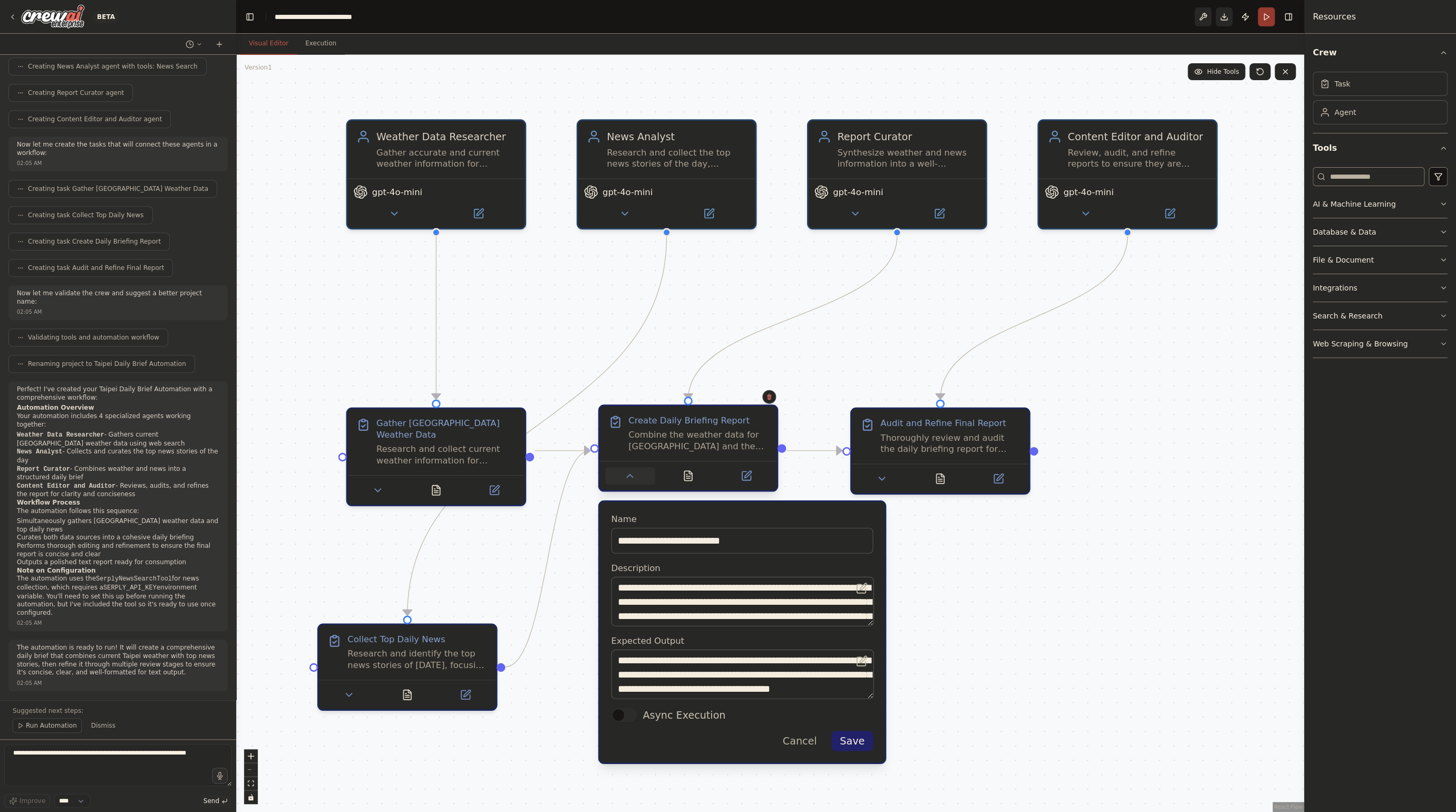
click at [628, 478] on icon at bounding box center [630, 475] width 12 height 12
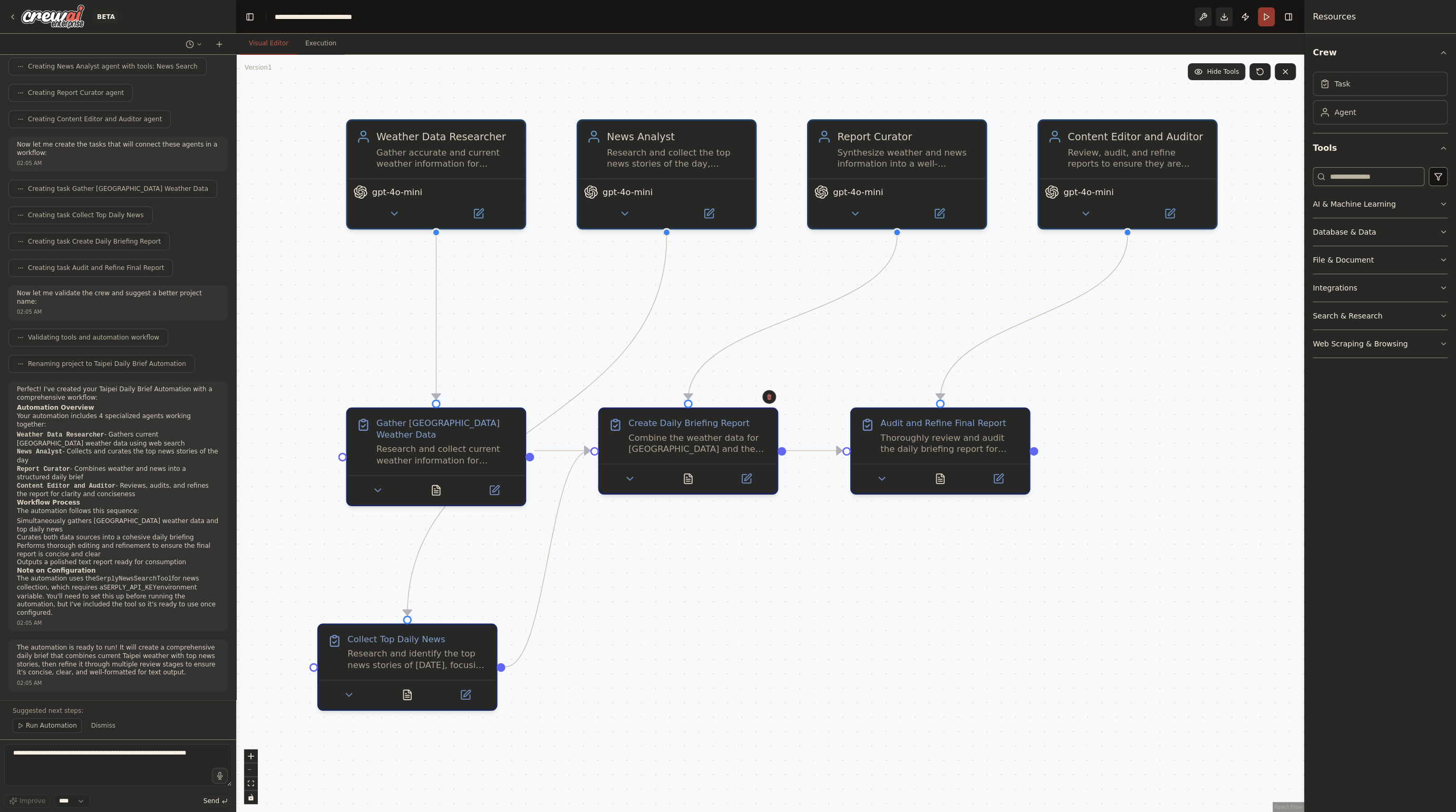
click at [1208, 71] on span "Hide Tools" at bounding box center [1223, 72] width 32 height 9
click at [1208, 71] on span "Show Tools" at bounding box center [1222, 72] width 35 height 9
click at [1386, 317] on button "Search & Research" at bounding box center [1381, 315] width 135 height 27
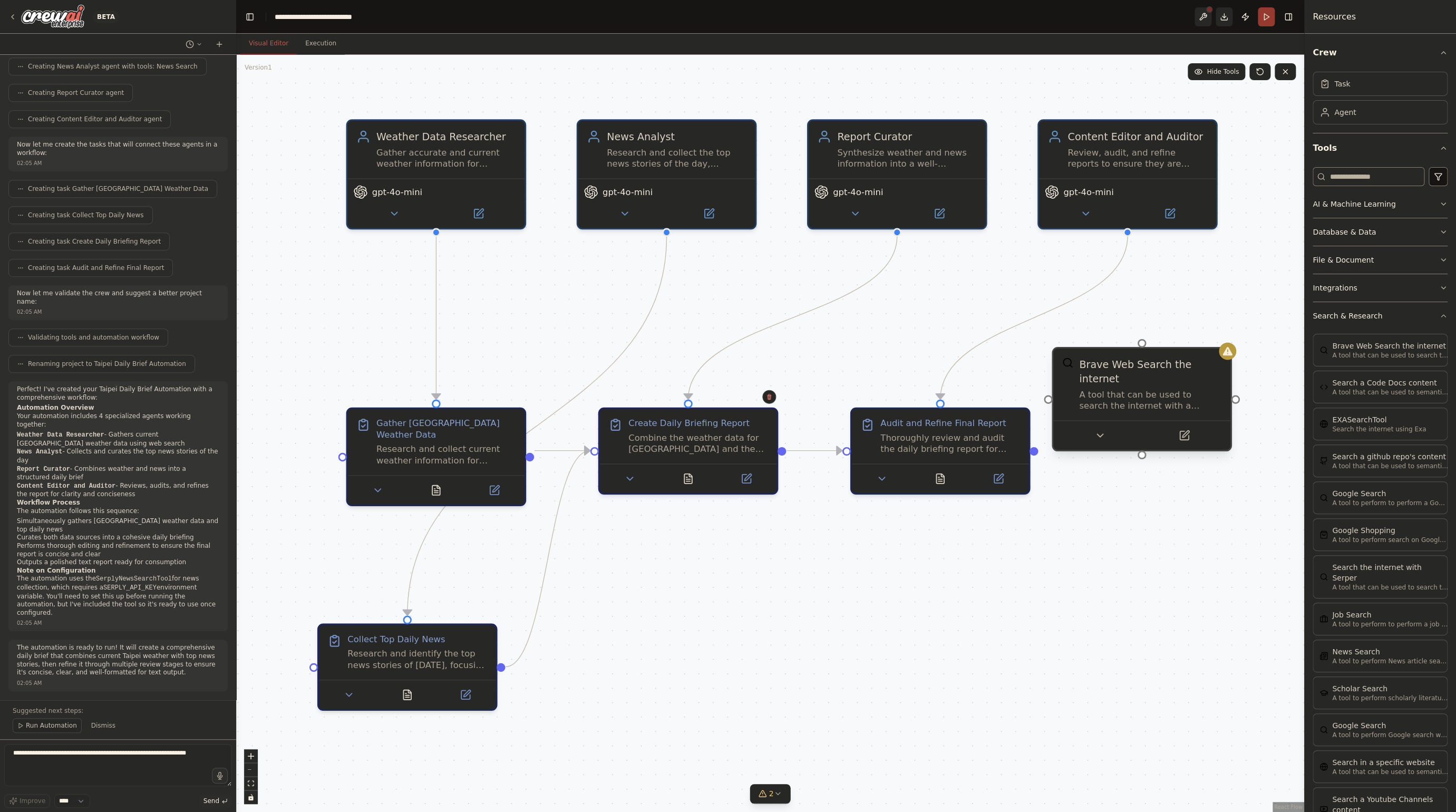
click at [1230, 360] on div "Brave Web Search the internet A tool that can be used to search the internet wi…" at bounding box center [1141, 385] width 177 height 72
click at [1223, 338] on icon at bounding box center [1223, 338] width 4 height 6
click at [1194, 349] on div "Brave Web Search the internet A tool that can be used to search the internet wi…" at bounding box center [1141, 385] width 177 height 72
click at [1196, 344] on button "Confirm" at bounding box center [1193, 338] width 38 height 13
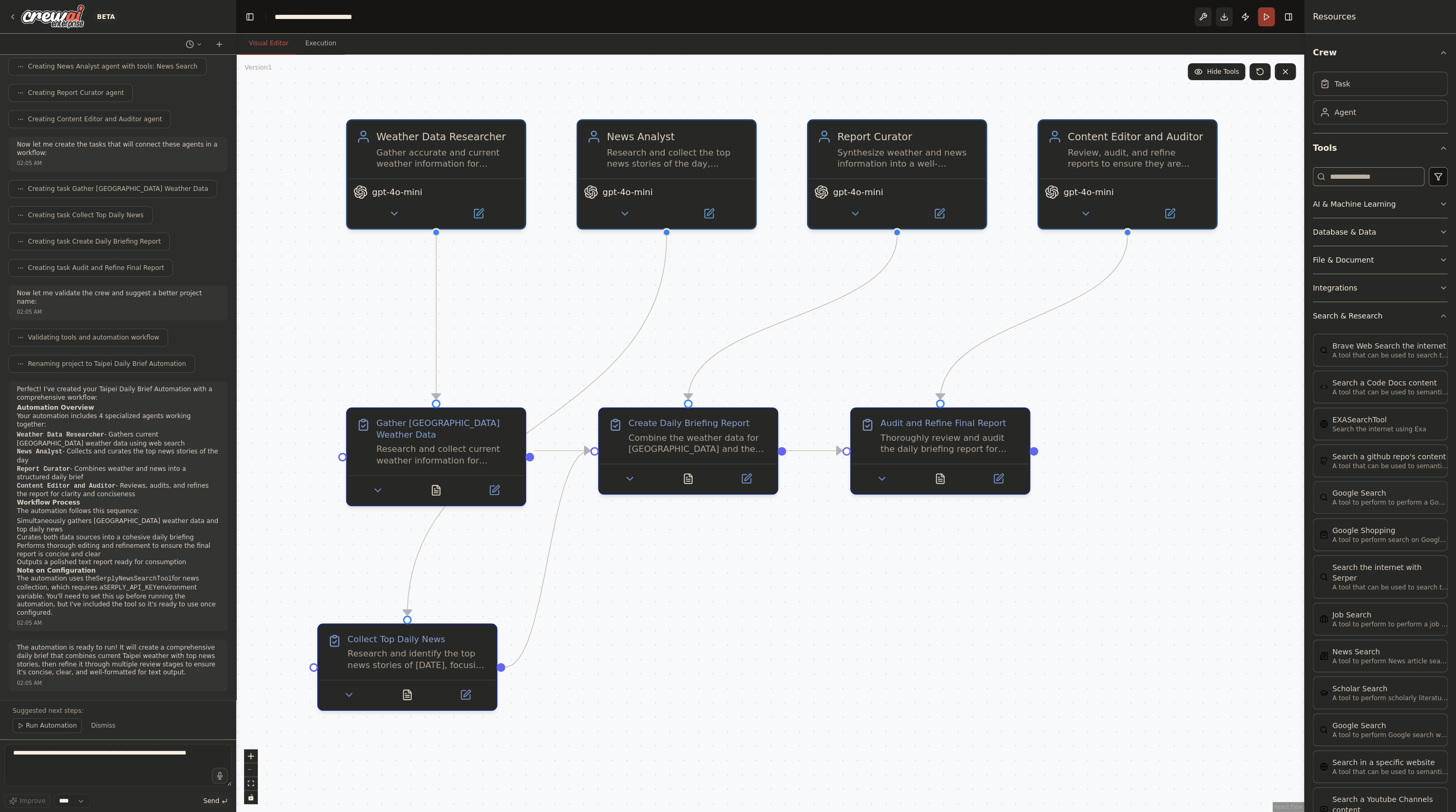
click at [1376, 503] on p "A tool to perform to perform a Google search with a search_query." at bounding box center [1390, 503] width 116 height 9
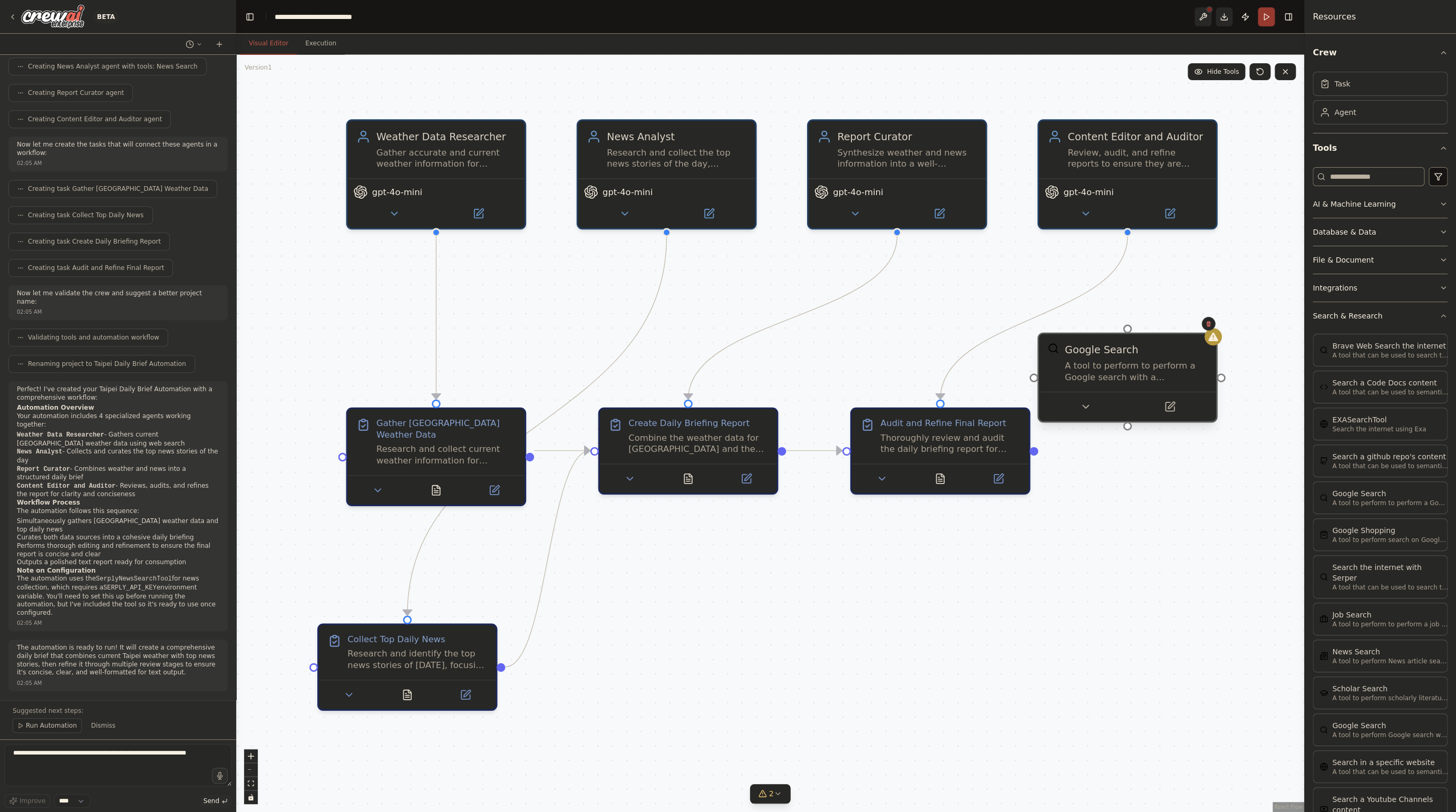
drag, startPoint x: 1229, startPoint y: 371, endPoint x: 1123, endPoint y: 368, distance: 106.0
click at [1123, 368] on div "A tool to perform to perform a Google search with a search_query." at bounding box center [1136, 371] width 143 height 23
click at [1196, 323] on icon at bounding box center [1194, 323] width 6 height 6
click at [1164, 328] on button "Confirm" at bounding box center [1164, 323] width 38 height 13
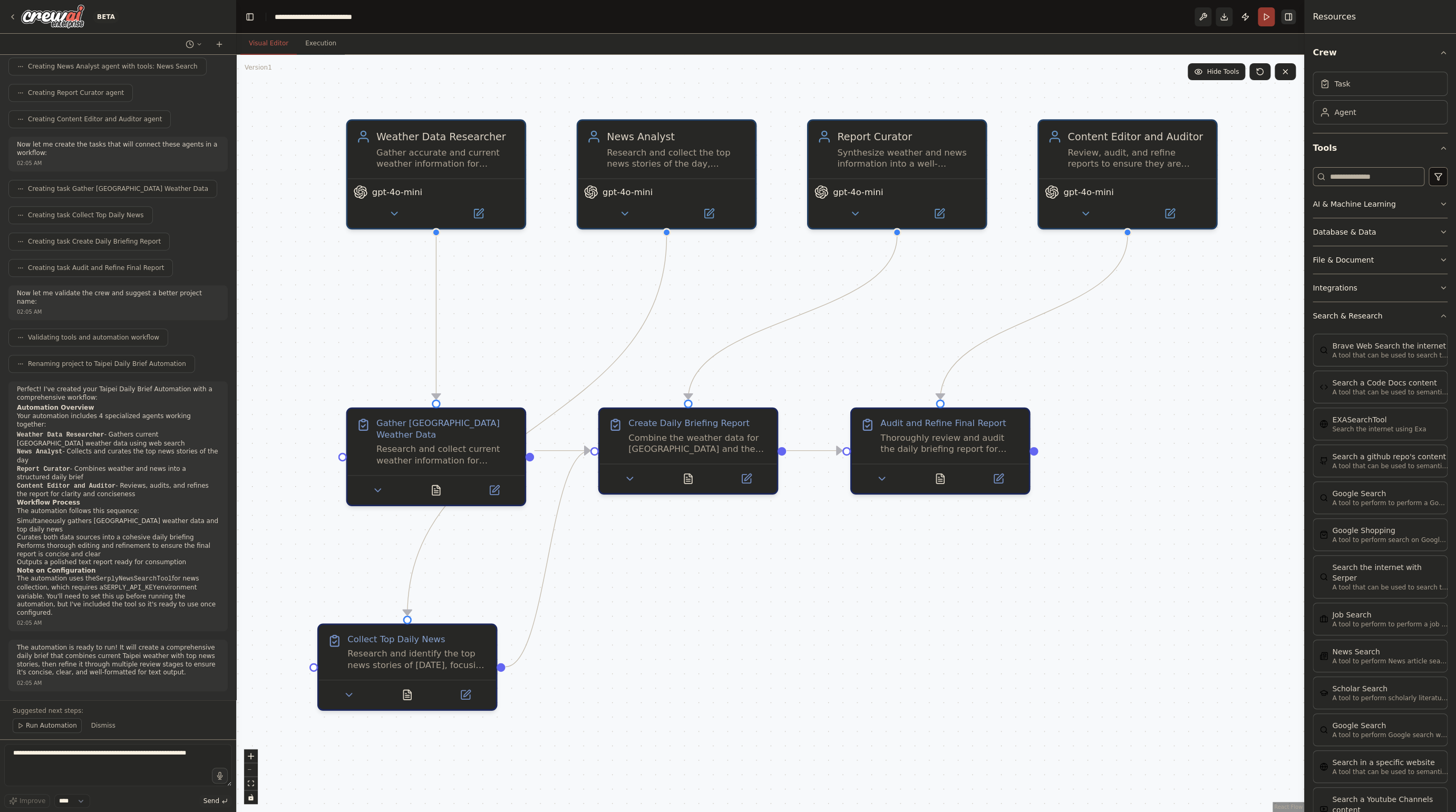
click at [1291, 15] on button "Toggle Right Sidebar" at bounding box center [1288, 16] width 15 height 15
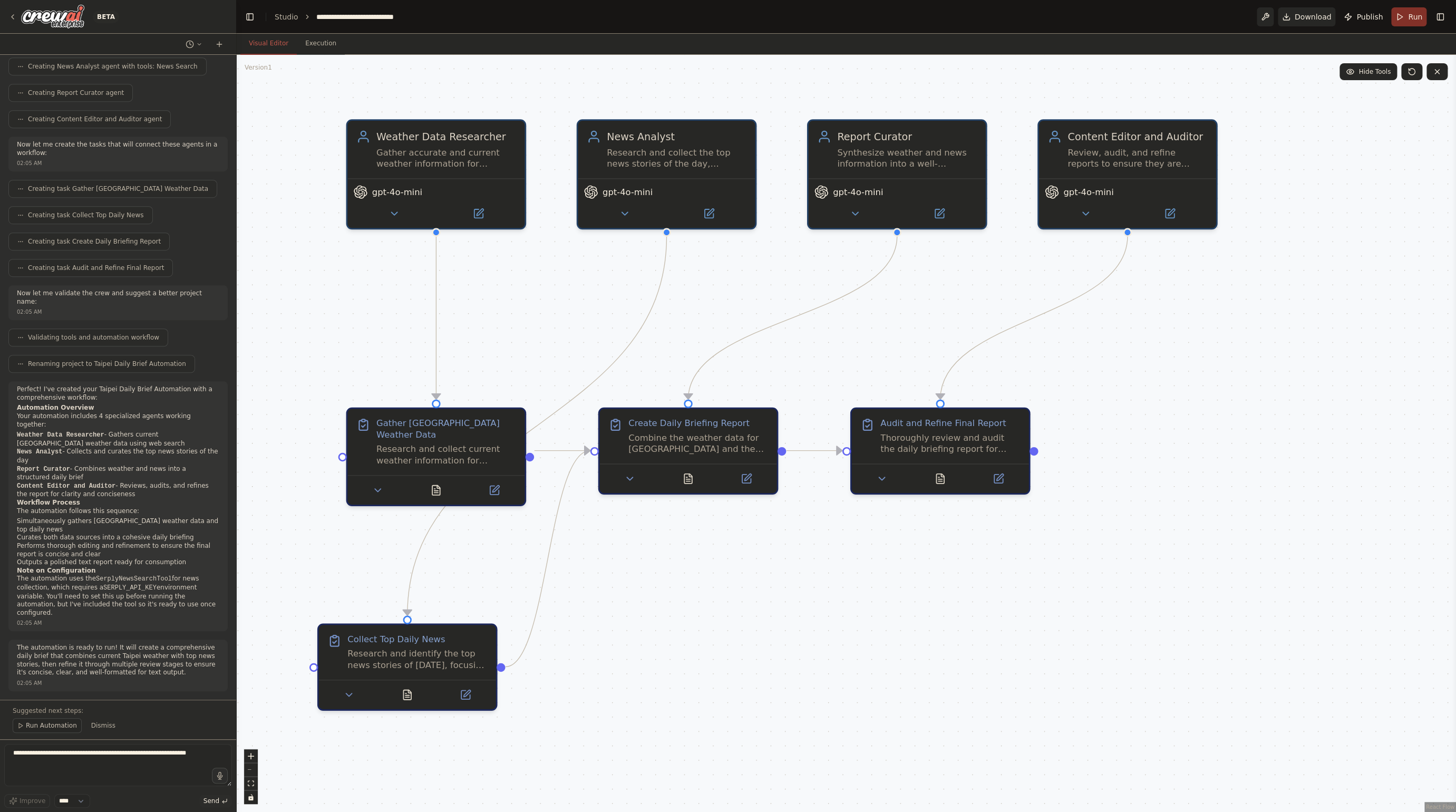
click at [1401, 15] on button "Run" at bounding box center [1408, 17] width 35 height 19
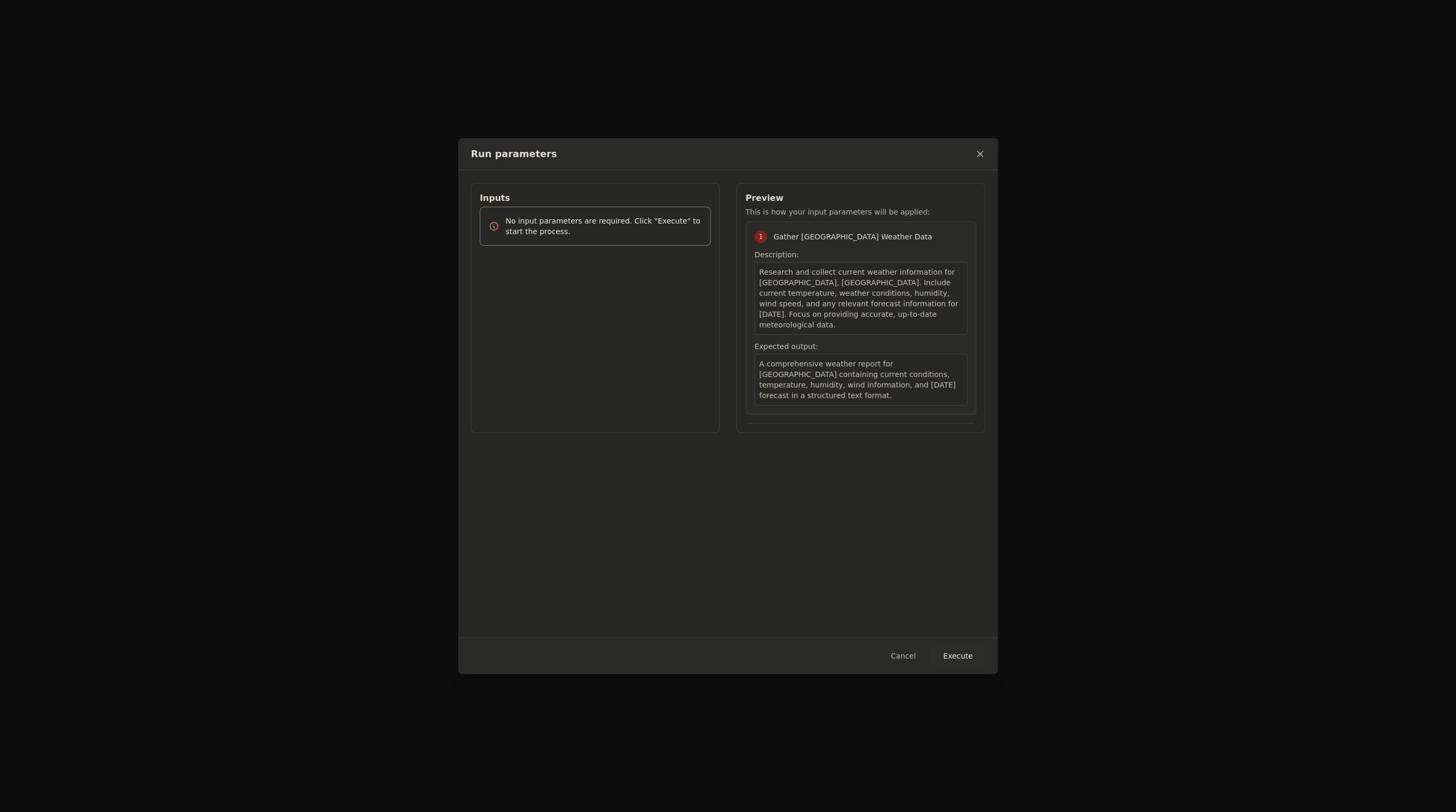
click at [645, 233] on p "No input parameters are required. Click "Execute" to start the process." at bounding box center [603, 226] width 196 height 21
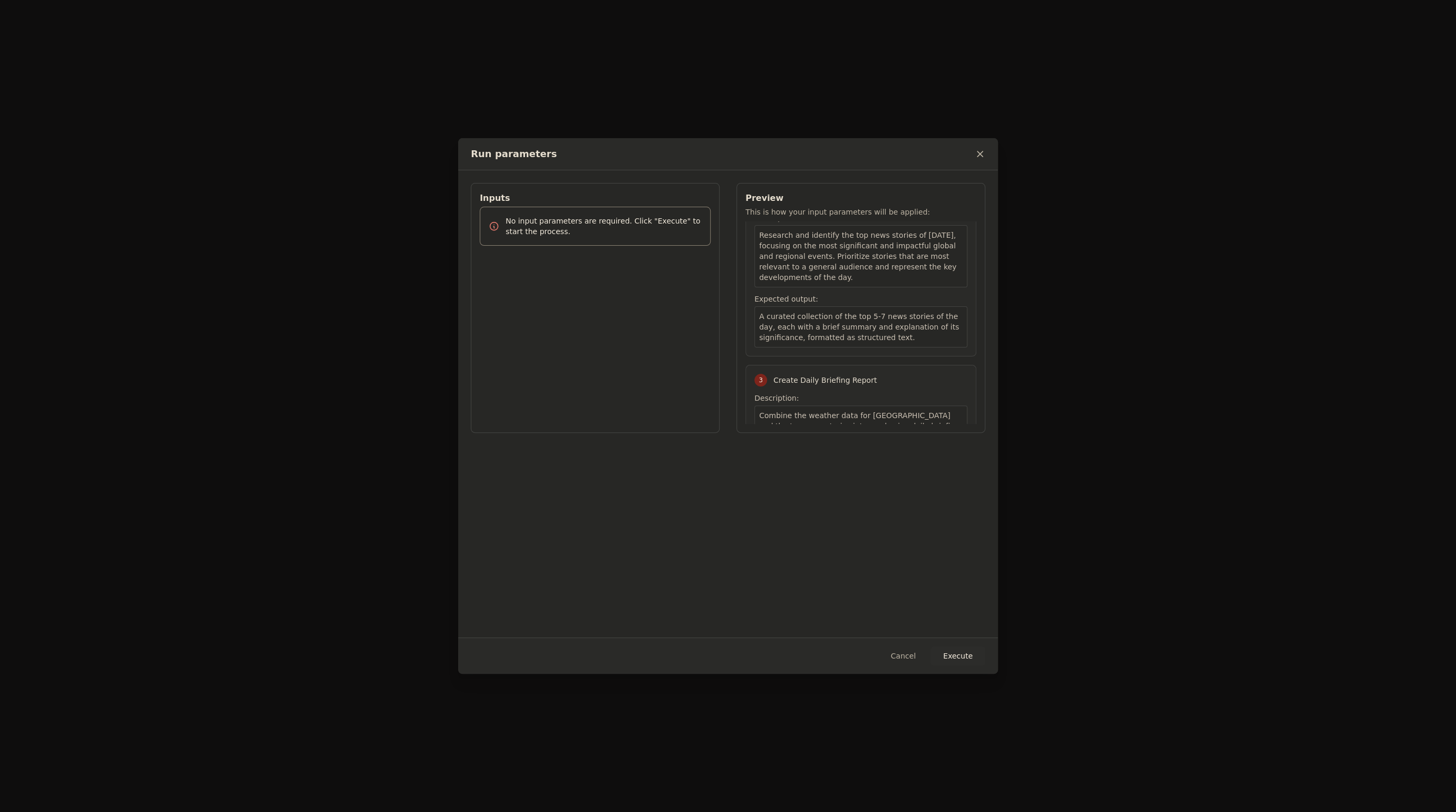
scroll to position [557, 0]
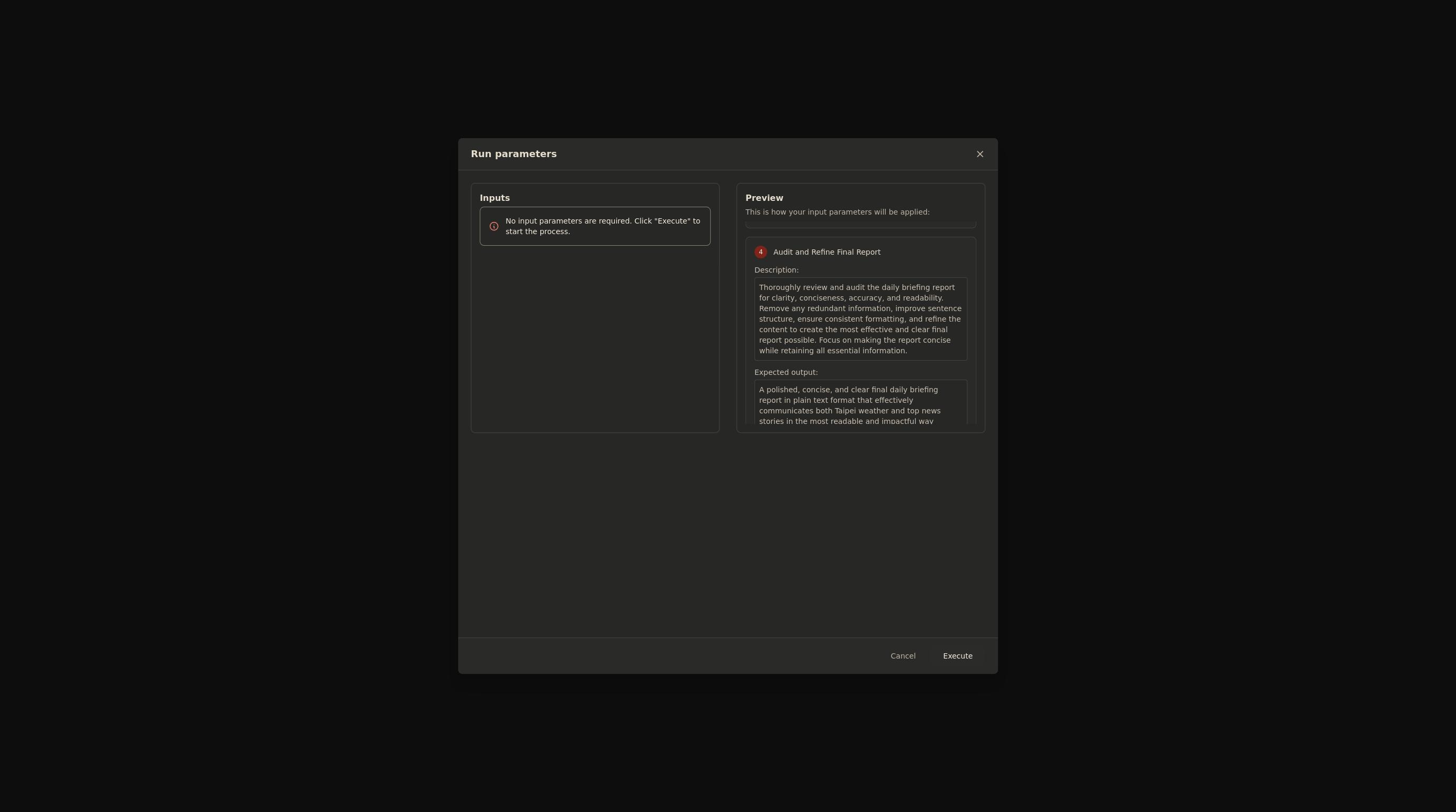
click at [953, 659] on button "Execute" at bounding box center [958, 656] width 55 height 19
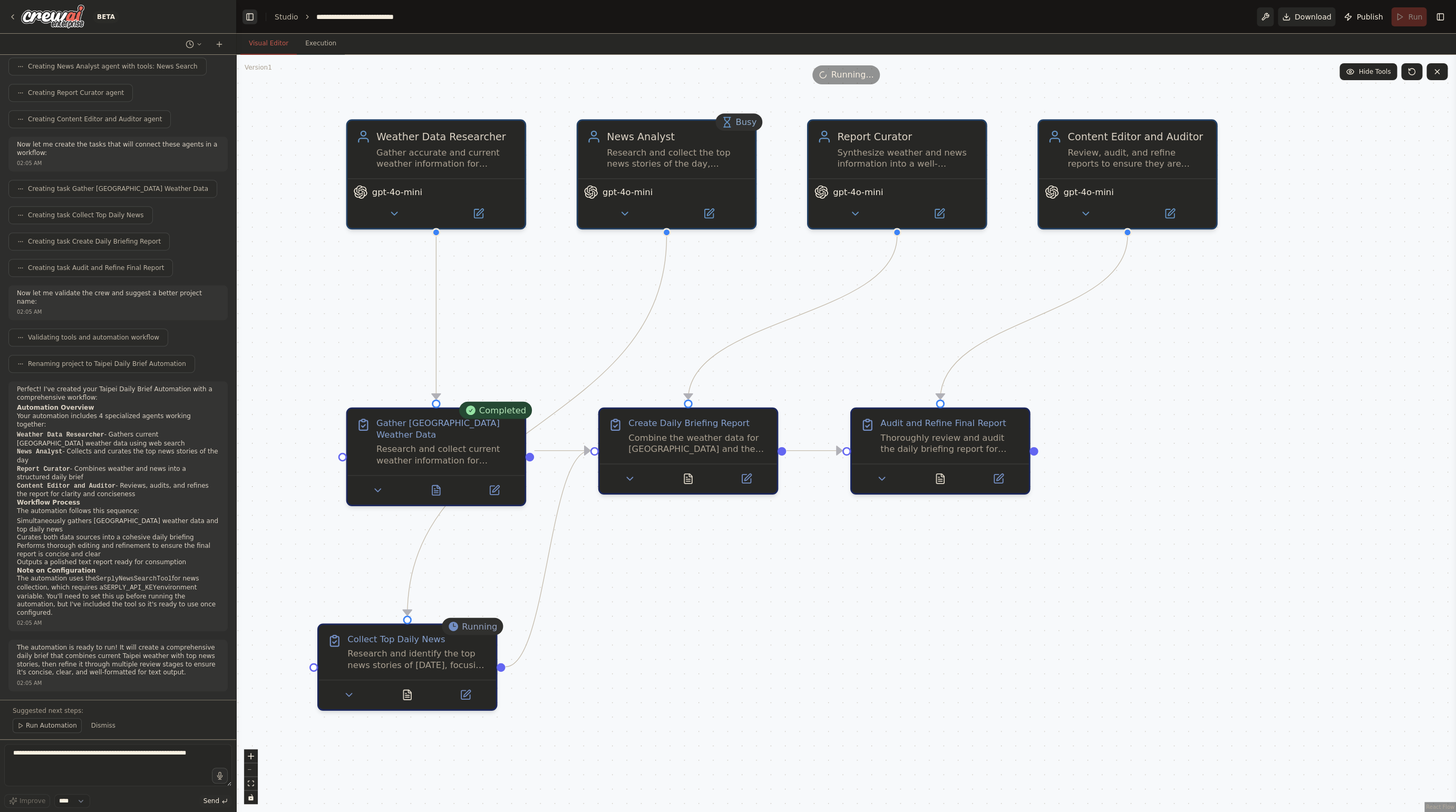
click at [251, 15] on button "Toggle Left Sidebar" at bounding box center [250, 16] width 15 height 15
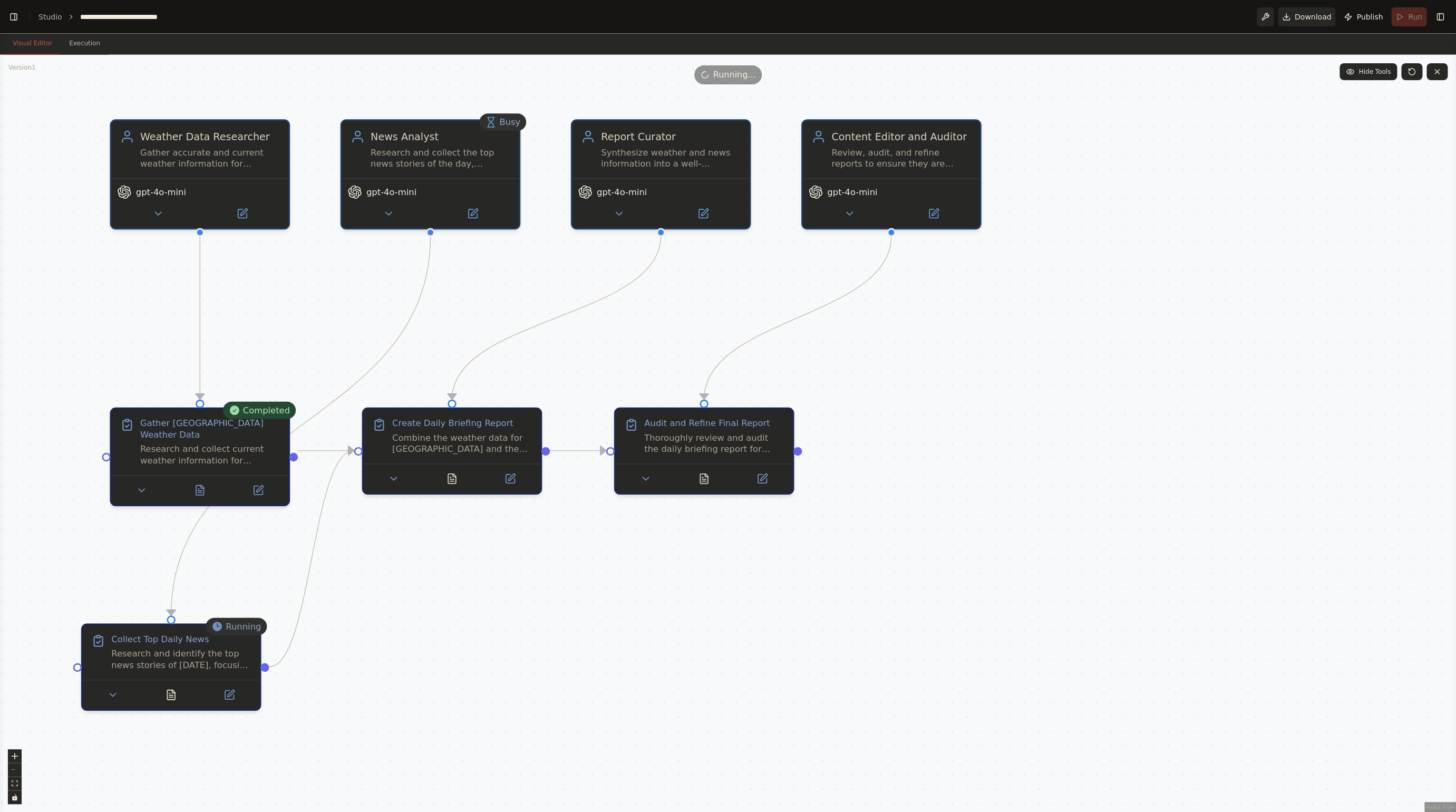
click at [520, 578] on div ".deletable-edge-delete-btn { width: 20px; height: 20px; border: 0px solid #ffff…" at bounding box center [728, 433] width 1456 height 757
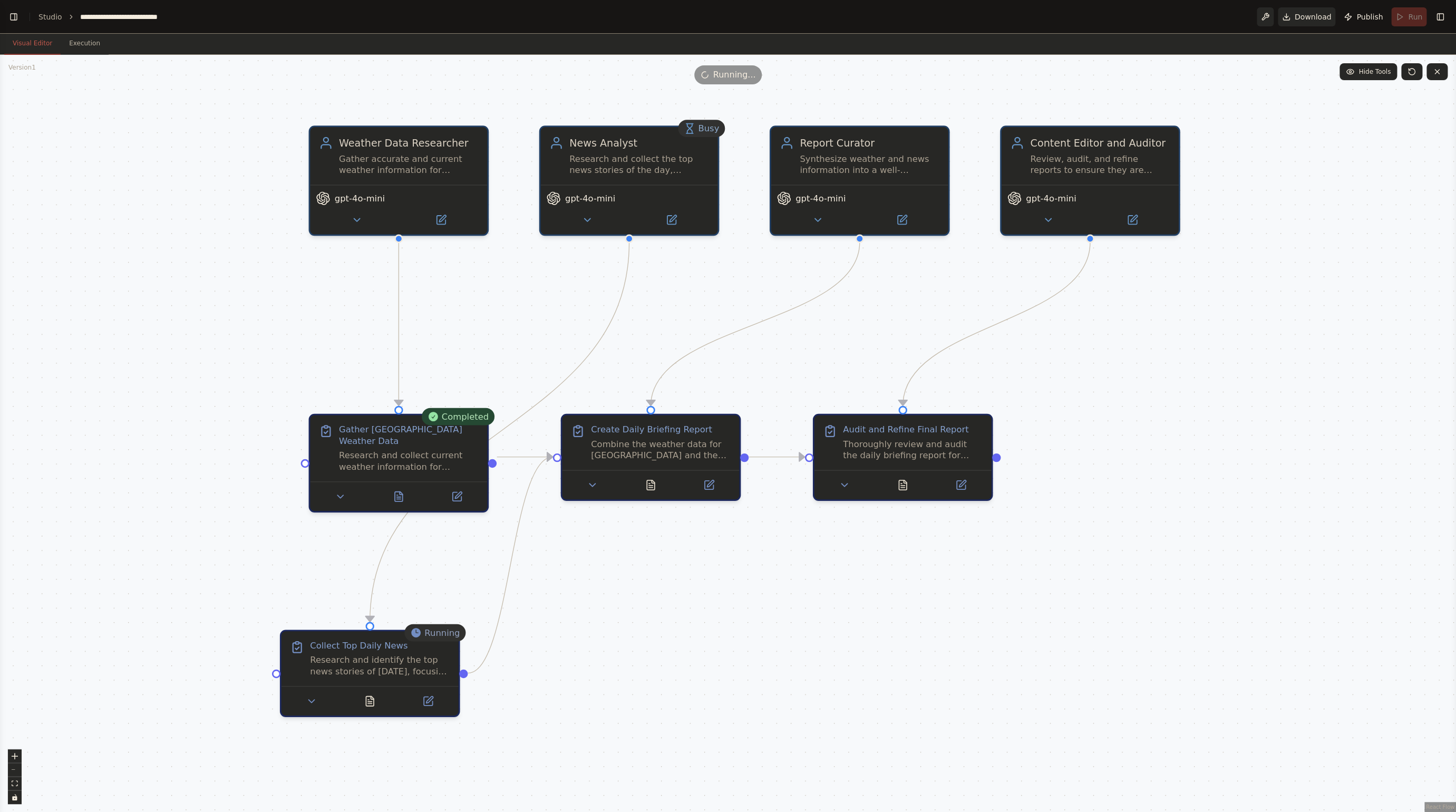
drag, startPoint x: 463, startPoint y: 561, endPoint x: 661, endPoint y: 568, distance: 198.1
click at [661, 568] on div ".deletable-edge-delete-btn { width: 20px; height: 20px; border: 0px solid #ffff…" at bounding box center [728, 433] width 1456 height 757
click at [406, 486] on button at bounding box center [398, 493] width 62 height 17
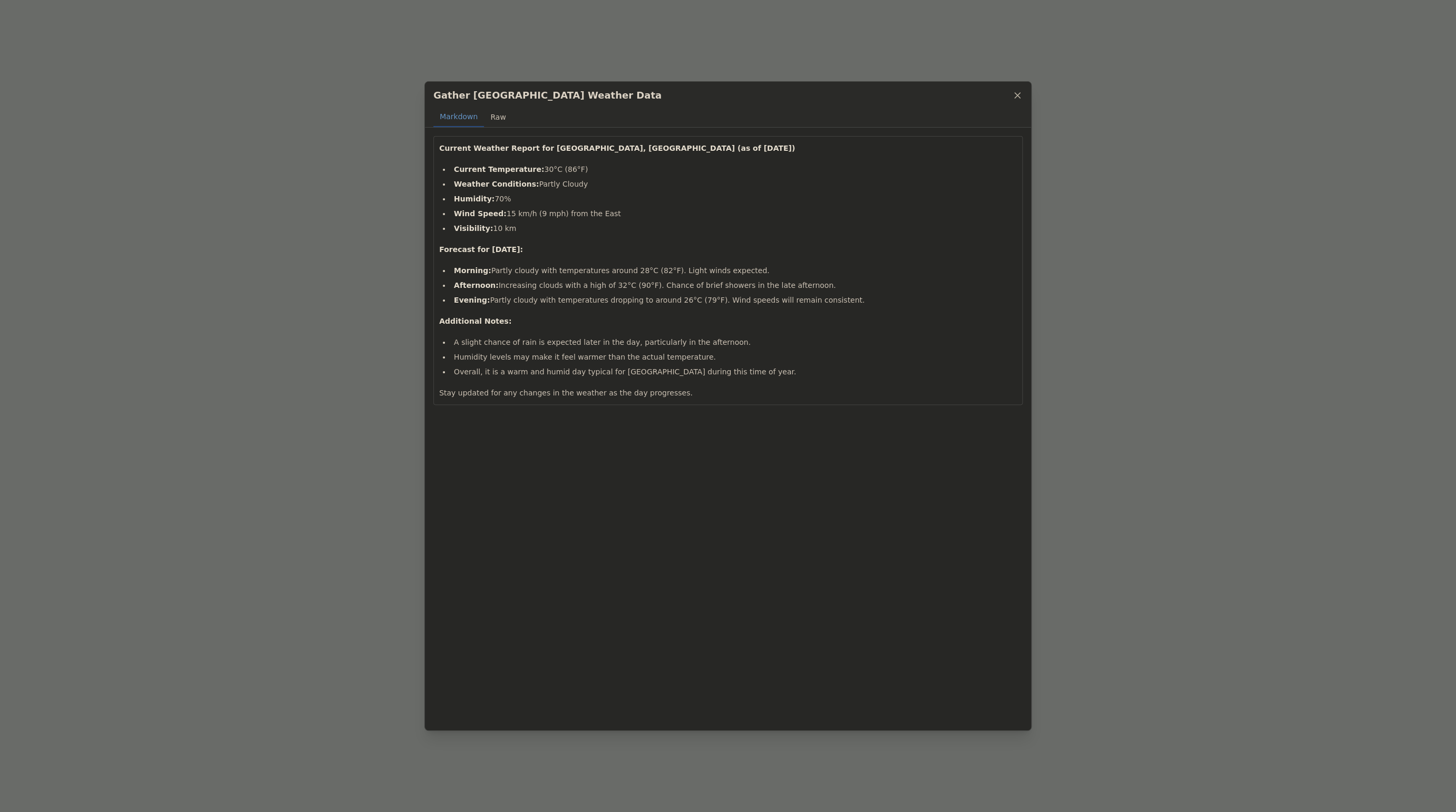
click at [498, 118] on button "Raw" at bounding box center [498, 116] width 28 height 20
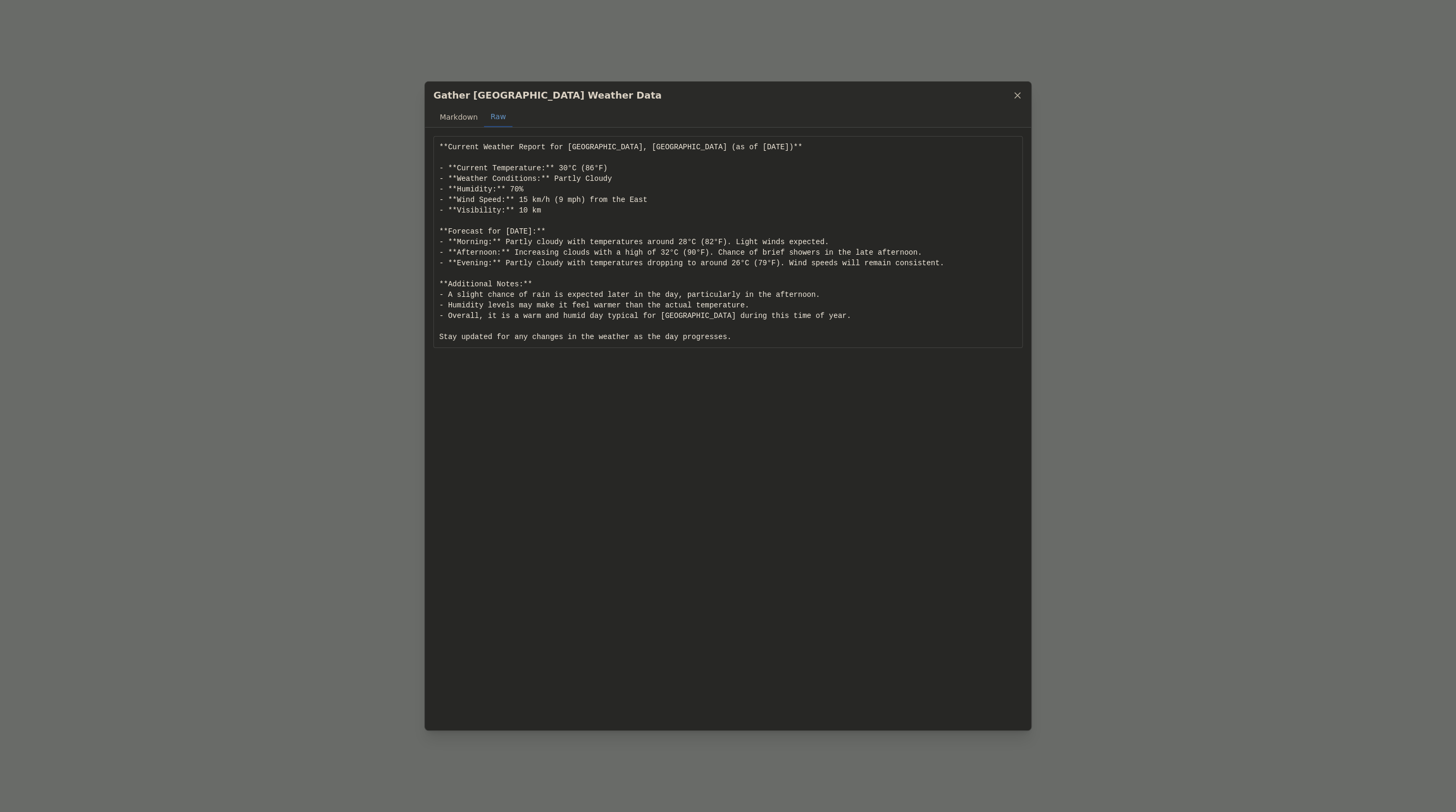
click at [470, 115] on button "Markdown" at bounding box center [458, 116] width 50 height 20
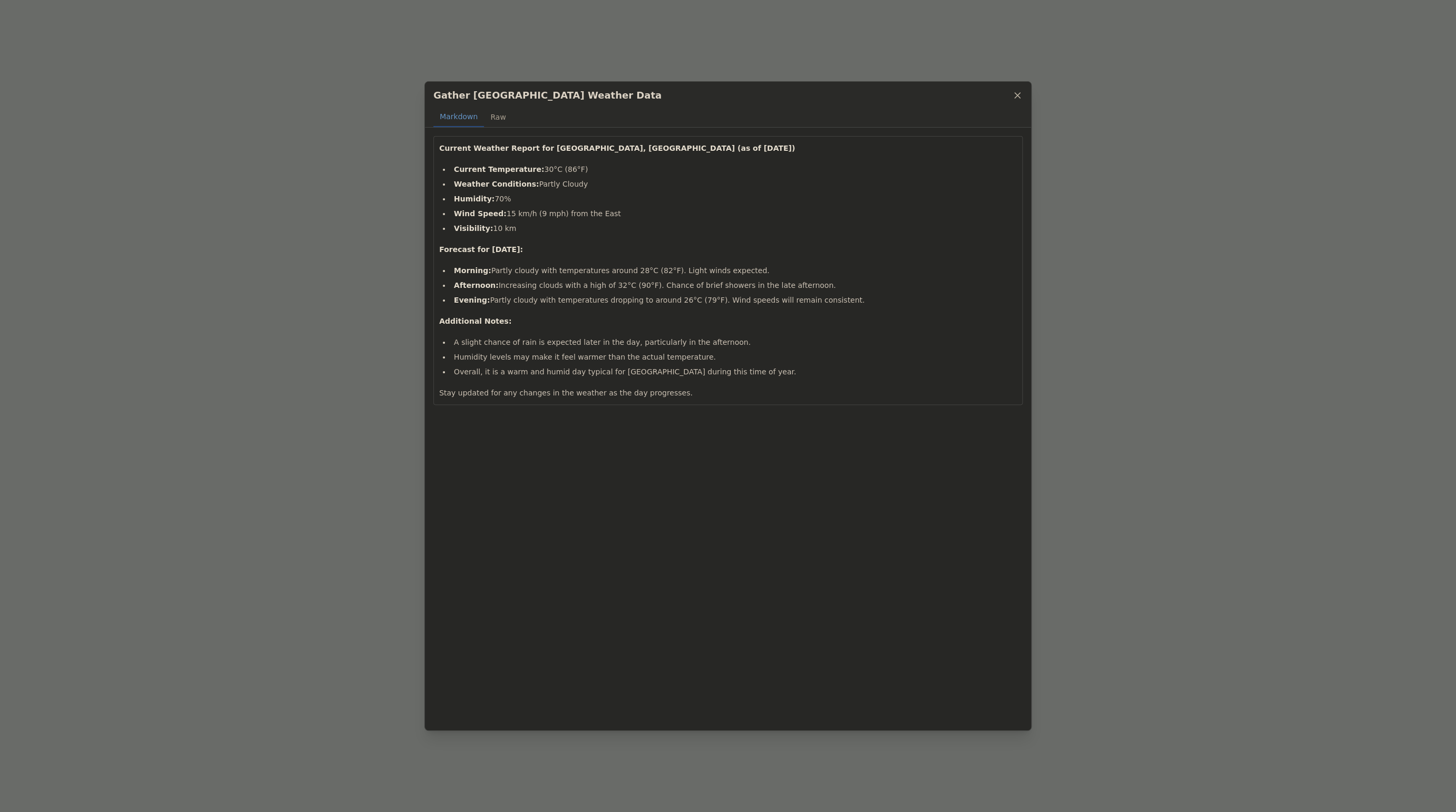
click at [1018, 99] on icon at bounding box center [1017, 95] width 10 height 10
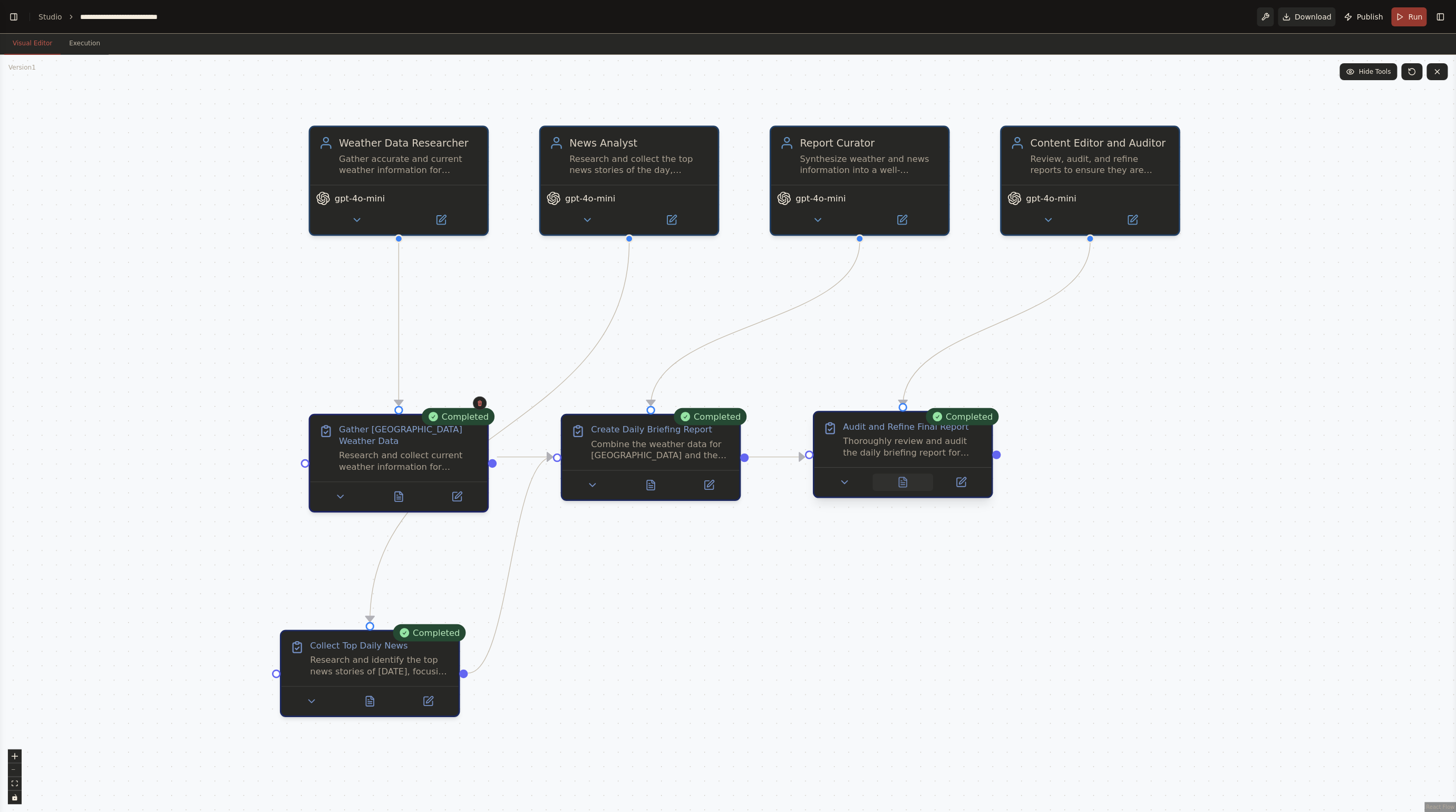
click at [892, 480] on button at bounding box center [904, 482] width 62 height 17
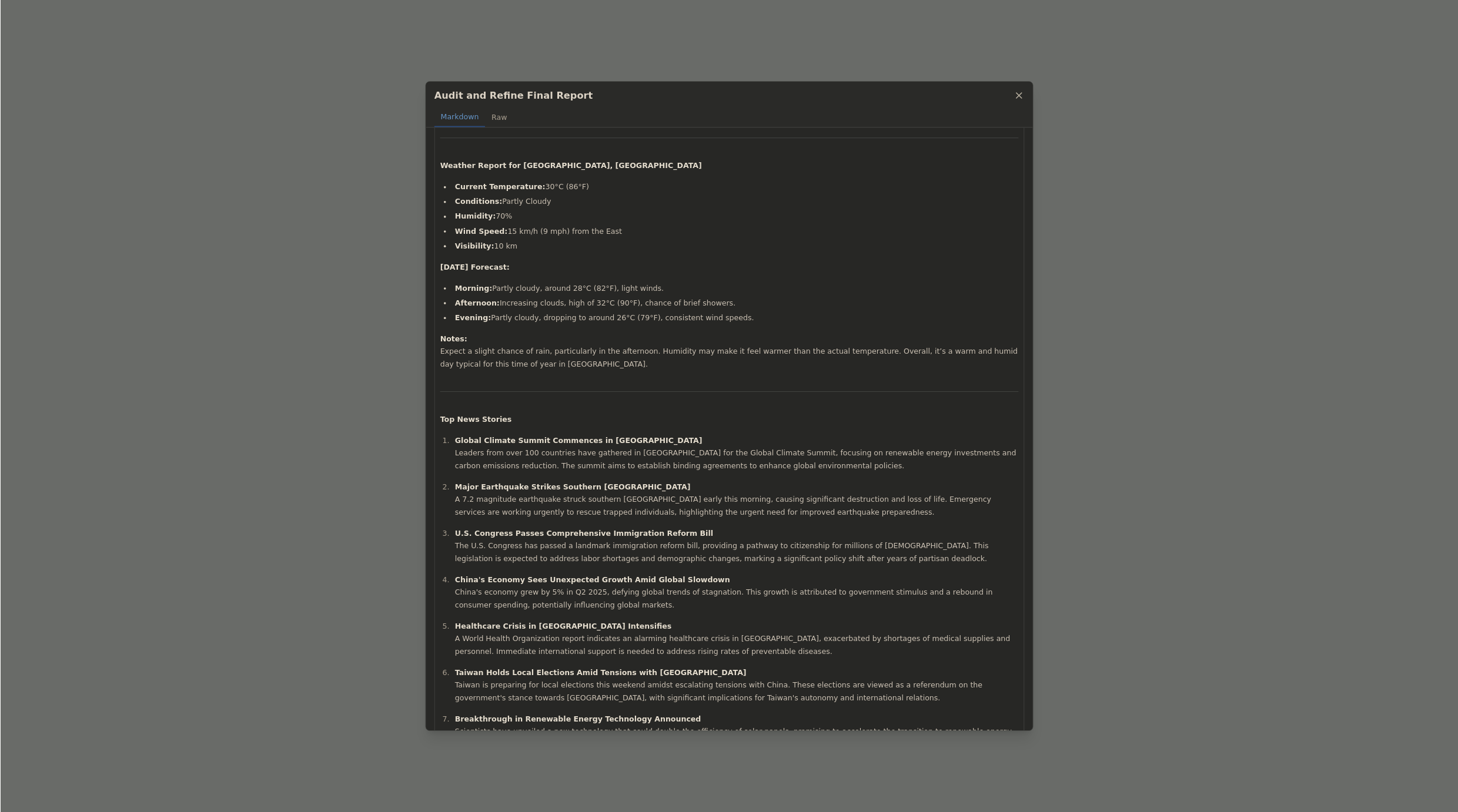
scroll to position [153, 0]
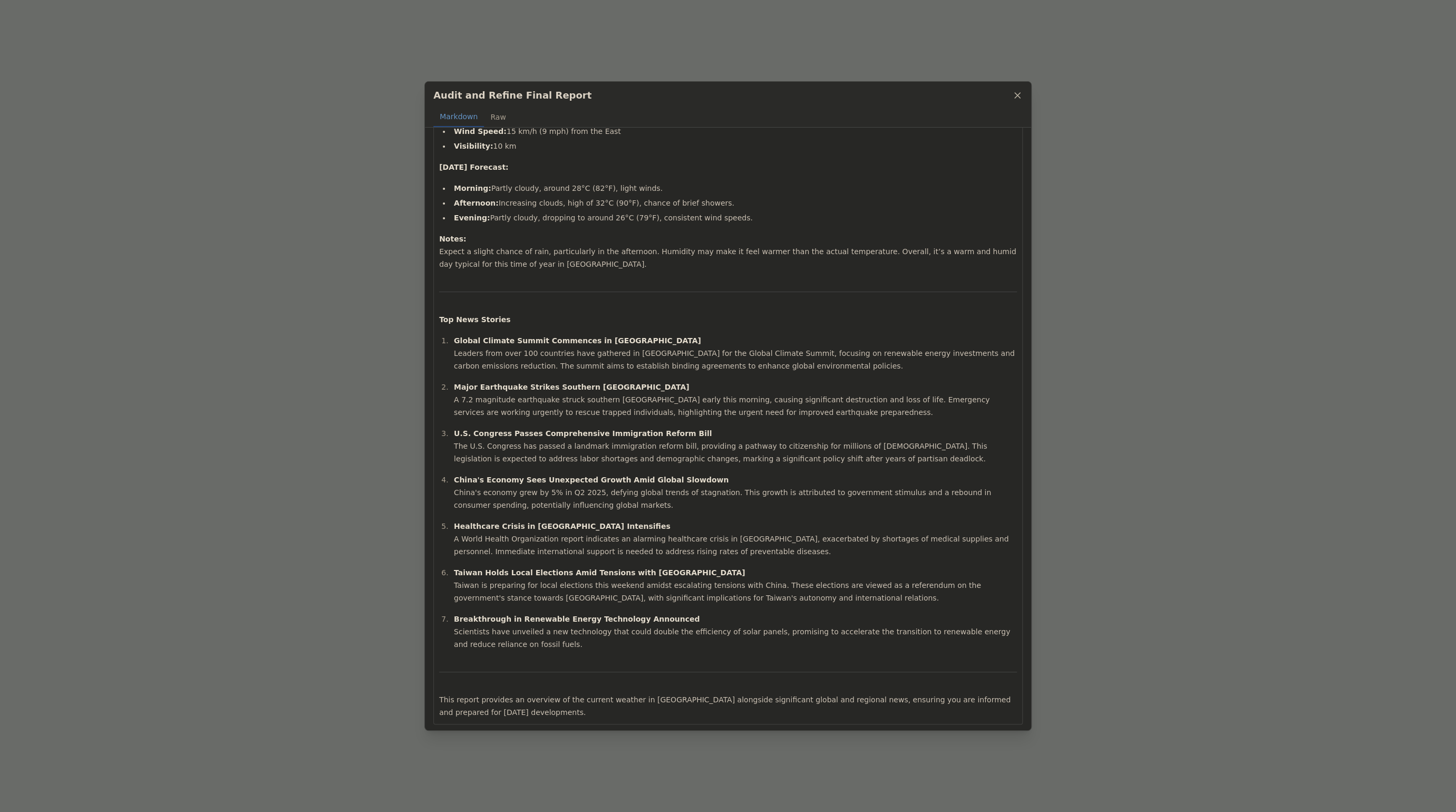
click at [1024, 97] on div "Audit and Refine Final Report Markdown Raw" at bounding box center [728, 105] width 606 height 46
click at [1020, 97] on icon at bounding box center [1017, 95] width 10 height 10
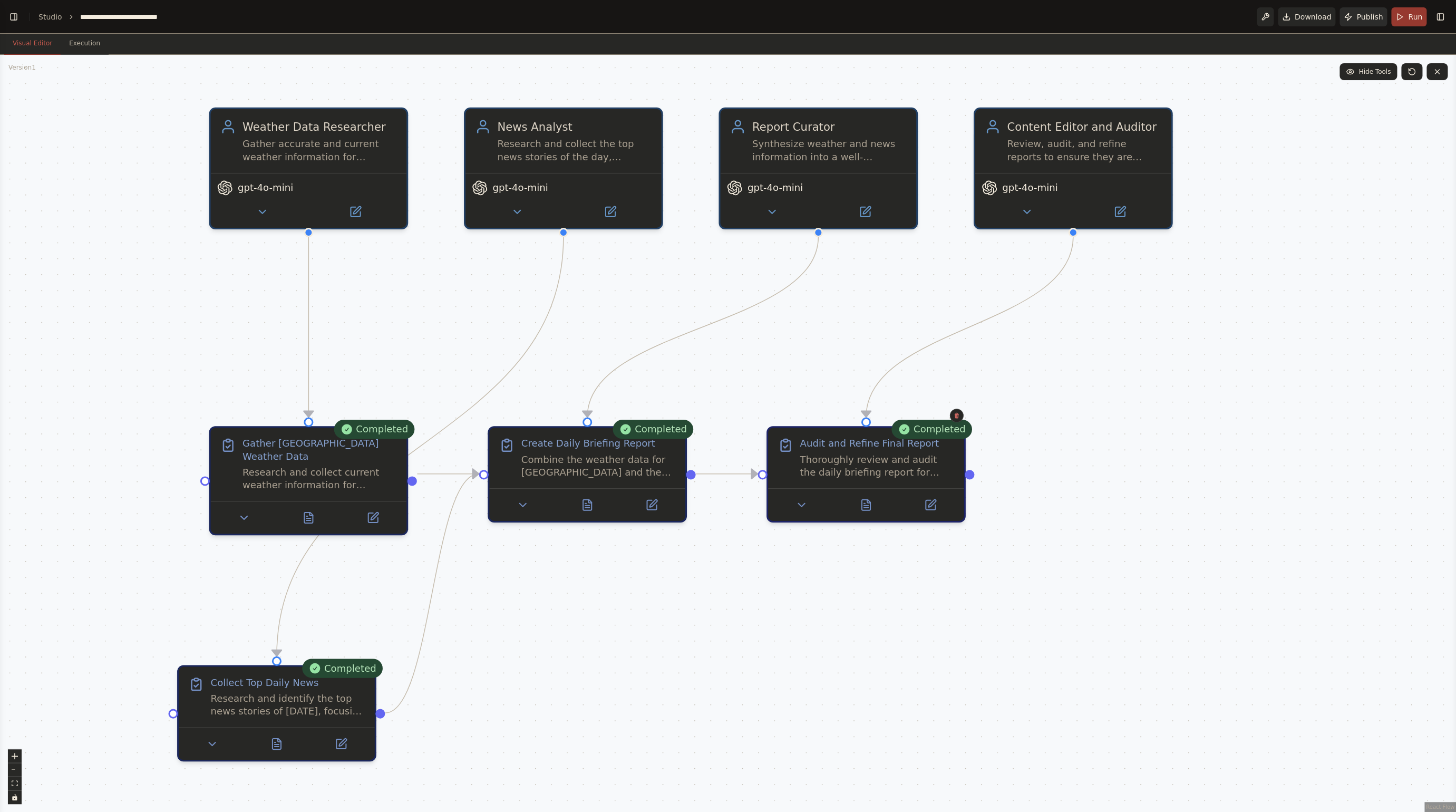
click at [1363, 13] on span "Publish" at bounding box center [1370, 17] width 27 height 10
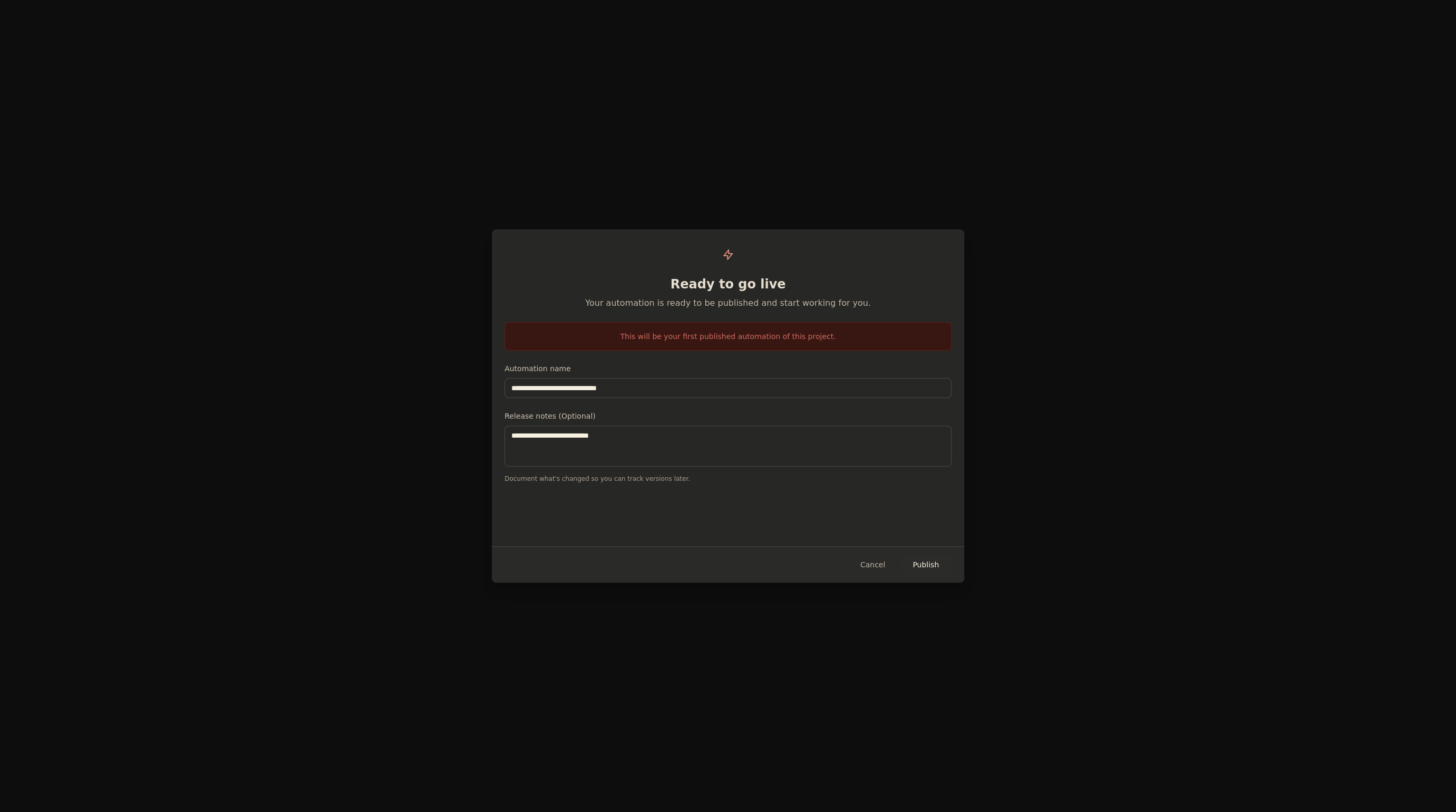
click at [934, 564] on button "Publish" at bounding box center [926, 564] width 51 height 19
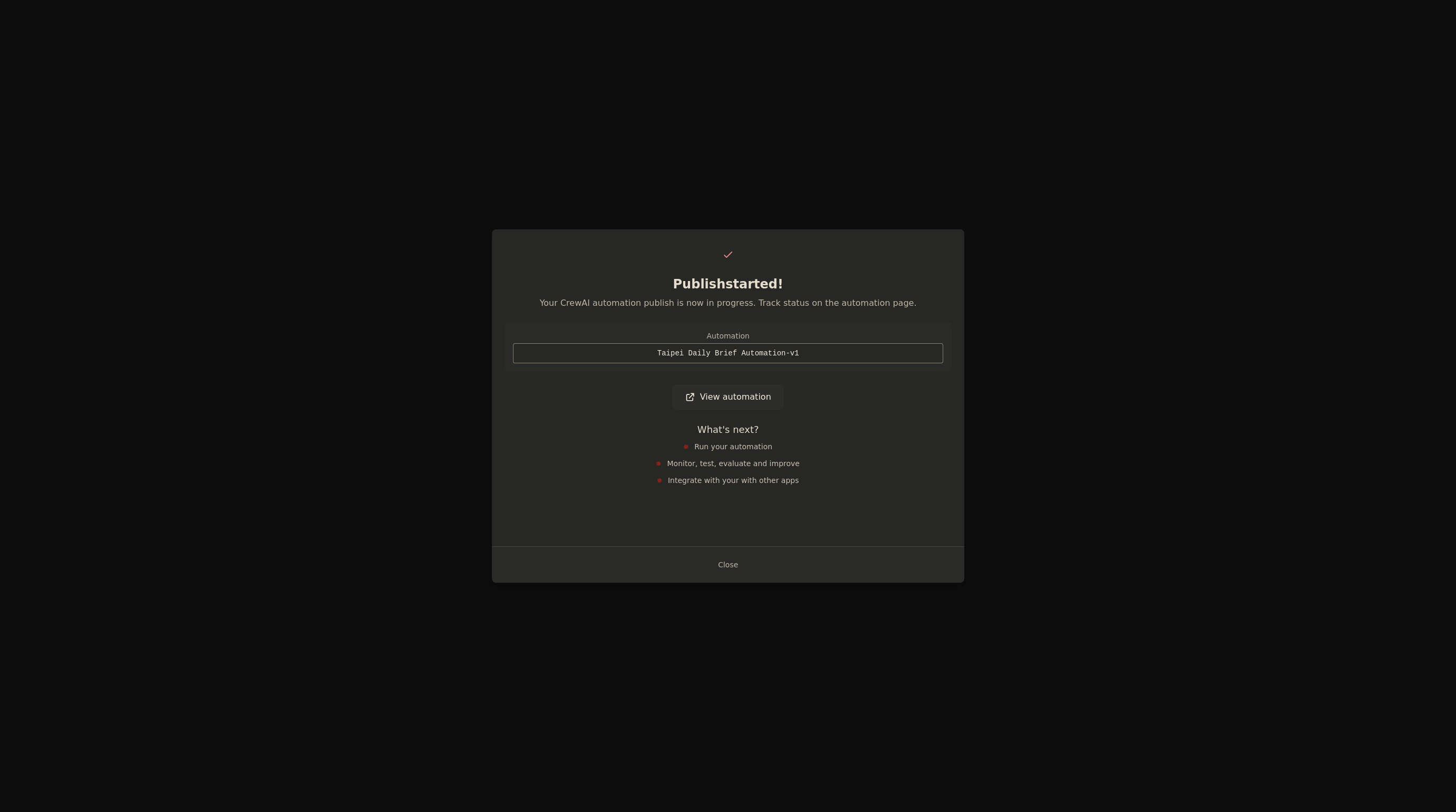
click at [712, 398] on link "View automation" at bounding box center [728, 397] width 111 height 26
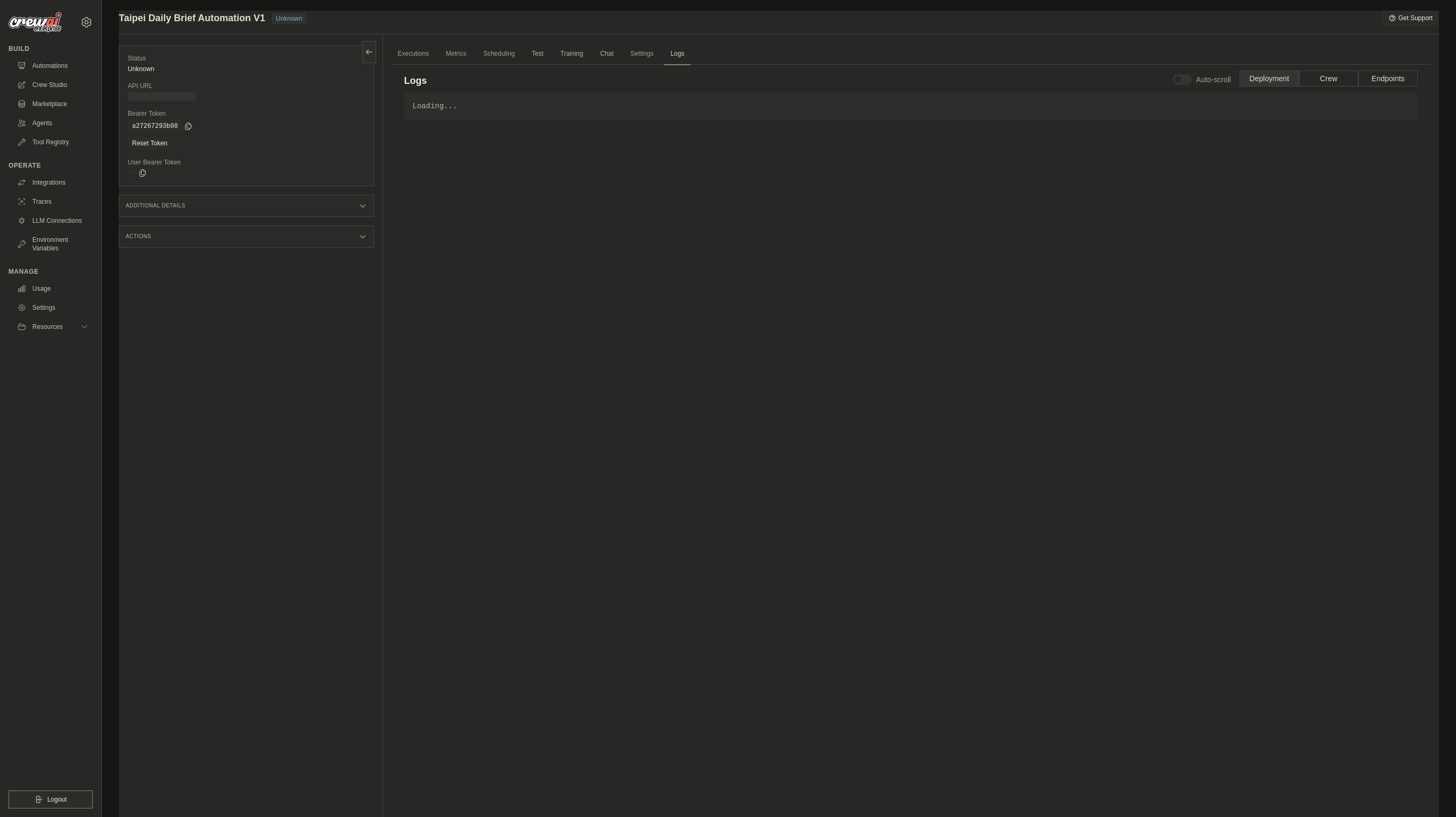
scroll to position [45, 0]
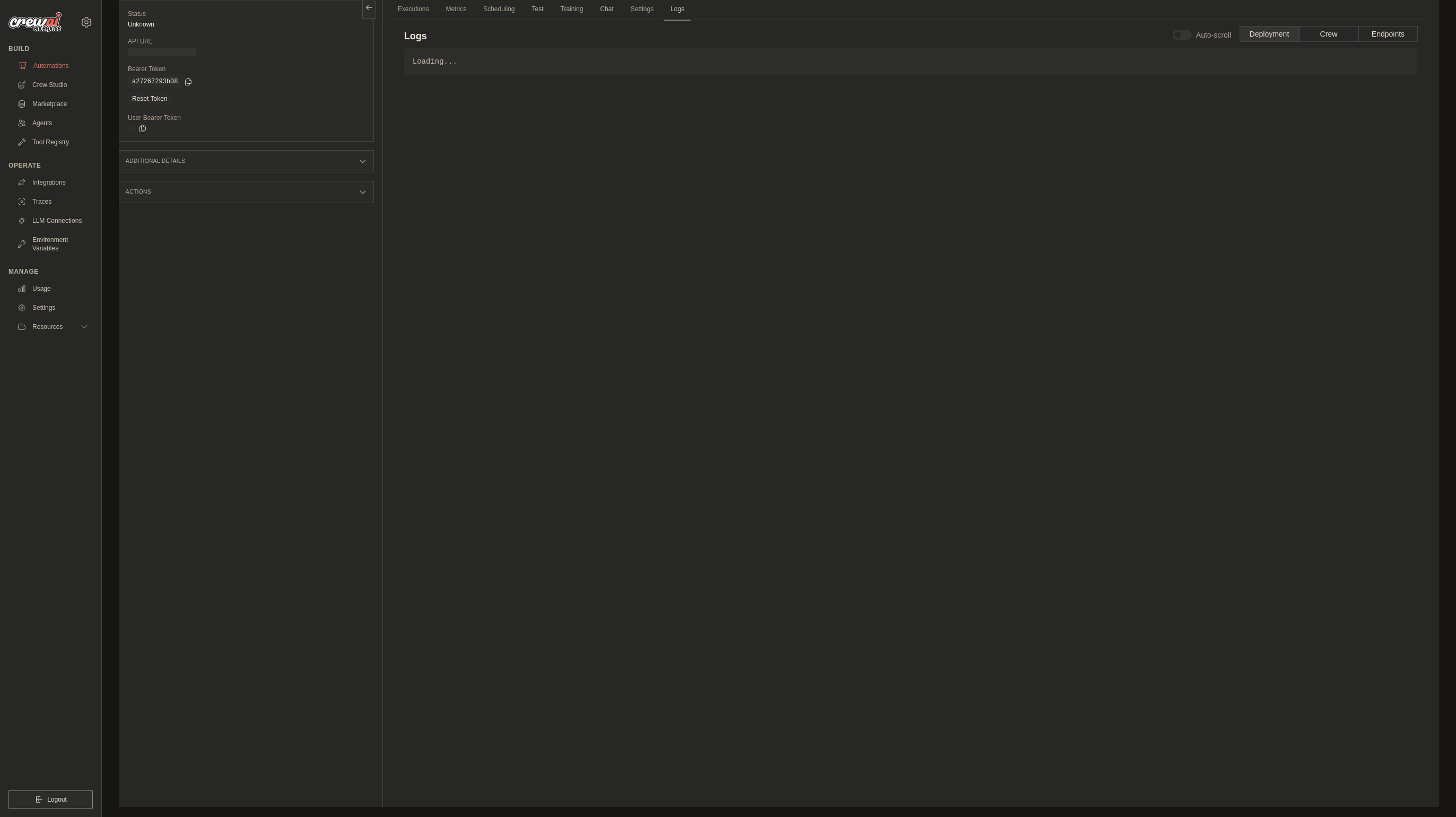
click at [52, 71] on link "Automations" at bounding box center [53, 66] width 80 height 17
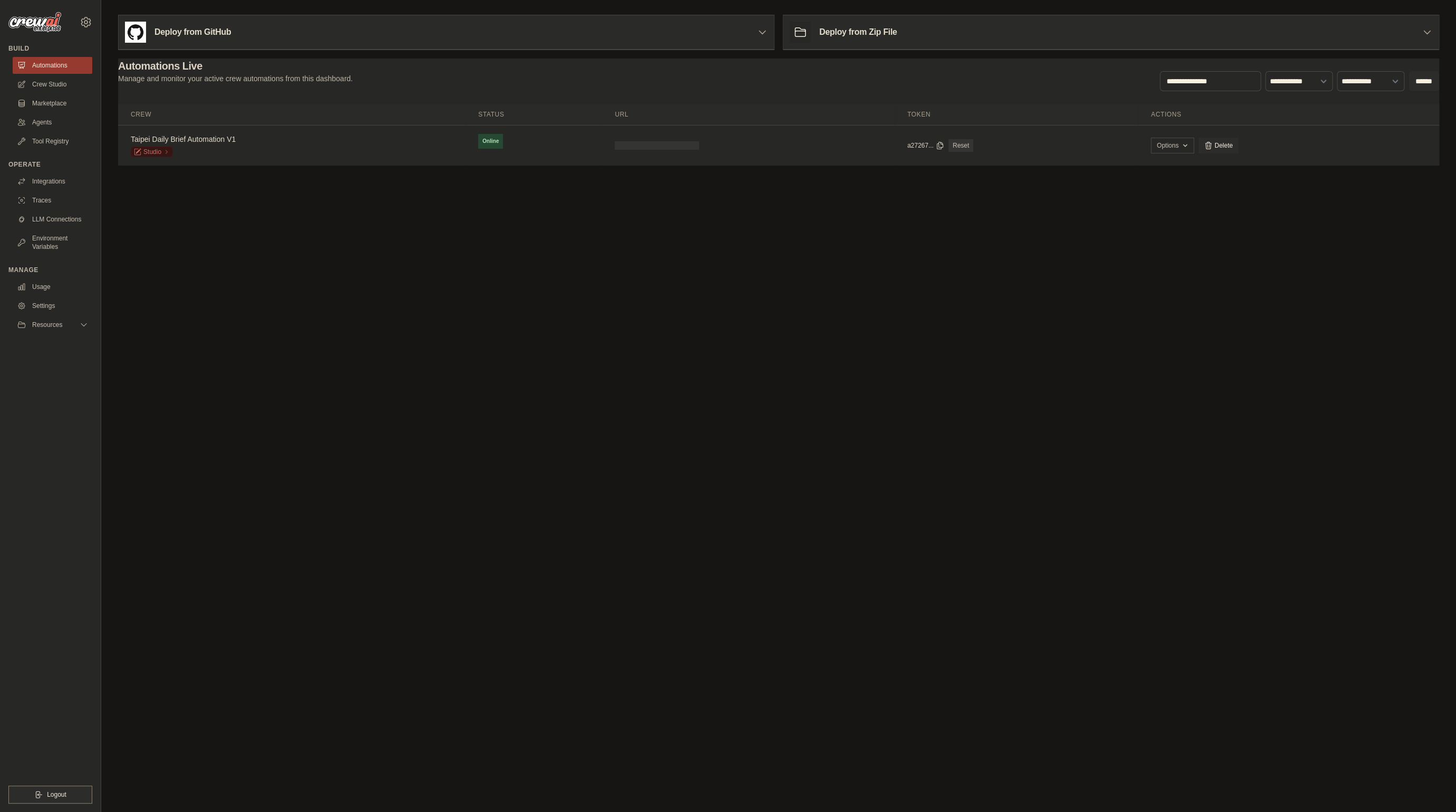
click at [343, 184] on main "Deploy from GitHub Deploy your project directly from GitHub. Select a repositor…" at bounding box center [778, 94] width 1355 height 189
click at [342, 134] on div "Taipei Daily Brief Automation V1 Studio" at bounding box center [292, 145] width 322 height 23
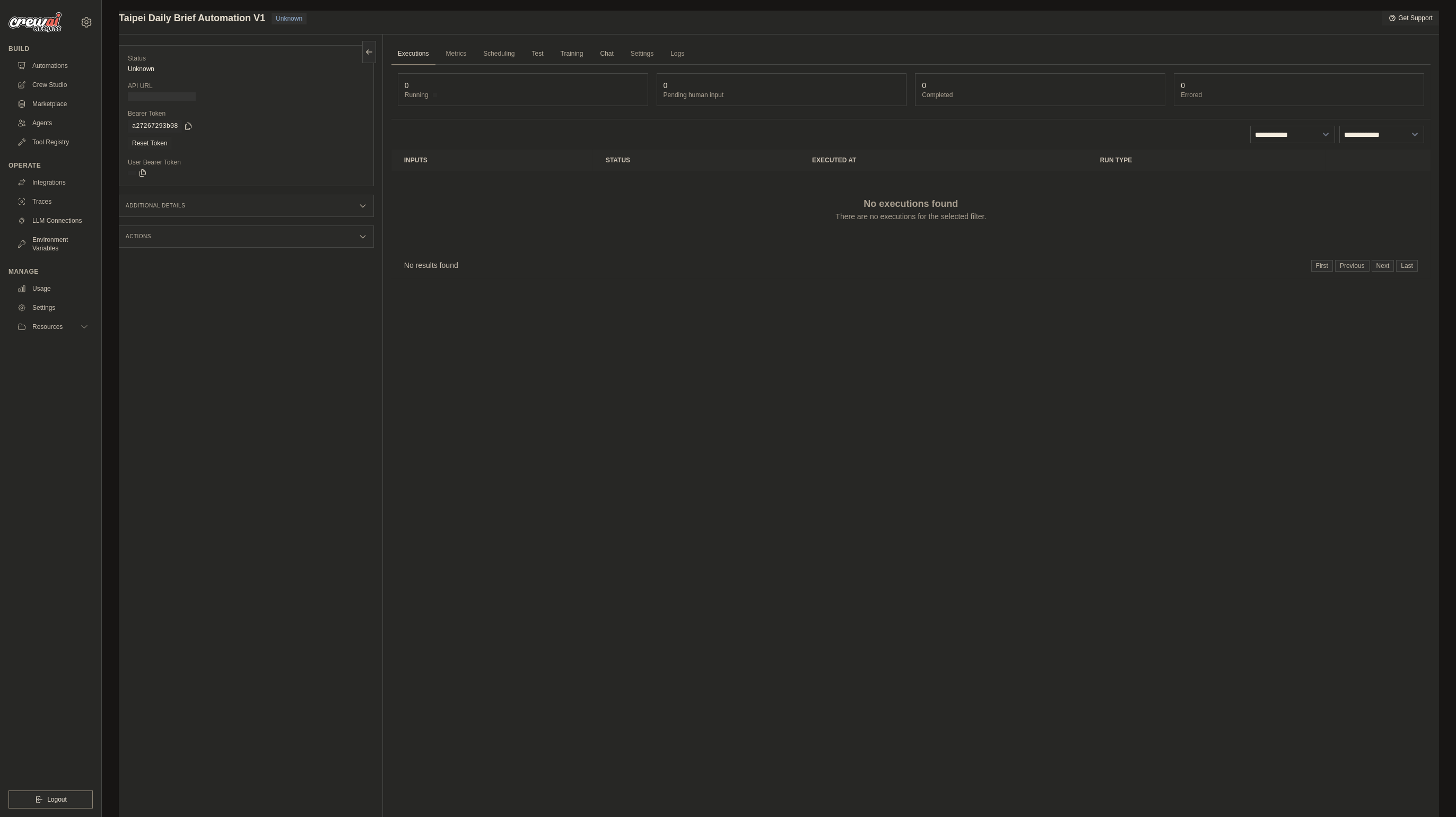
click at [422, 59] on link "Executions" at bounding box center [413, 54] width 44 height 22
click at [463, 56] on link "Metrics" at bounding box center [456, 54] width 34 height 22
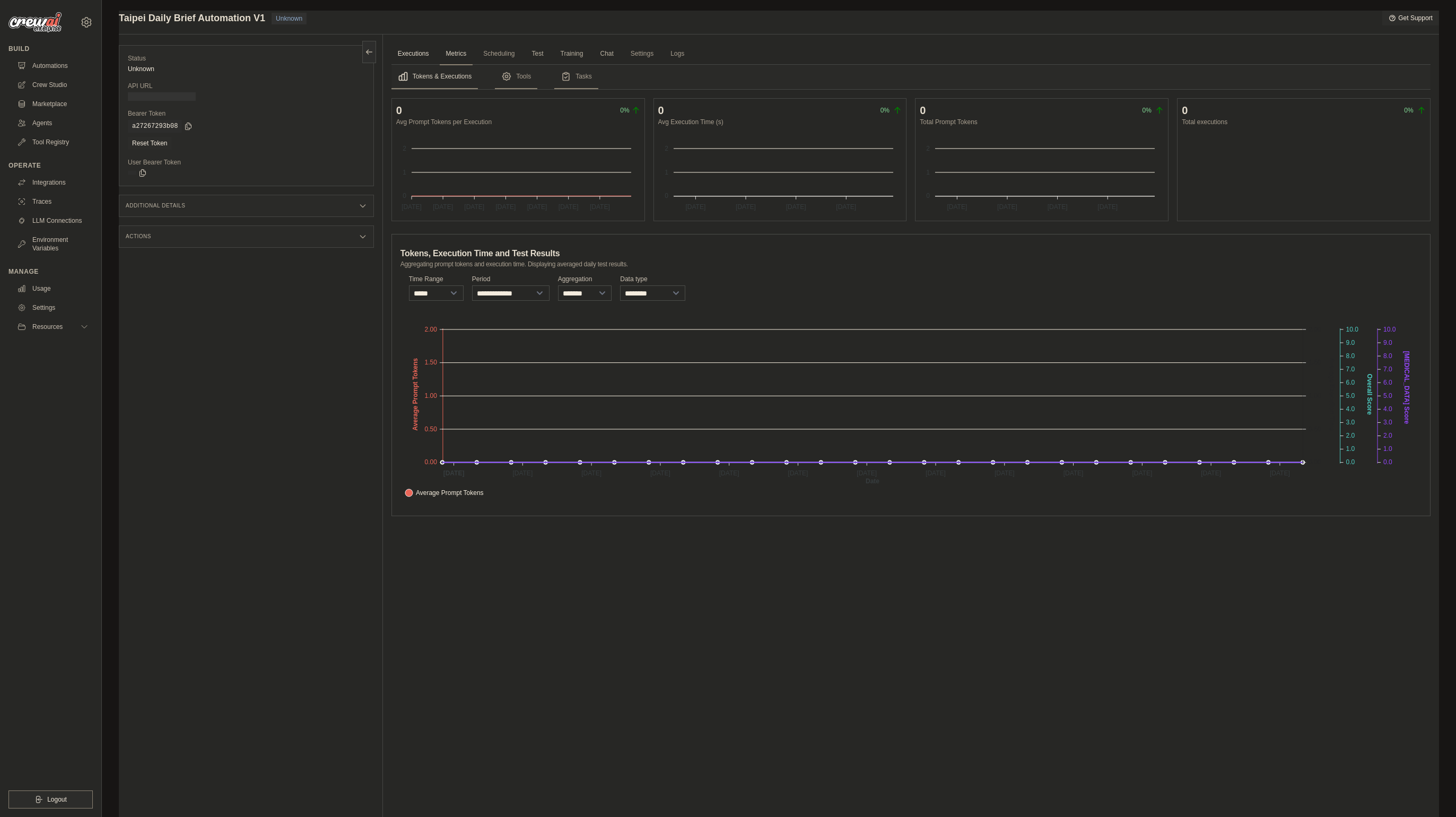
click at [429, 56] on link "Executions" at bounding box center [413, 54] width 44 height 22
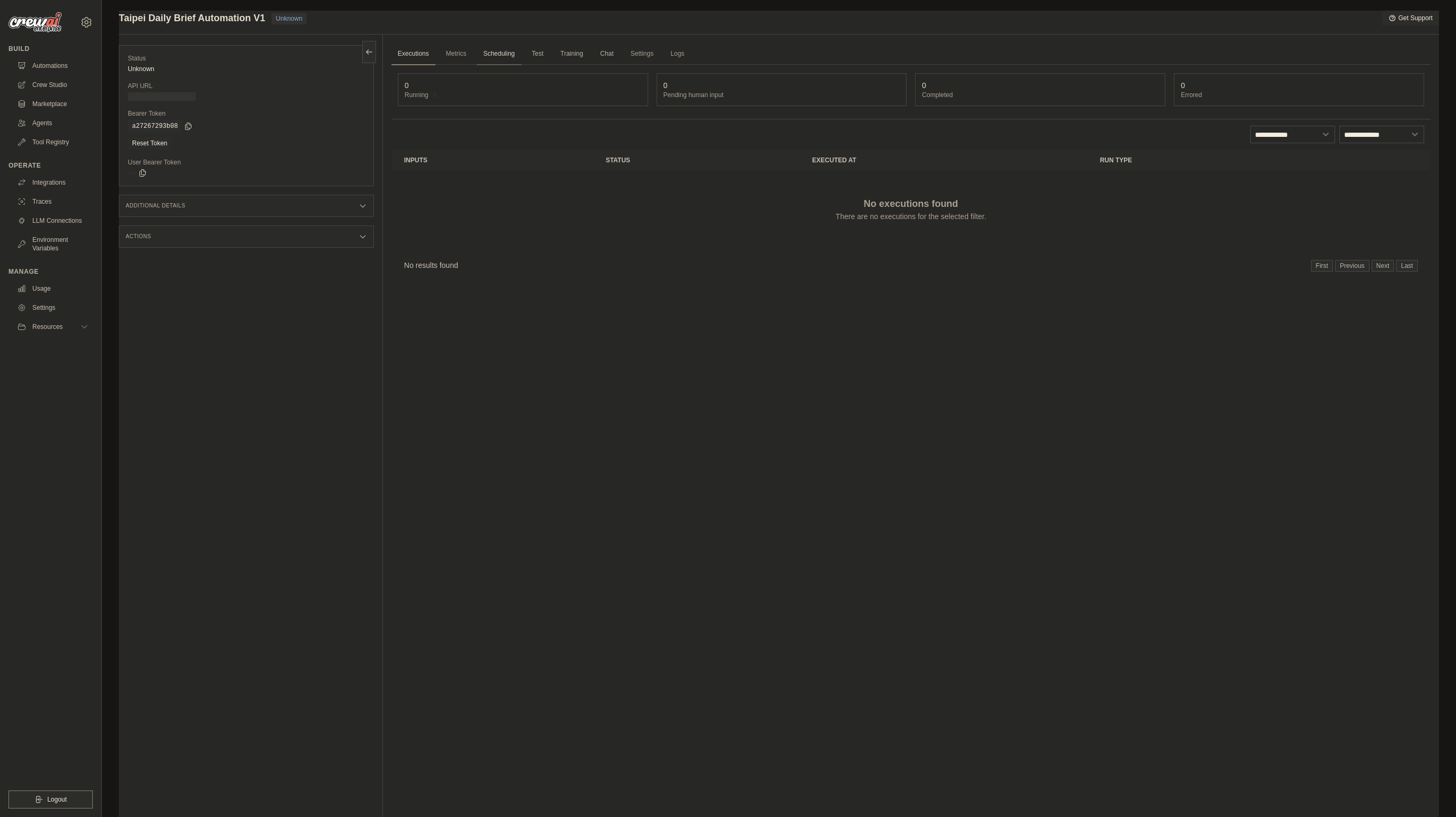
click at [501, 54] on link "Scheduling" at bounding box center [498, 54] width 44 height 22
drag, startPoint x: 418, startPoint y: 57, endPoint x: 384, endPoint y: 63, distance: 34.5
click at [418, 57] on link "Executions" at bounding box center [413, 54] width 44 height 22
click at [54, 91] on link "Crew Studio" at bounding box center [53, 85] width 80 height 17
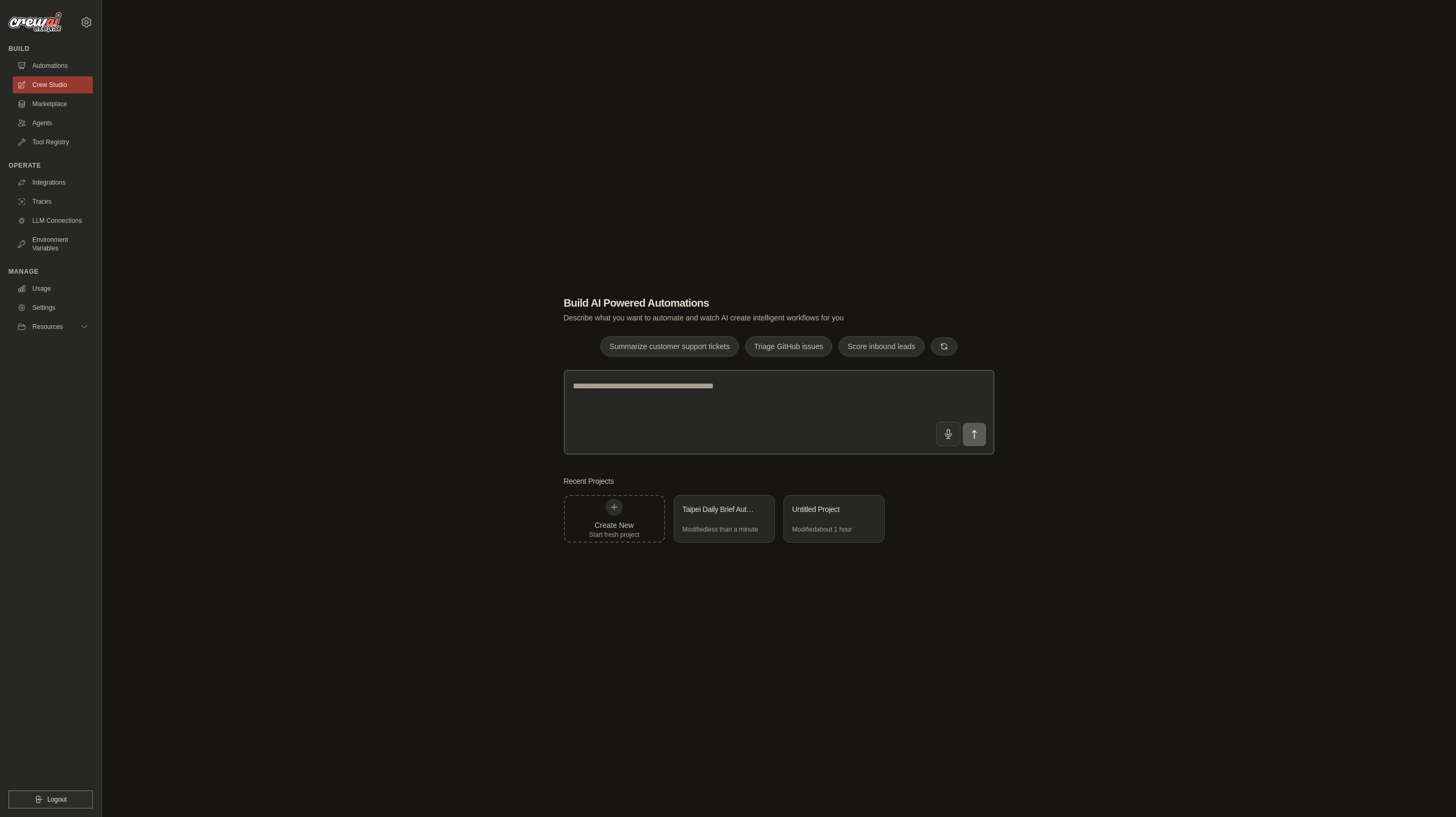
click at [280, 352] on div "Build AI Powered Automations Describe what you want to automate and watch AI cr…" at bounding box center [778, 419] width 1320 height 817
click at [730, 525] on div "Modified less than a minute" at bounding box center [721, 530] width 76 height 9
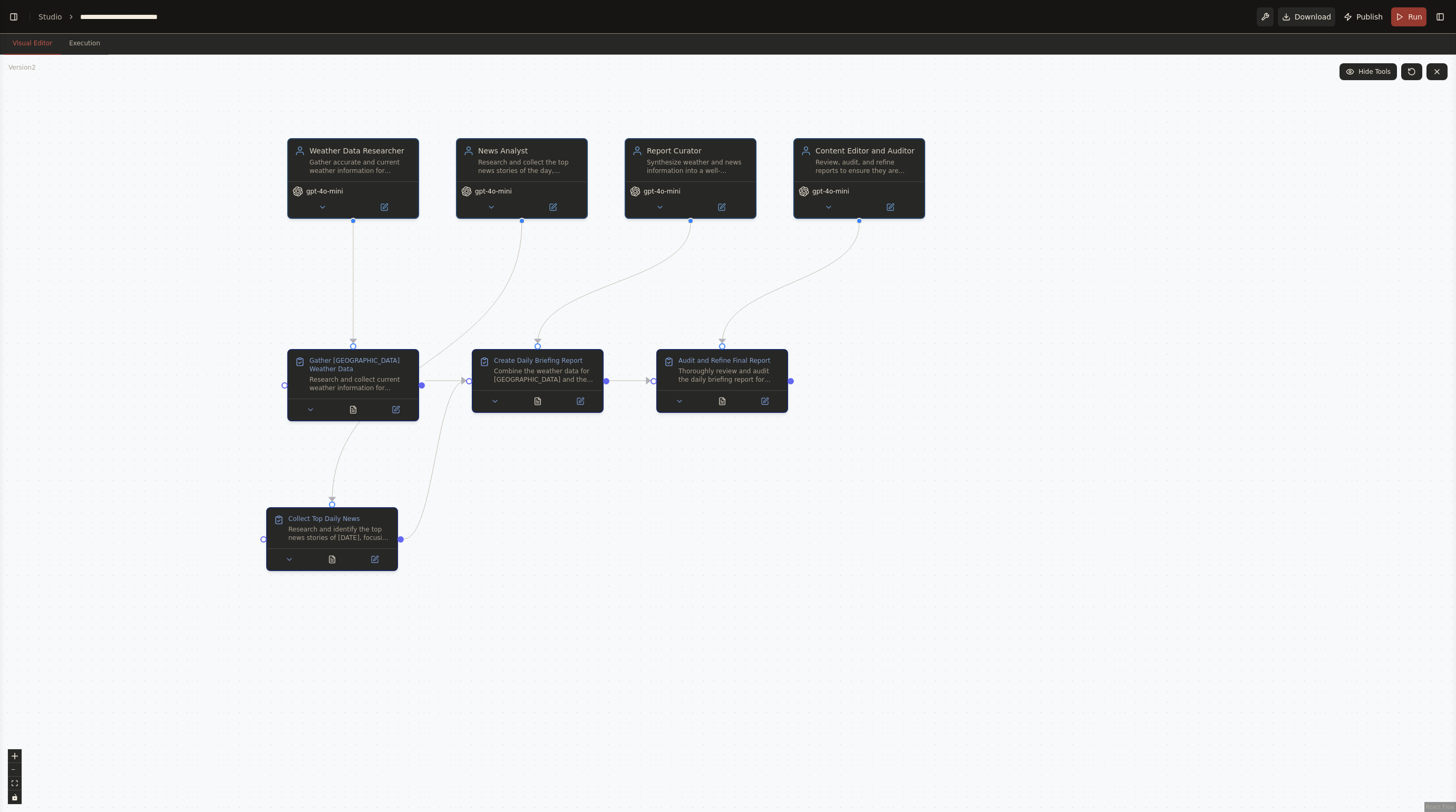
click at [917, 456] on div ".deletable-edge-delete-btn { width: 20px; height: 20px; border: 0px solid #ffff…" at bounding box center [728, 433] width 1456 height 757
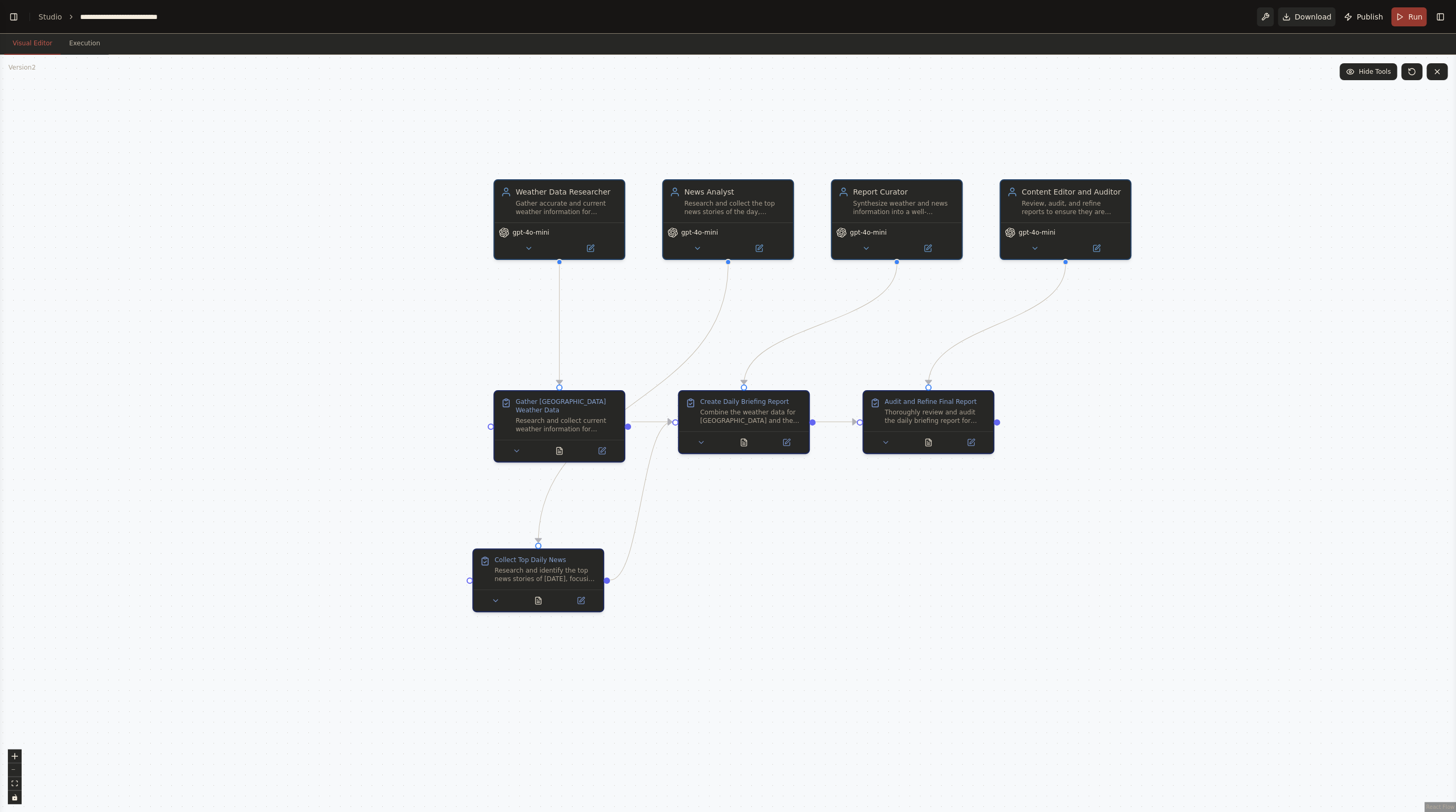
drag, startPoint x: 544, startPoint y: 477, endPoint x: 750, endPoint y: 518, distance: 210.0
click at [750, 518] on div ".deletable-edge-delete-btn { width: 20px; height: 20px; border: 0px solid #ffff…" at bounding box center [728, 433] width 1456 height 757
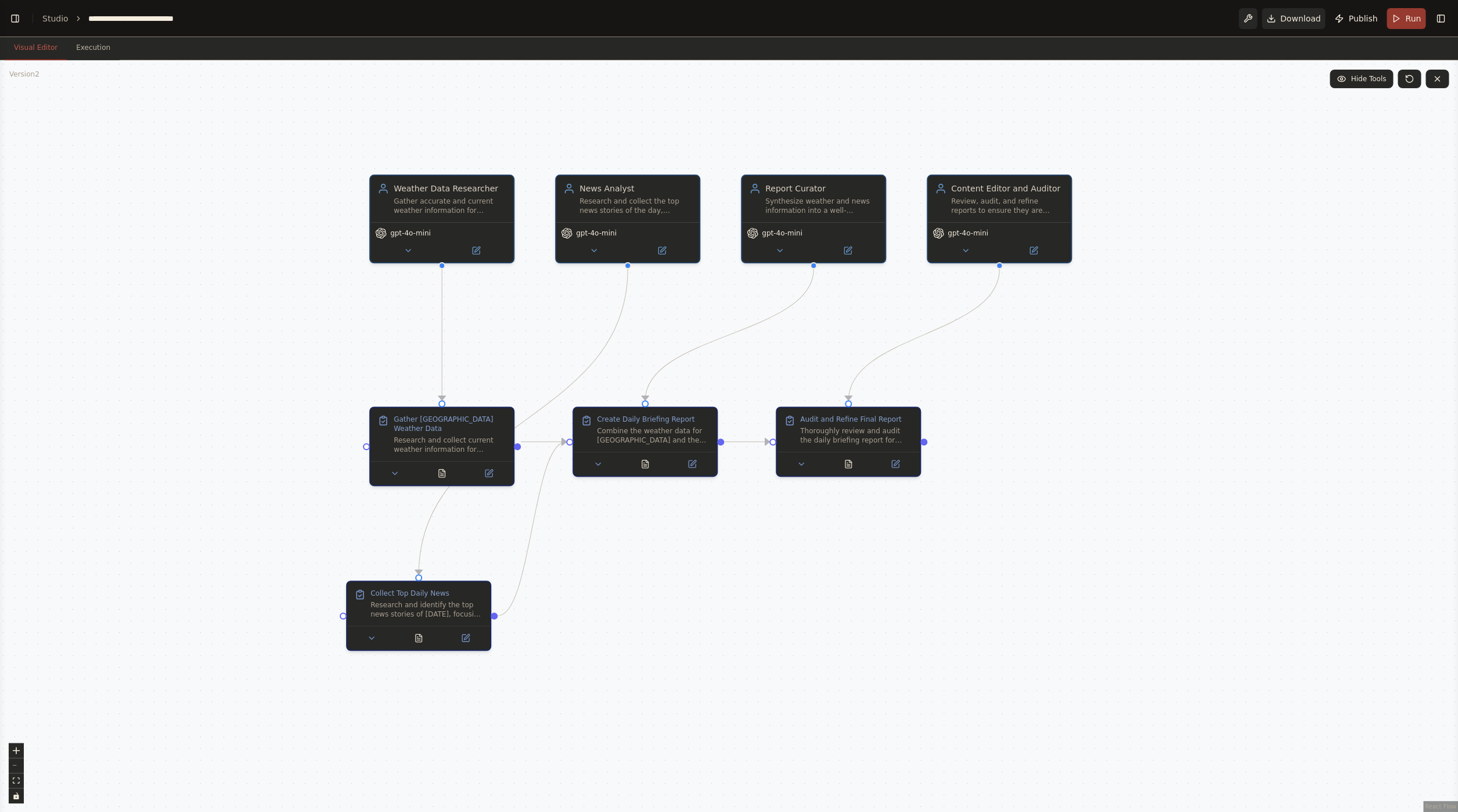
drag, startPoint x: 848, startPoint y: 586, endPoint x: 674, endPoint y: 564, distance: 175.4
click at [674, 564] on div ".deletable-edge-delete-btn { width: 20px; height: 20px; border: 0px solid #ffff…" at bounding box center [729, 436] width 1458 height 752
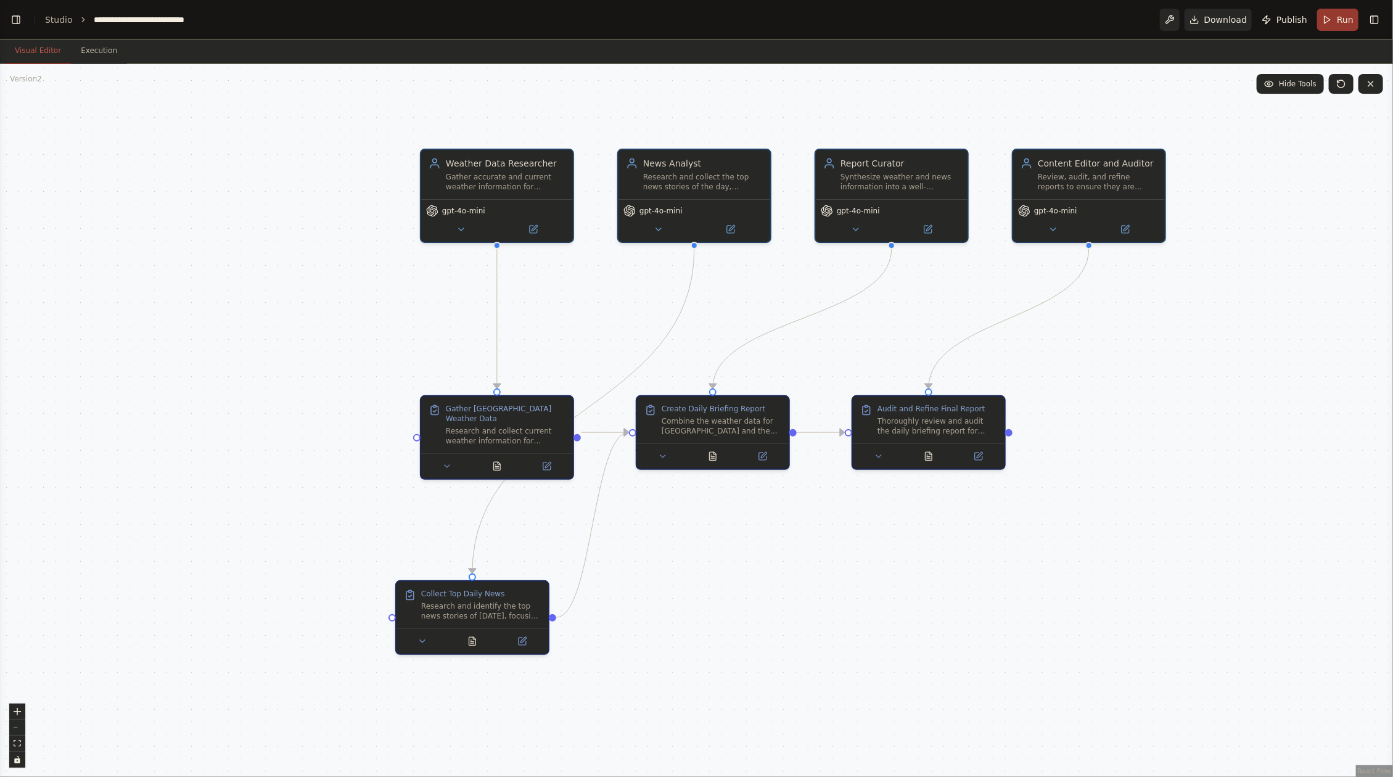
drag, startPoint x: 726, startPoint y: 593, endPoint x: 754, endPoint y: 556, distance: 46.3
click at [754, 556] on div ".deletable-edge-delete-btn { width: 20px; height: 20px; border: 0px solid #ffff…" at bounding box center [696, 420] width 1393 height 713
click at [1376, 19] on button "Toggle Right Sidebar" at bounding box center [1374, 19] width 17 height 17
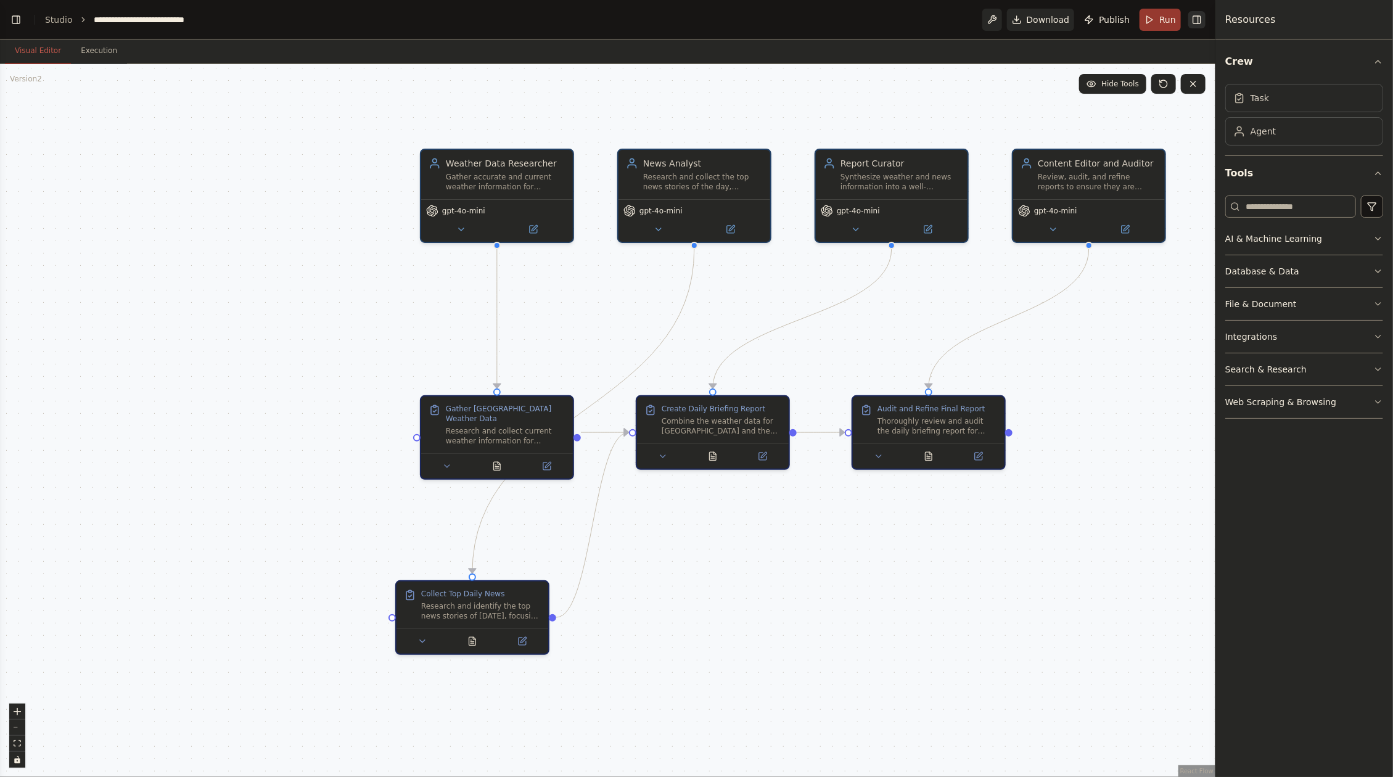
click at [1376, 19] on div "Resources" at bounding box center [1305, 19] width 178 height 39
click at [1206, 20] on header "**********" at bounding box center [608, 19] width 1216 height 39
click at [1200, 23] on button "Toggle Right Sidebar" at bounding box center [1196, 19] width 17 height 17
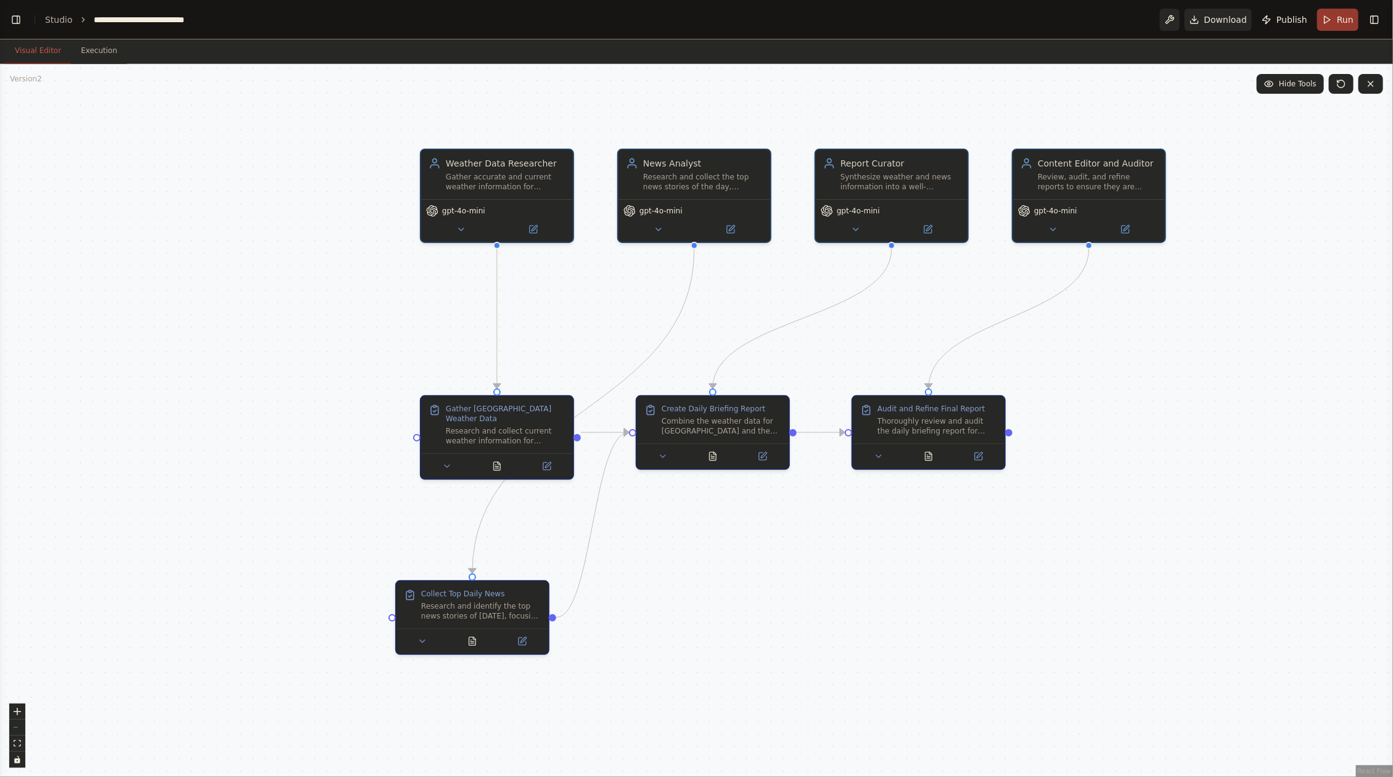
click at [1182, 463] on div ".deletable-edge-delete-btn { width: 20px; height: 20px; border: 0px solid #ffff…" at bounding box center [696, 420] width 1393 height 713
